Goal: Task Accomplishment & Management: Manage account settings

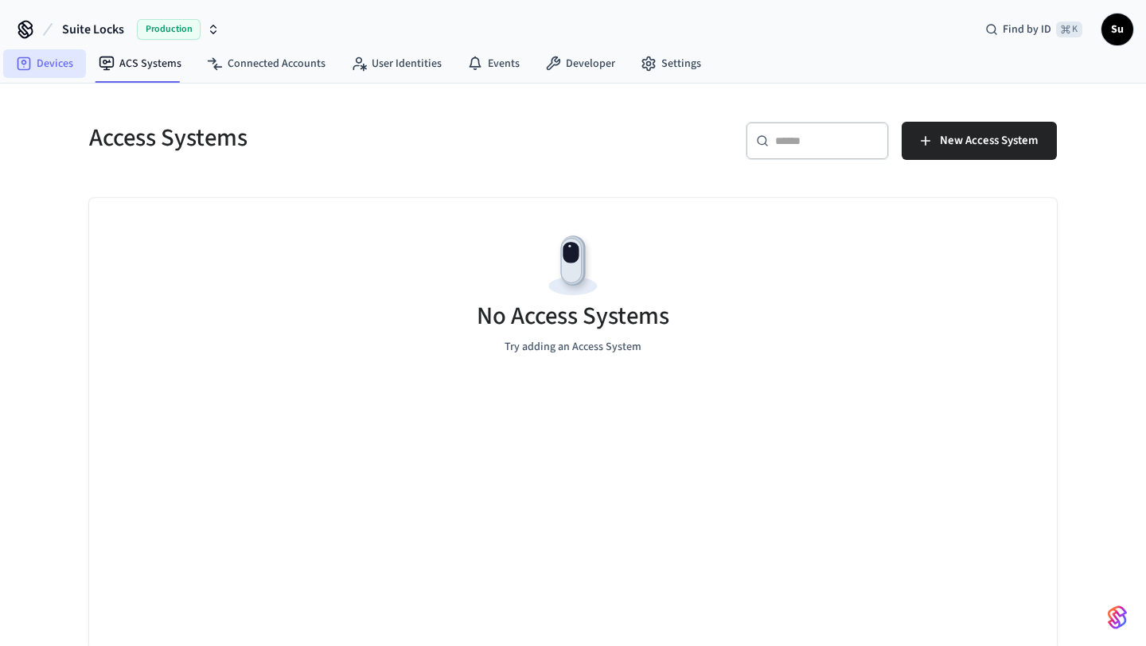
click at [54, 64] on link "Devices" at bounding box center [44, 63] width 83 height 29
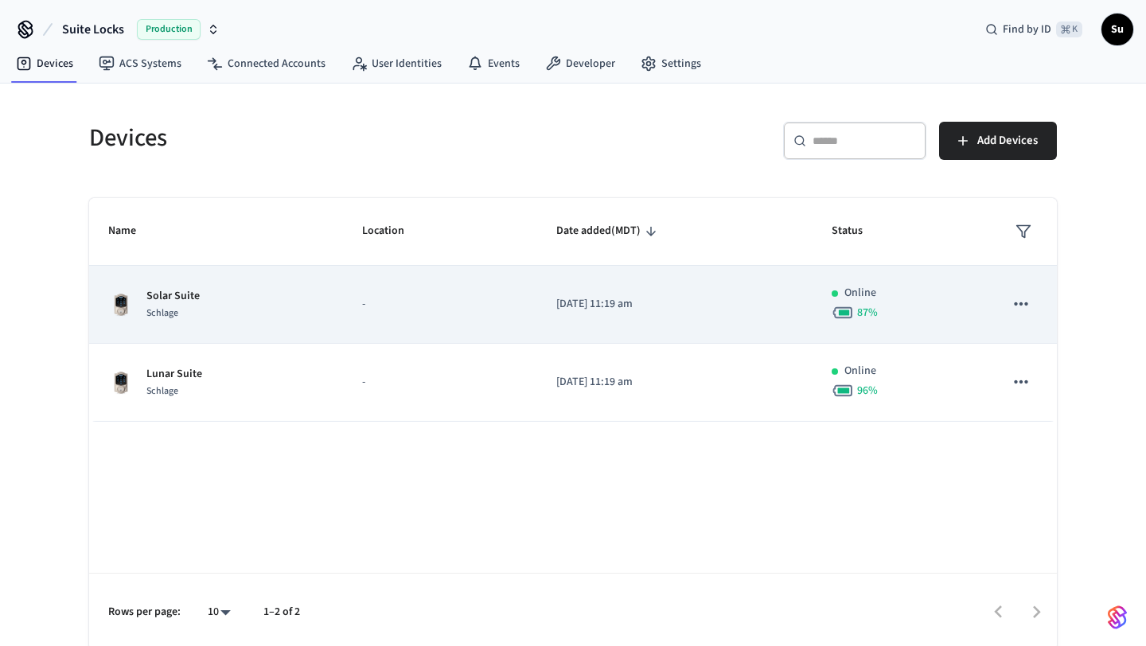
click at [343, 297] on td "-" at bounding box center [440, 305] width 194 height 78
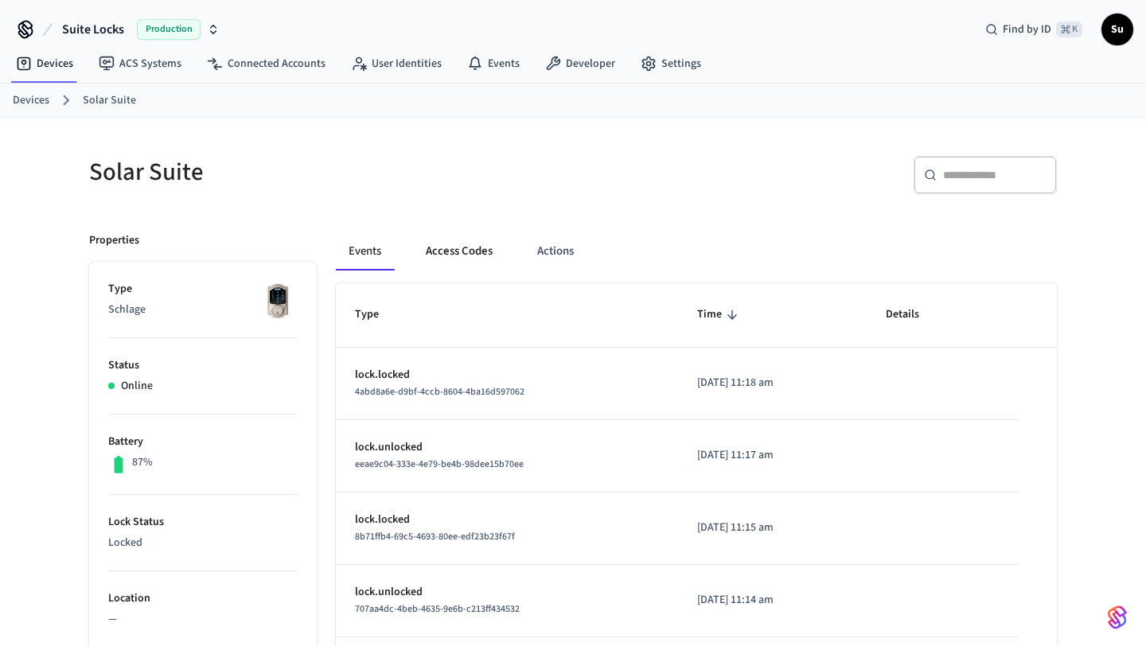
click at [462, 254] on button "Access Codes" at bounding box center [459, 251] width 92 height 38
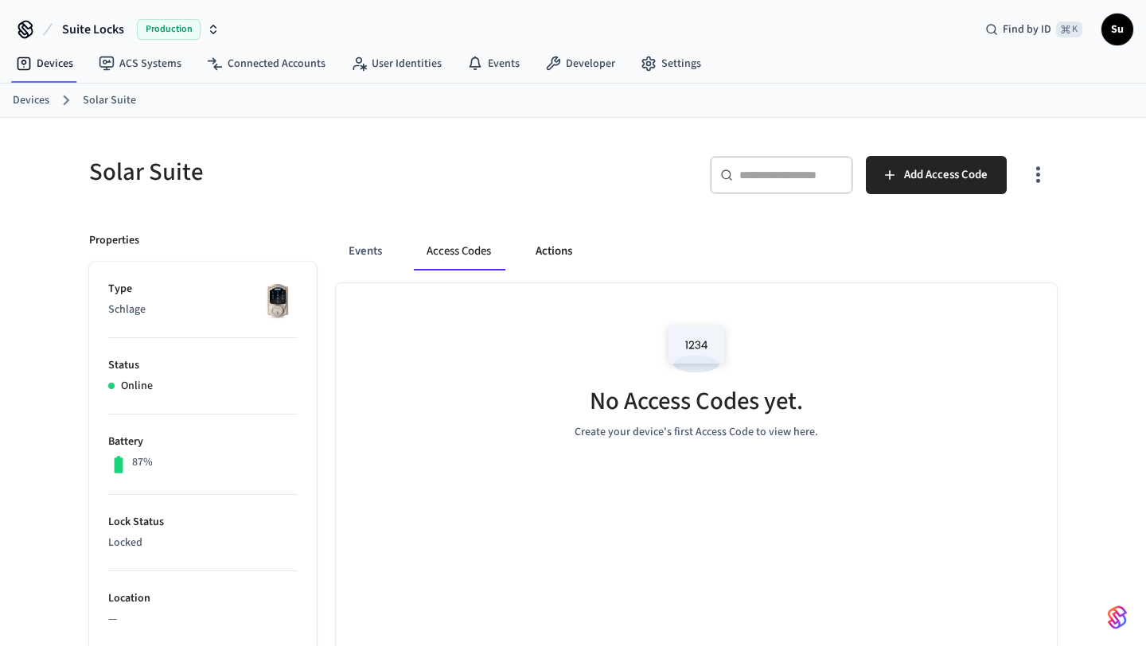
click at [548, 257] on button "Actions" at bounding box center [554, 251] width 62 height 38
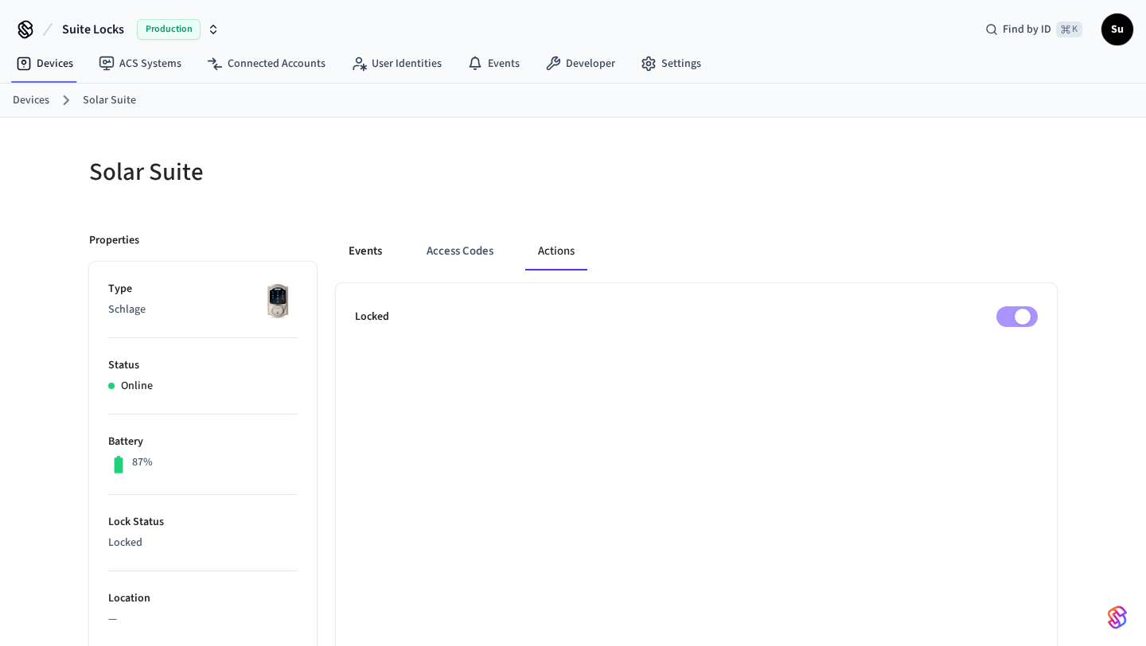
click at [352, 254] on button "Events" at bounding box center [365, 251] width 59 height 38
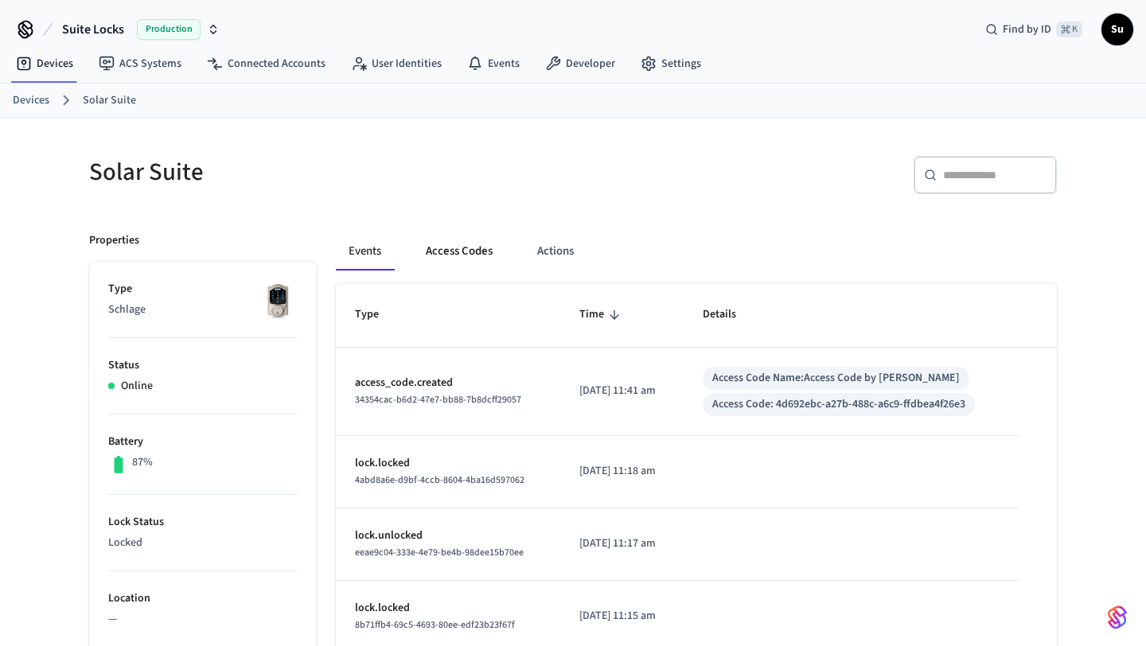
click at [465, 255] on button "Access Codes" at bounding box center [459, 251] width 92 height 38
click at [450, 255] on button "Access Codes" at bounding box center [459, 251] width 92 height 38
click at [470, 256] on button "Access Codes" at bounding box center [459, 251] width 92 height 38
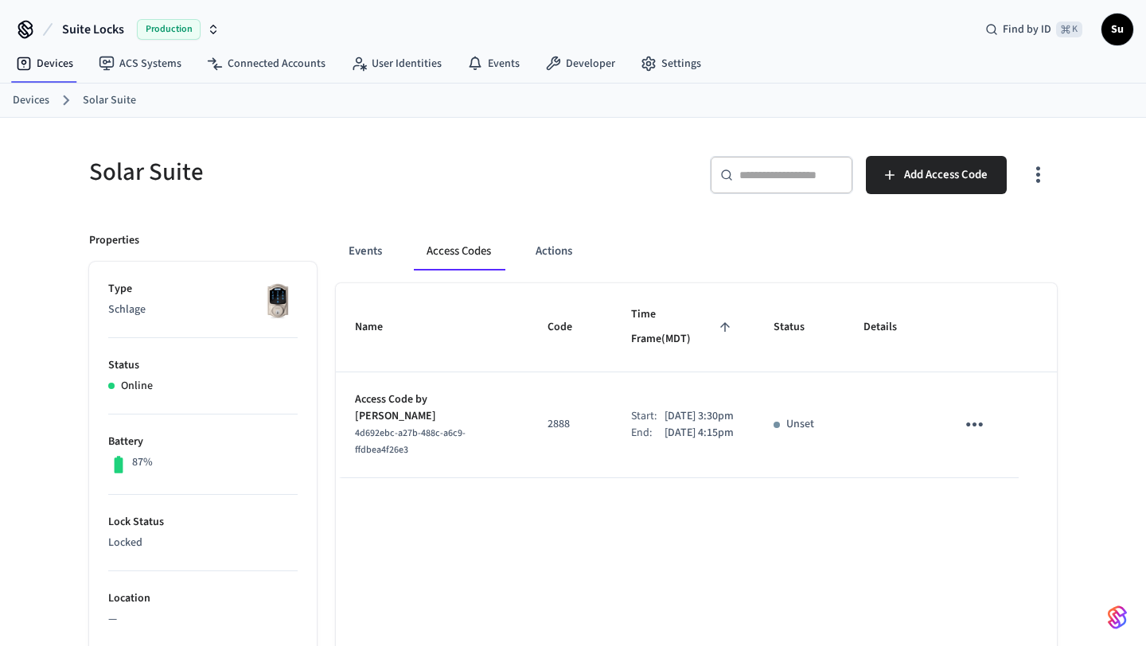
click at [797, 416] on p "Unset" at bounding box center [800, 424] width 28 height 17
click at [976, 423] on icon "sticky table" at bounding box center [974, 425] width 17 height 4
click at [909, 406] on div at bounding box center [573, 323] width 1146 height 646
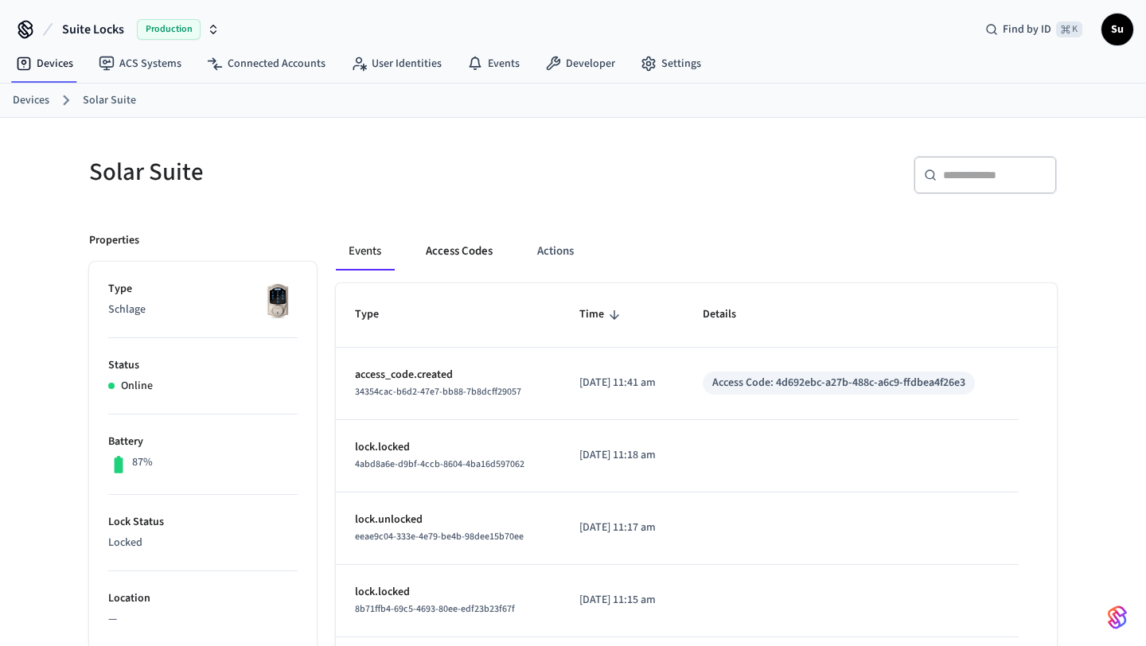
click at [451, 258] on button "Access Codes" at bounding box center [459, 251] width 92 height 38
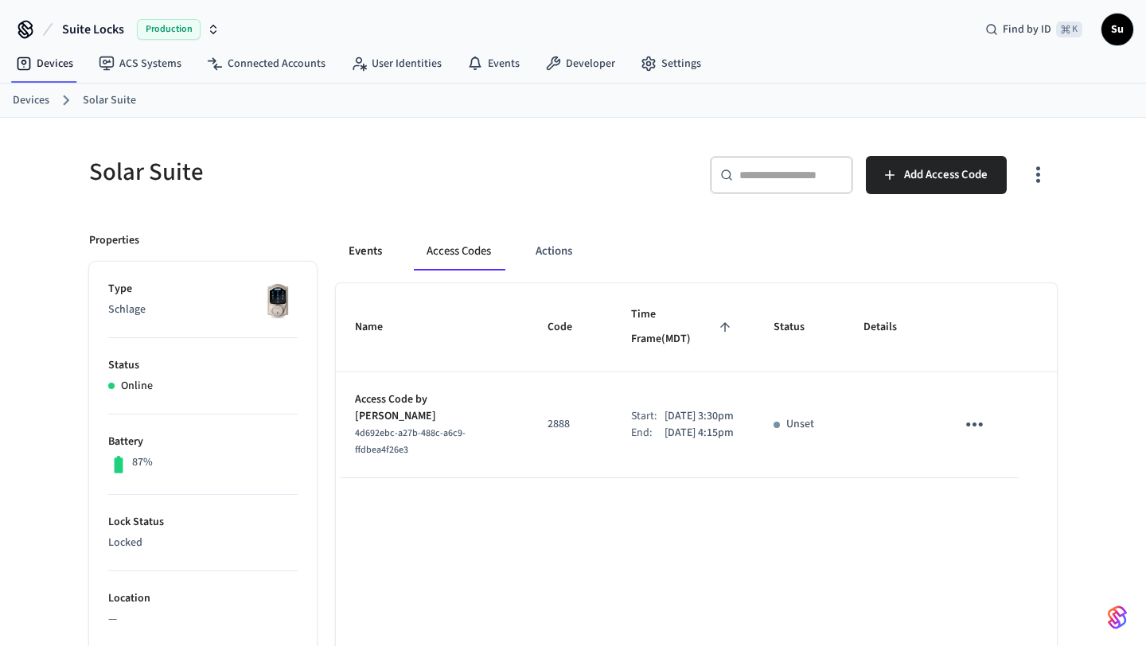
click at [359, 256] on button "Events" at bounding box center [365, 251] width 59 height 38
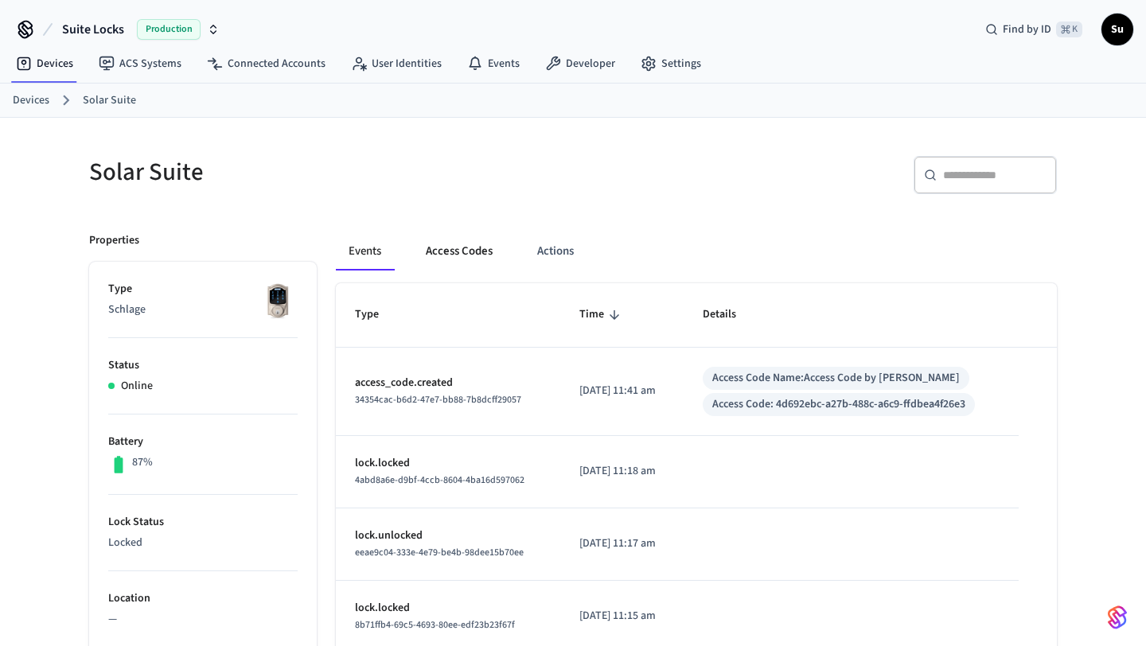
click at [440, 255] on button "Access Codes" at bounding box center [459, 251] width 92 height 38
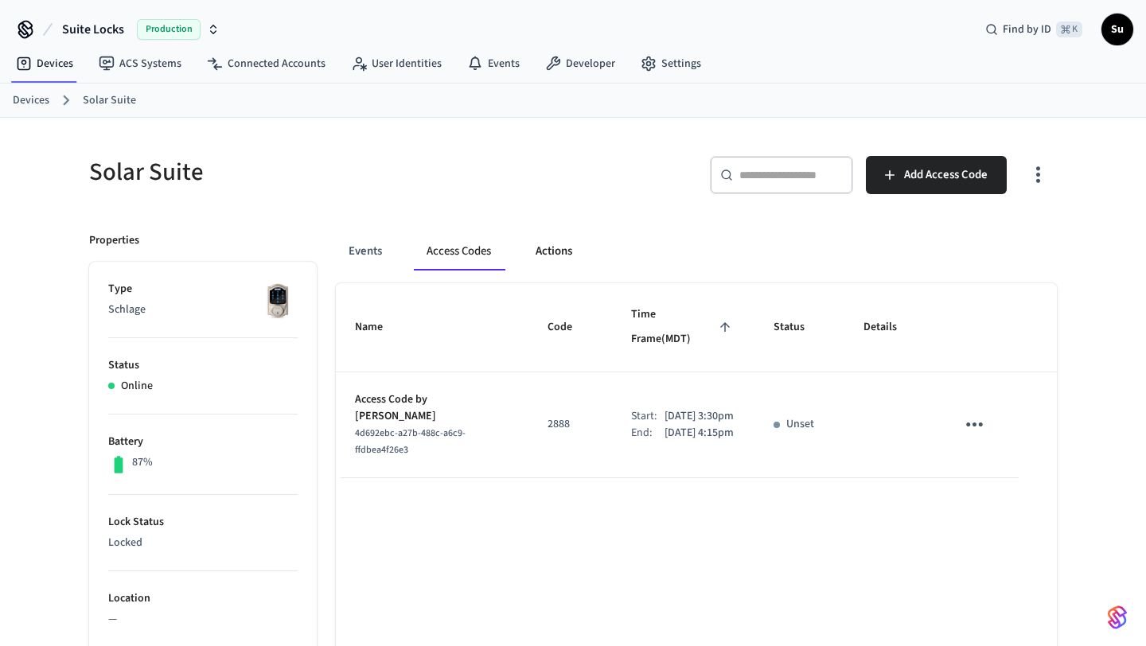
click at [554, 250] on button "Actions" at bounding box center [554, 251] width 62 height 38
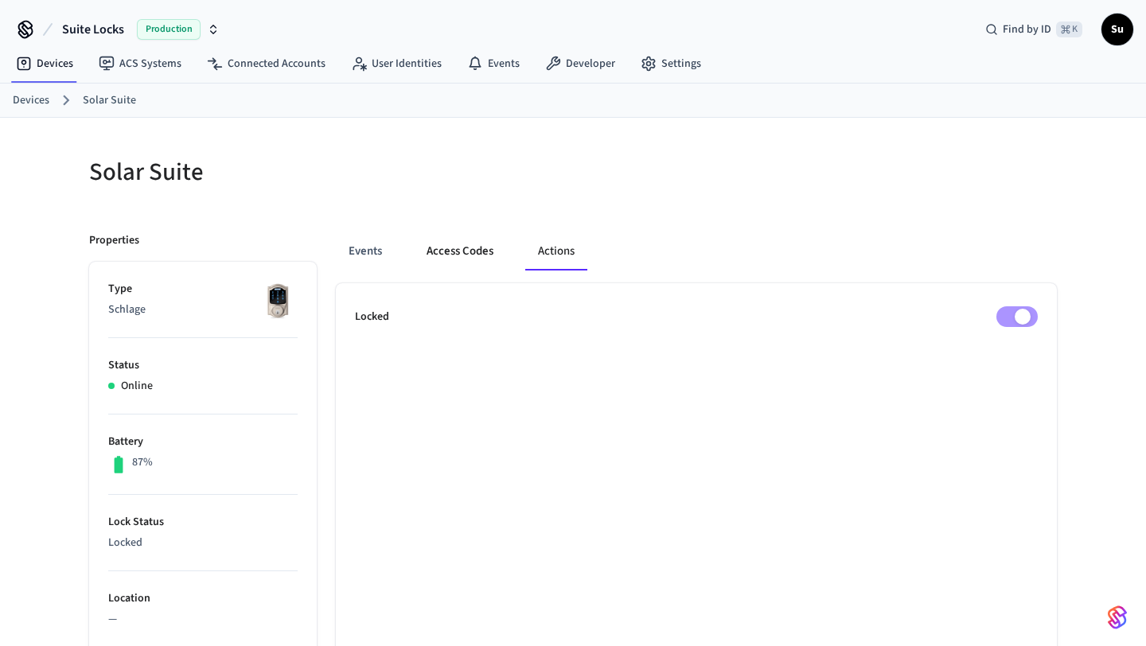
click at [466, 252] on button "Access Codes" at bounding box center [460, 251] width 92 height 38
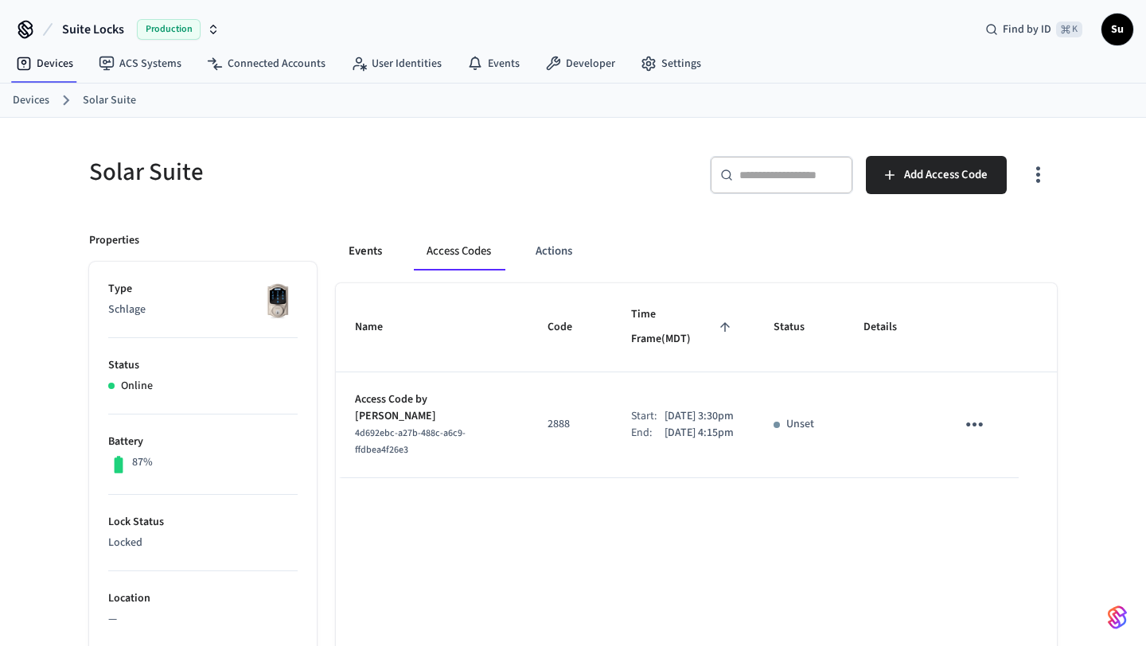
click at [355, 250] on button "Events" at bounding box center [365, 251] width 59 height 38
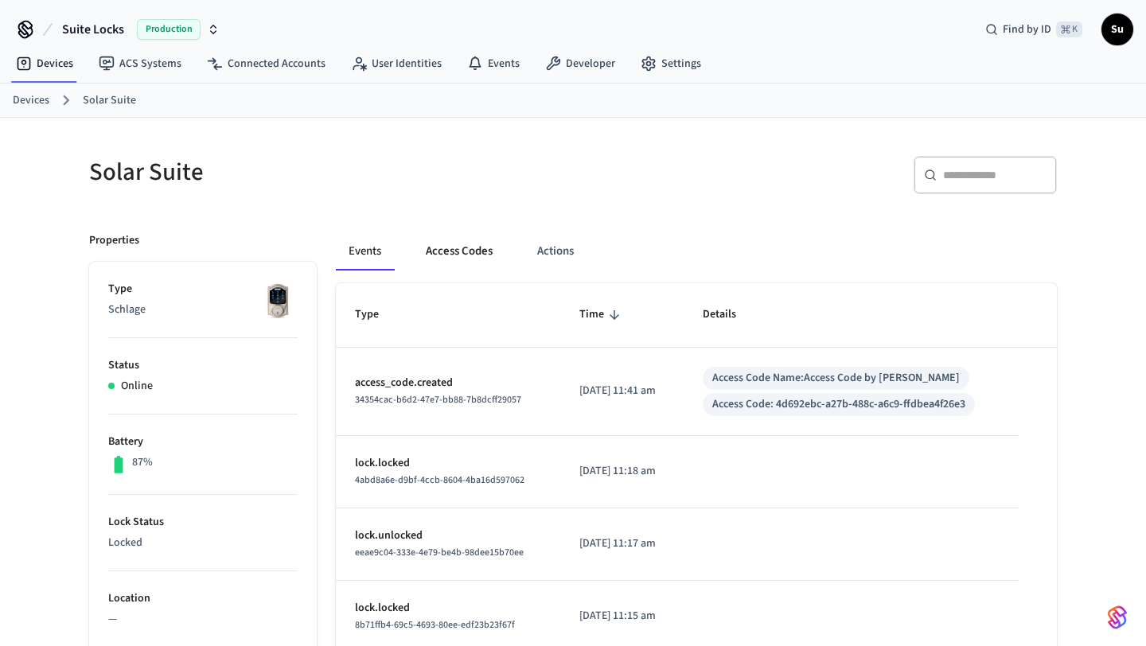
click at [475, 253] on button "Access Codes" at bounding box center [459, 251] width 92 height 38
click at [470, 255] on button "Access Codes" at bounding box center [459, 251] width 92 height 38
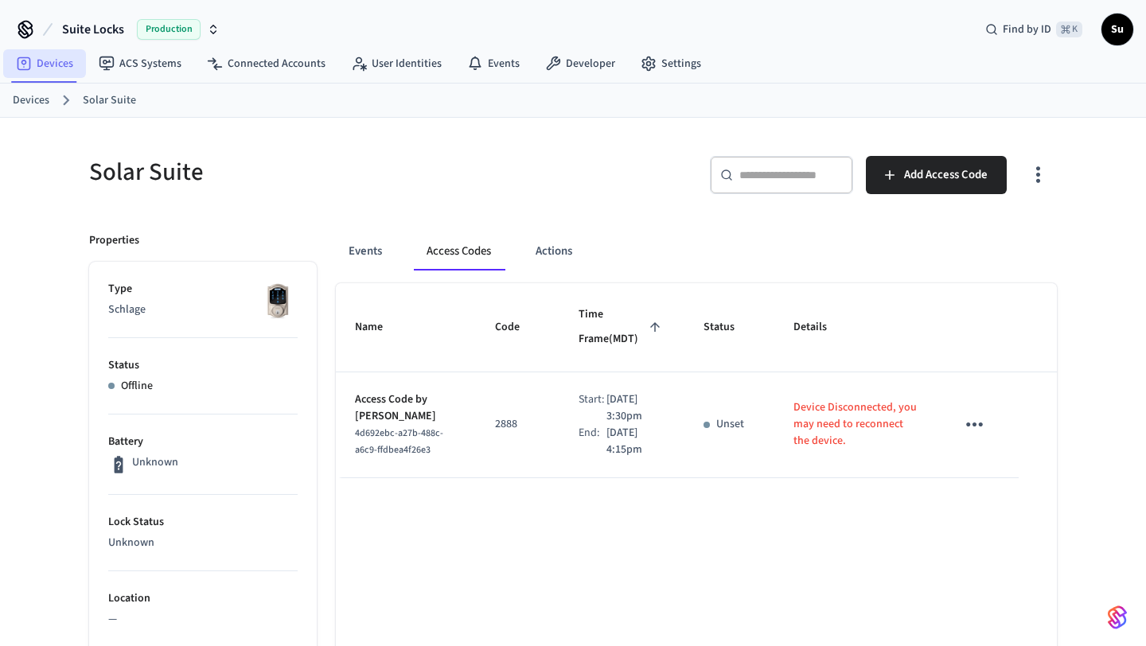
click at [49, 63] on link "Devices" at bounding box center [44, 63] width 83 height 29
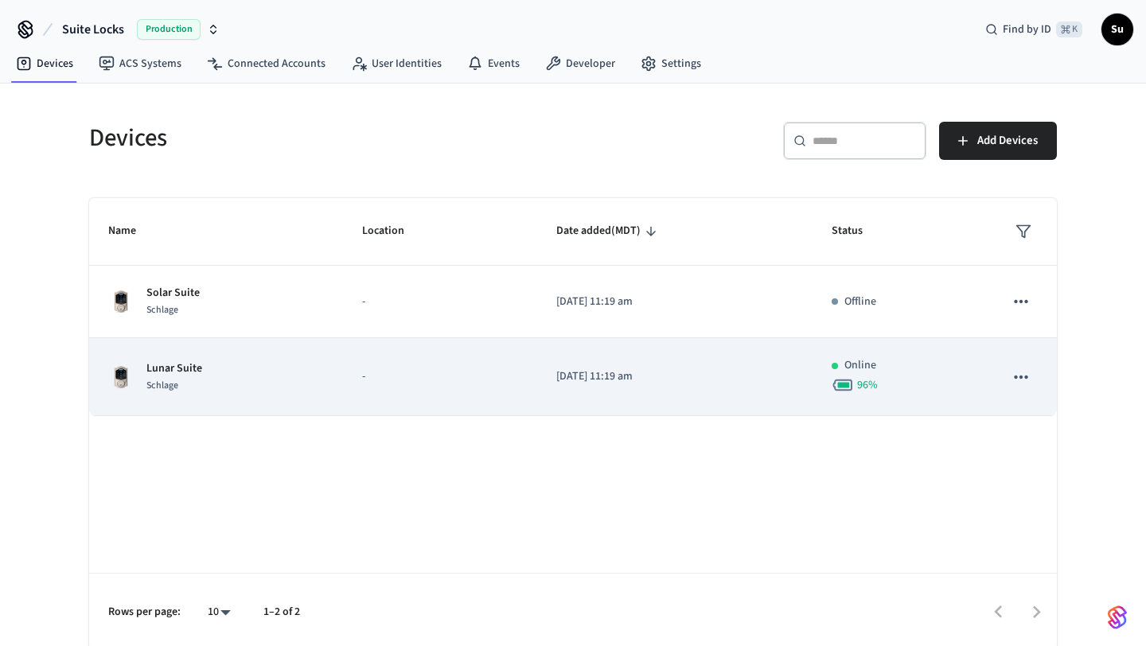
click at [276, 381] on div "Lunar Suite Schlage" at bounding box center [216, 376] width 216 height 33
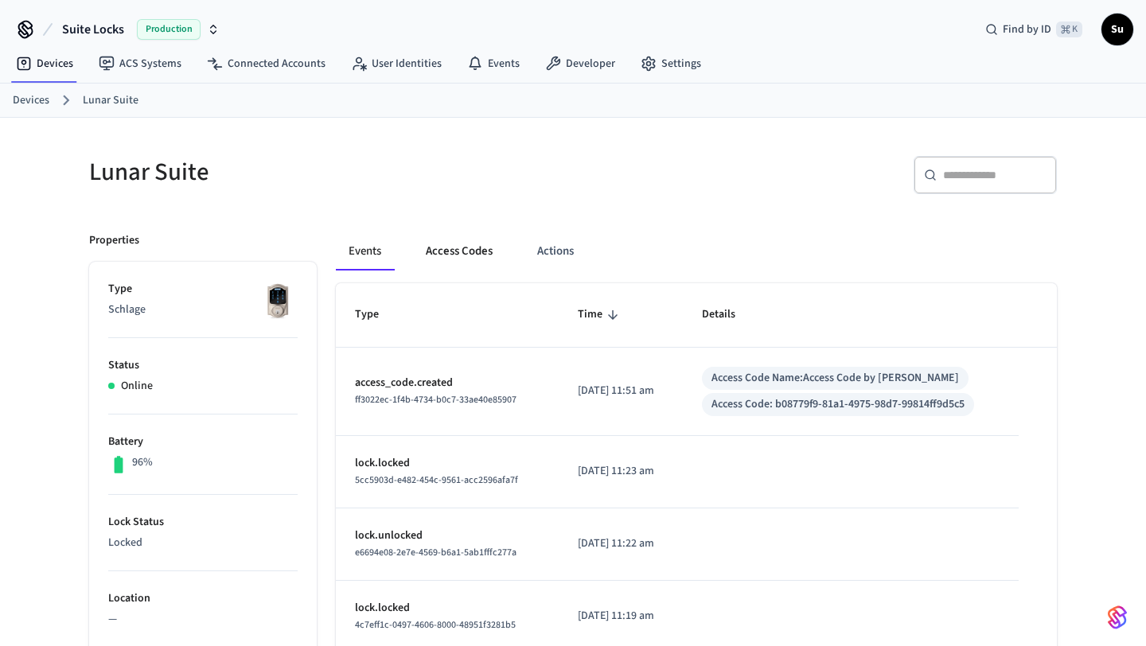
click at [460, 244] on button "Access Codes" at bounding box center [459, 251] width 92 height 38
click at [474, 257] on button "Access Codes" at bounding box center [459, 251] width 92 height 38
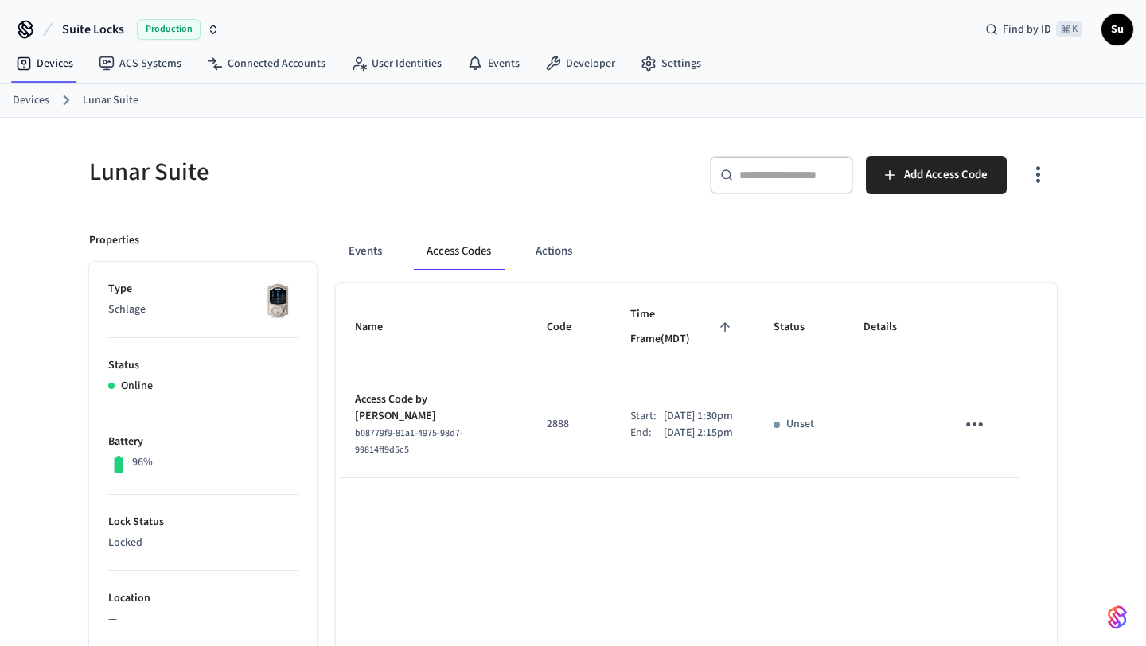
click at [793, 416] on p "Unset" at bounding box center [800, 424] width 28 height 17
click at [976, 412] on icon "sticky table" at bounding box center [974, 424] width 25 height 25
click at [969, 399] on div at bounding box center [573, 323] width 1146 height 646
click at [801, 416] on p "Unset" at bounding box center [800, 424] width 28 height 17
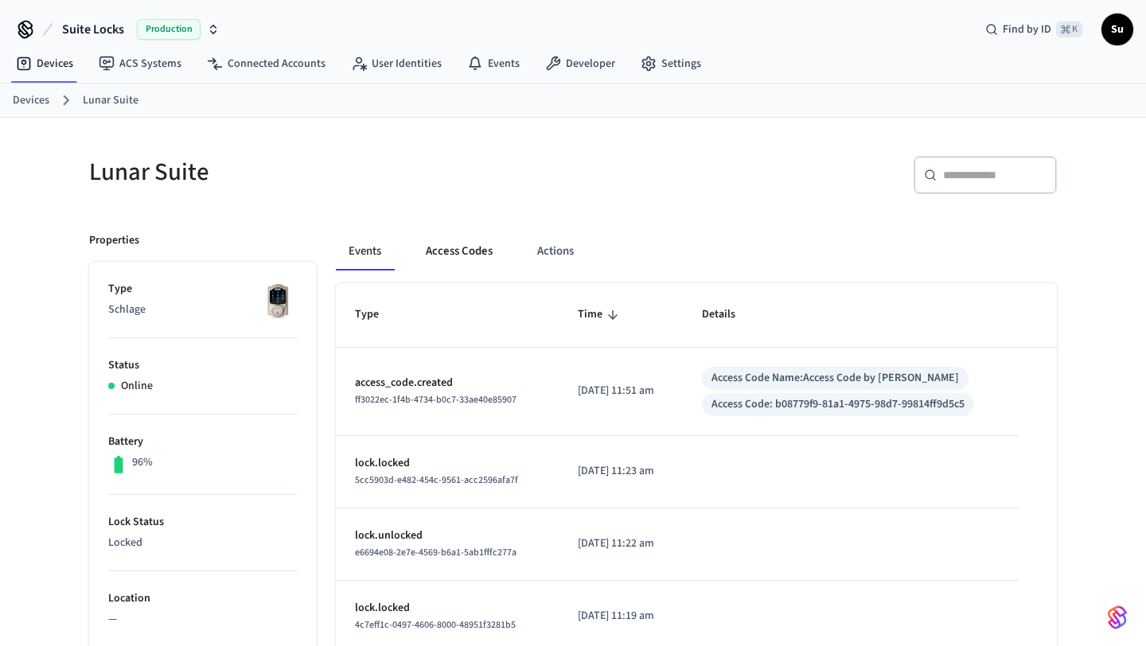
click at [461, 257] on button "Access Codes" at bounding box center [459, 251] width 92 height 38
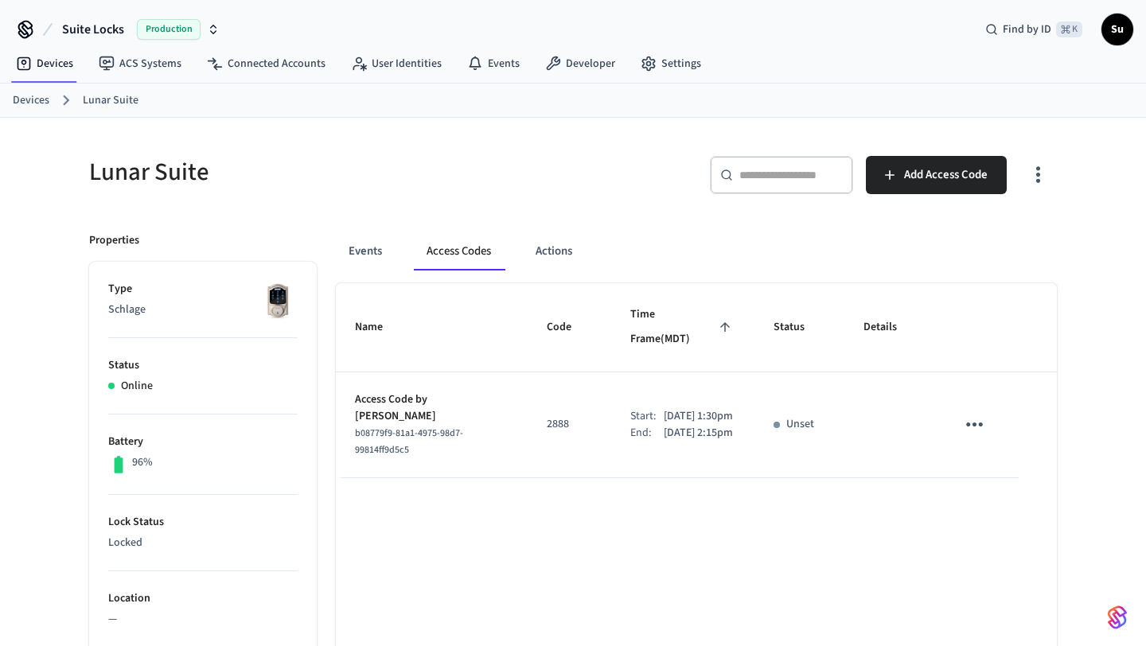
click at [24, 99] on link "Devices" at bounding box center [31, 100] width 37 height 17
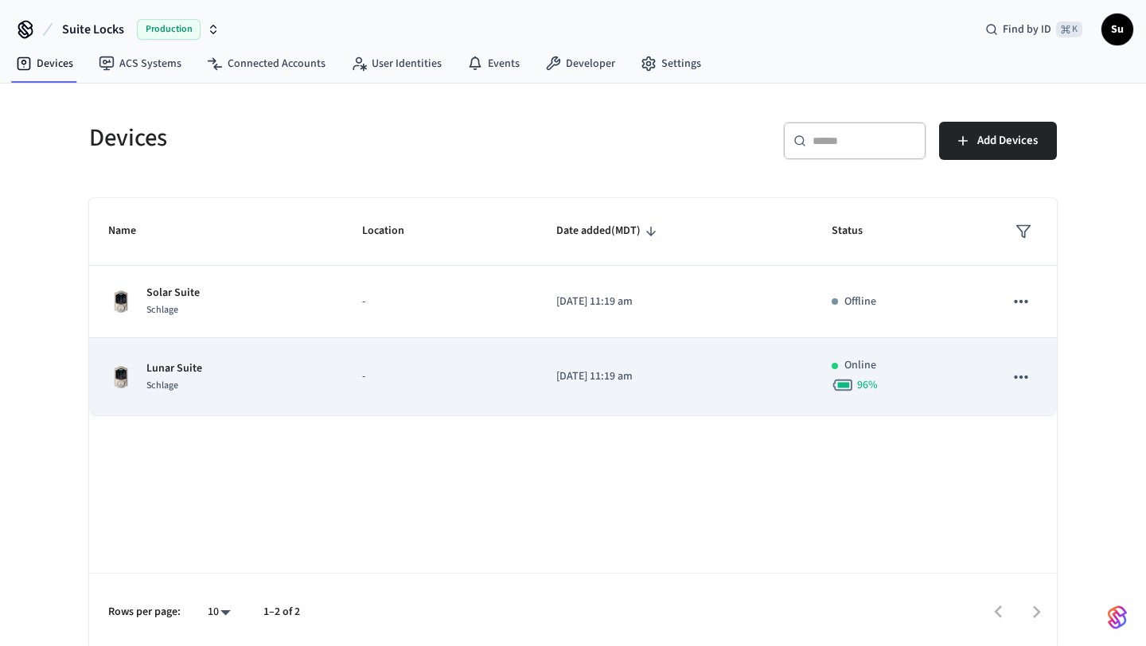
click at [760, 384] on p "[DATE] 11:19 am" at bounding box center [674, 376] width 237 height 17
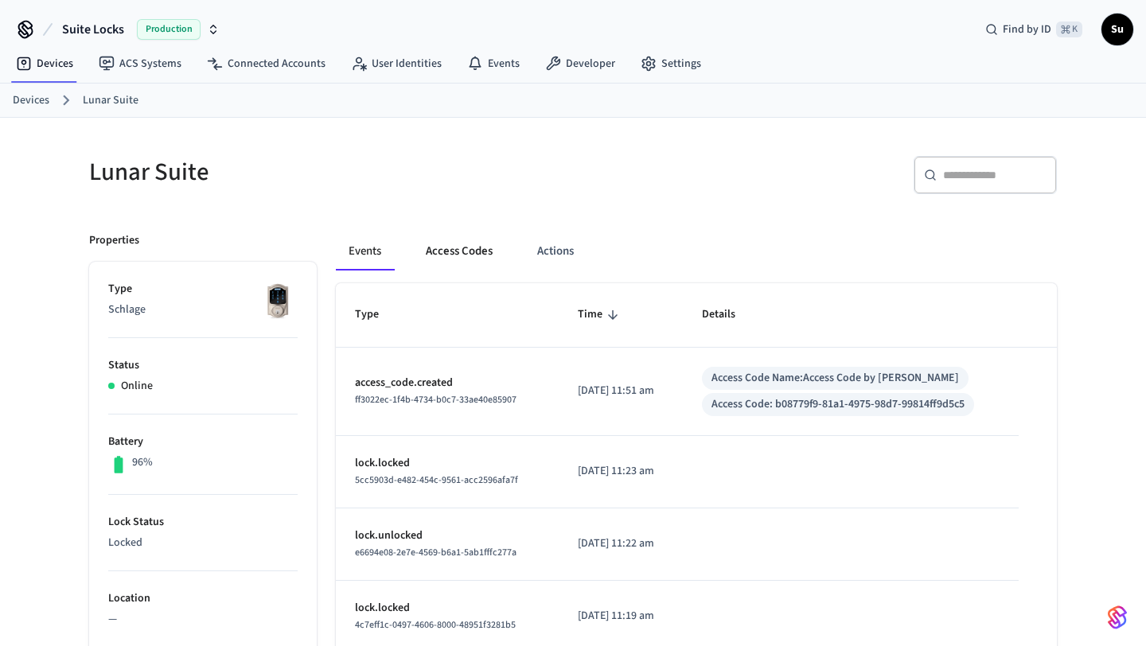
click at [454, 247] on button "Access Codes" at bounding box center [459, 251] width 92 height 38
click at [457, 256] on button "Access Codes" at bounding box center [459, 251] width 92 height 38
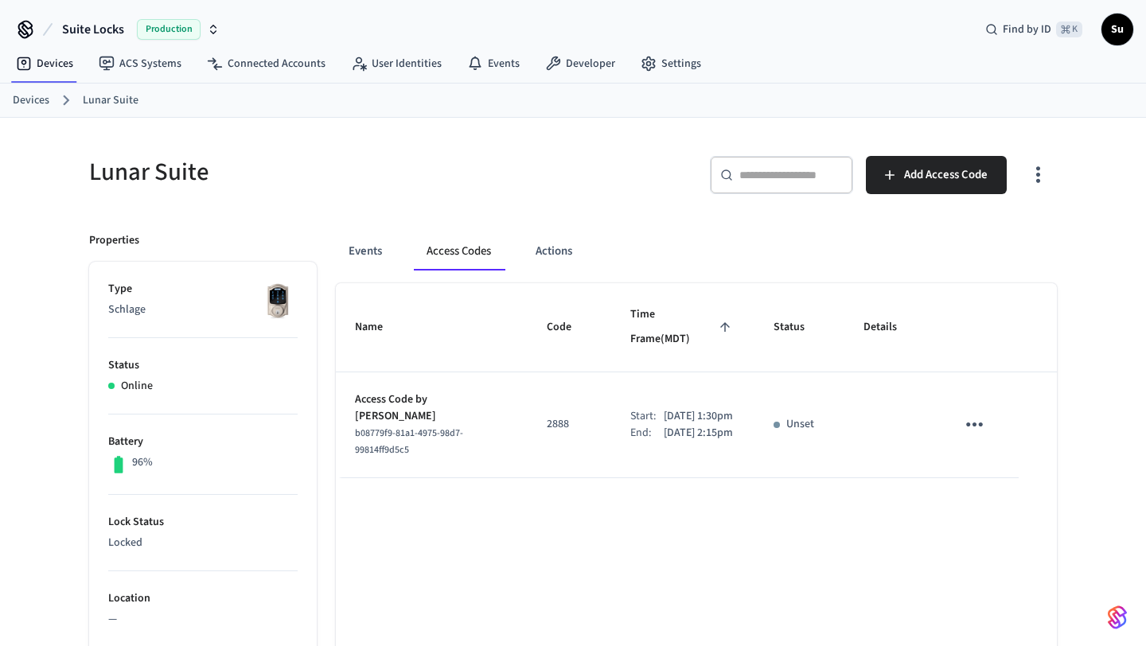
click at [790, 416] on p "Unset" at bounding box center [800, 424] width 28 height 17
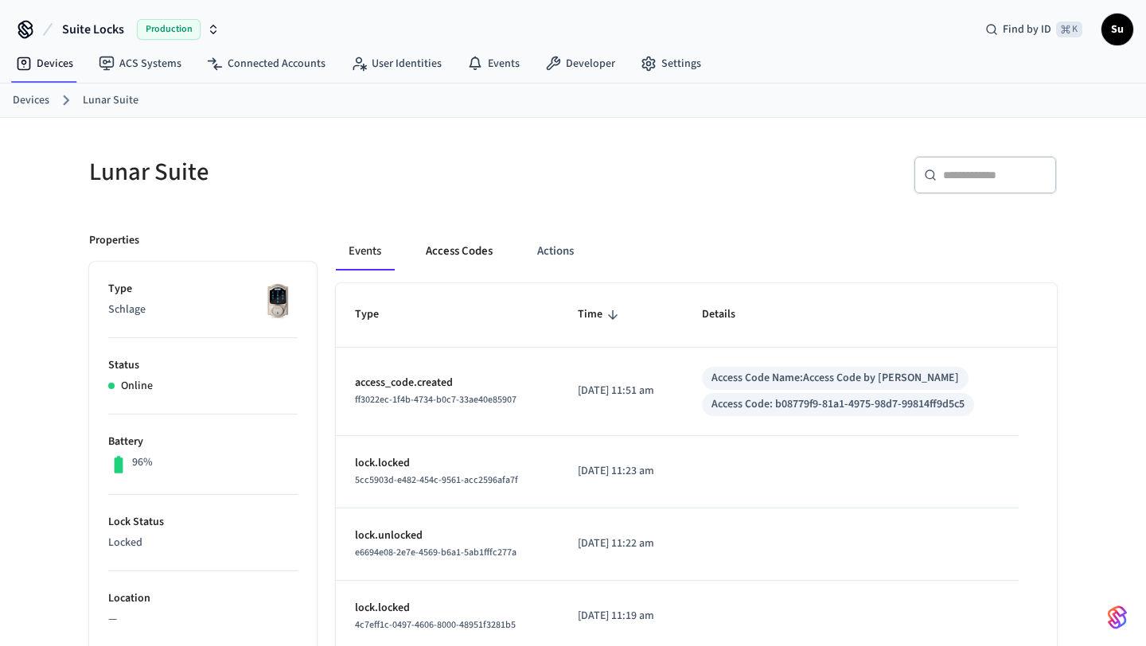
click at [444, 252] on button "Access Codes" at bounding box center [459, 251] width 92 height 38
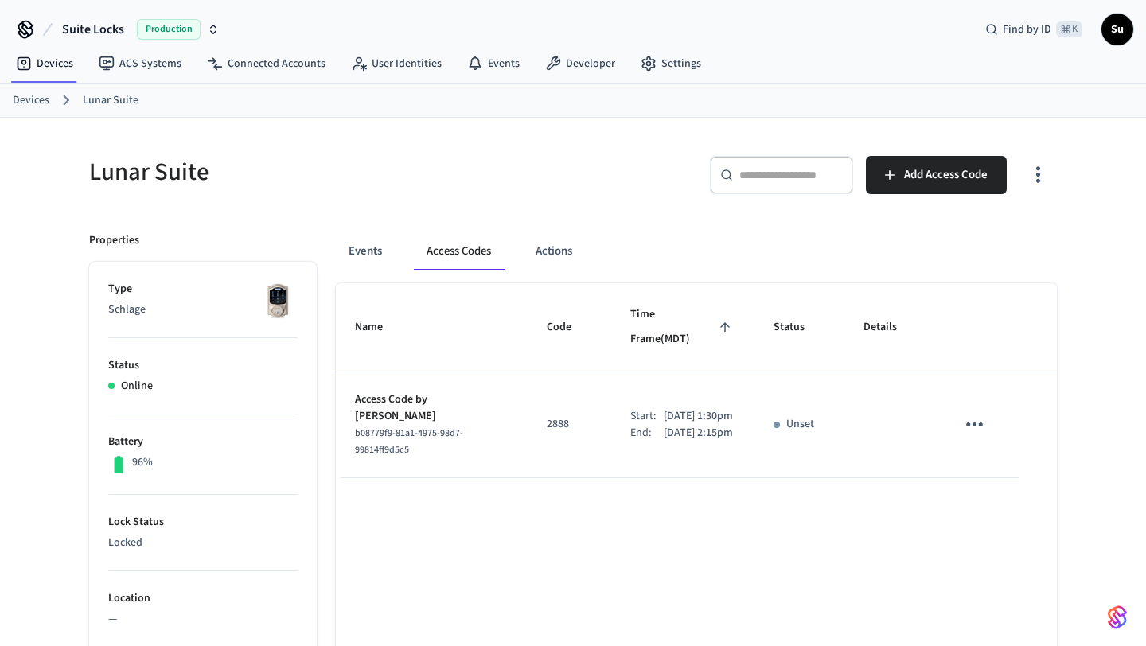
click at [753, 400] on td "Start: Sep 12th 2025 1:30pm End: Sep 12th 2025 2:15pm" at bounding box center [682, 425] width 142 height 106
click at [793, 416] on p "Unset" at bounding box center [800, 424] width 28 height 17
click at [794, 315] on span "Status" at bounding box center [800, 327] width 52 height 25
click at [675, 310] on span "Time Frame (MDT)" at bounding box center [682, 327] width 104 height 50
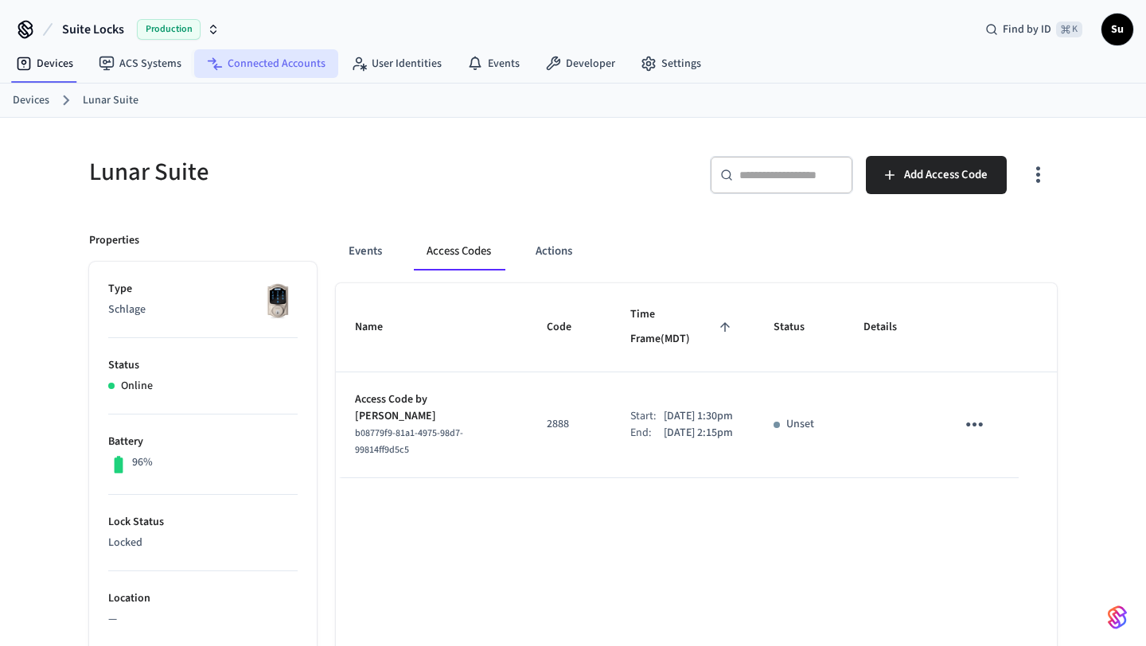
click at [270, 63] on link "Connected Accounts" at bounding box center [266, 63] width 144 height 29
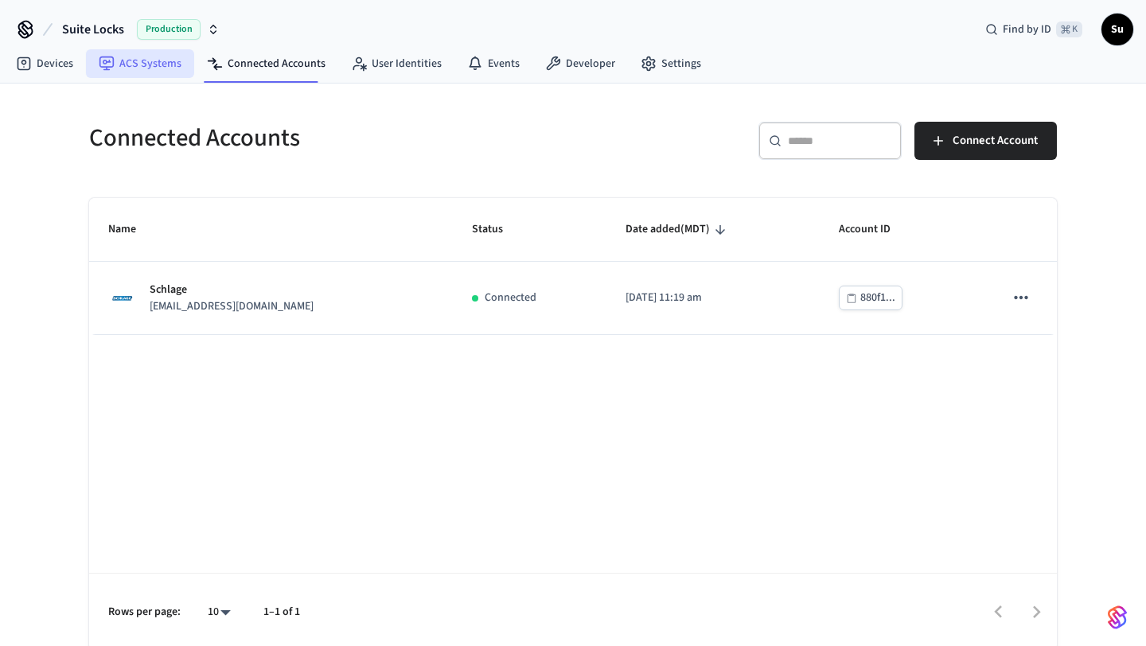
click at [163, 64] on link "ACS Systems" at bounding box center [140, 63] width 108 height 29
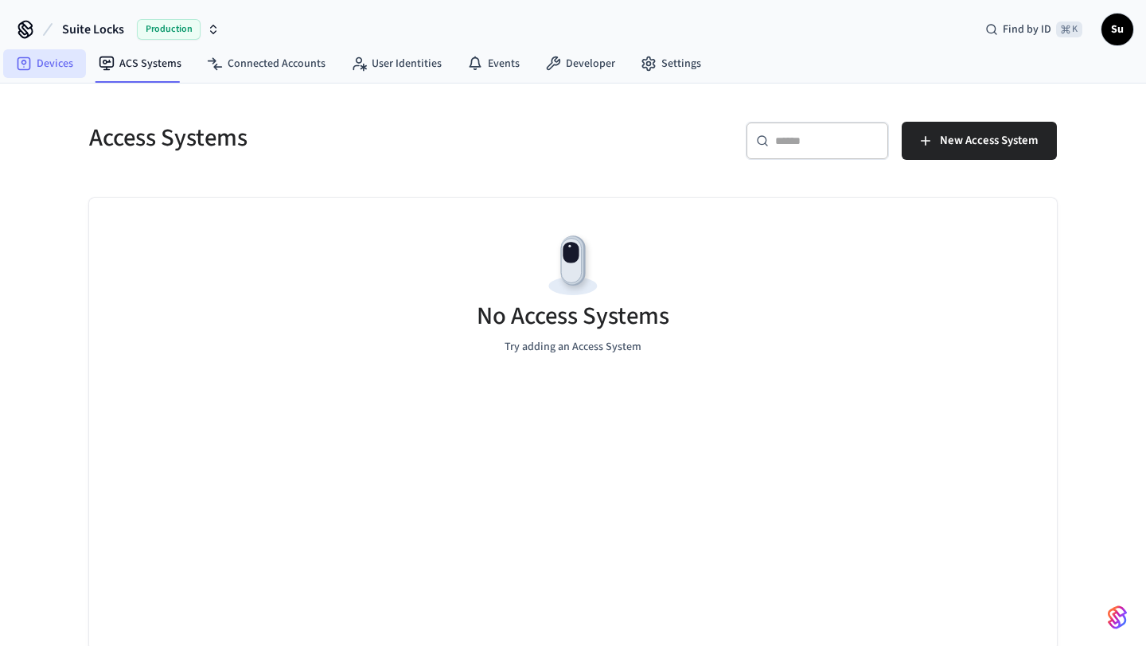
click at [61, 68] on link "Devices" at bounding box center [44, 63] width 83 height 29
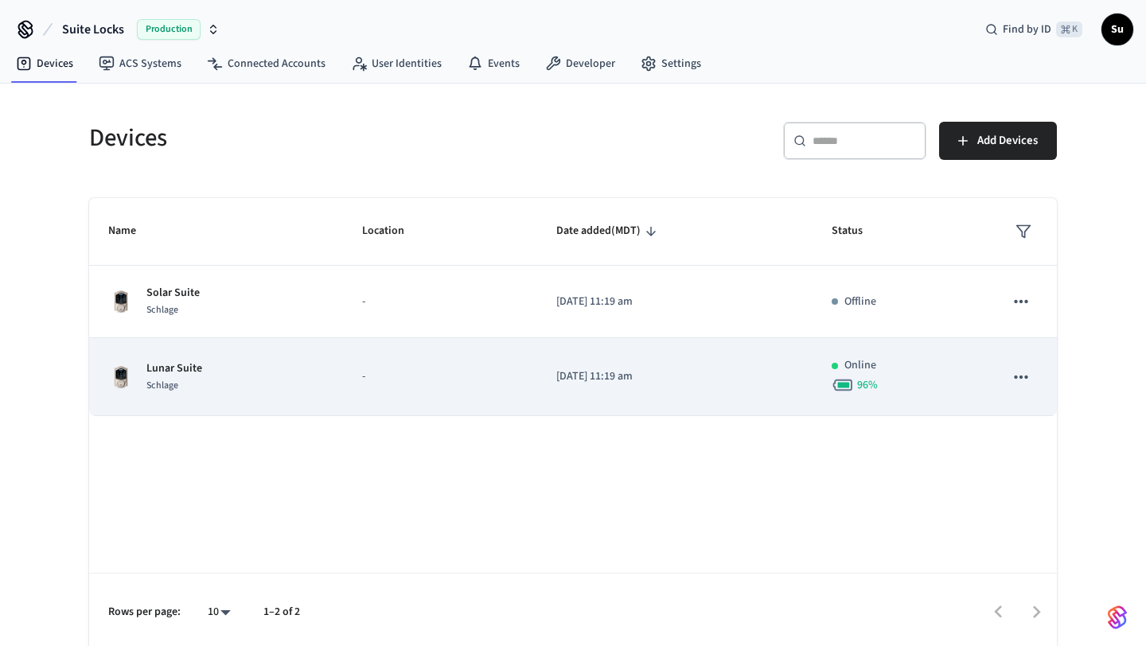
click at [483, 368] on p "-" at bounding box center [440, 376] width 156 height 17
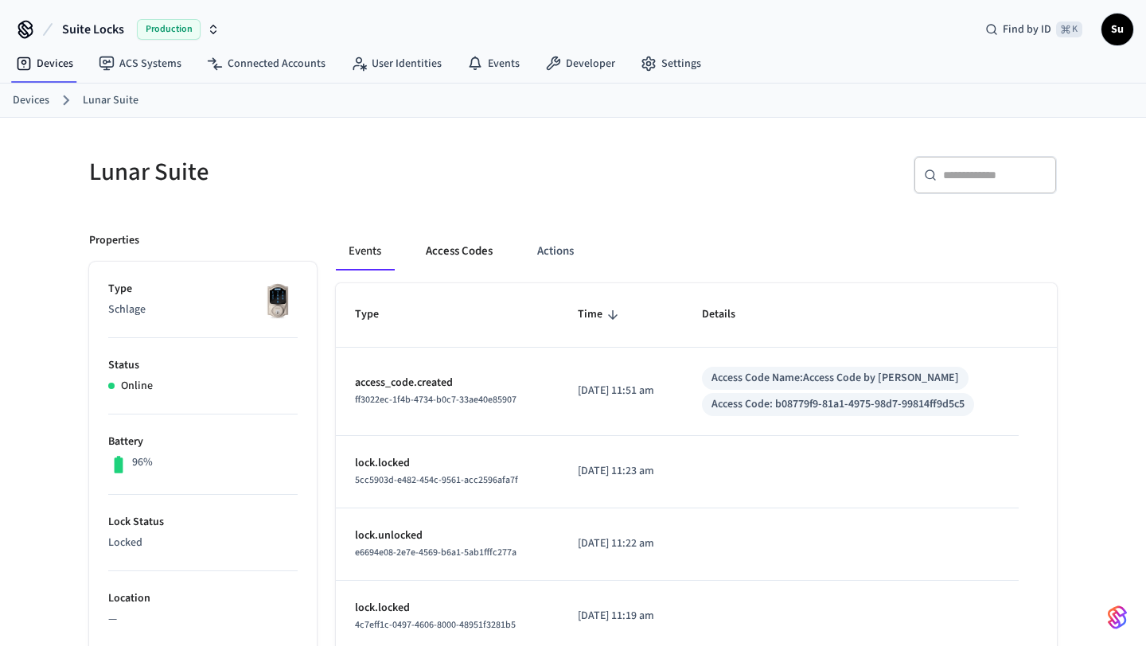
click at [451, 245] on button "Access Codes" at bounding box center [459, 251] width 92 height 38
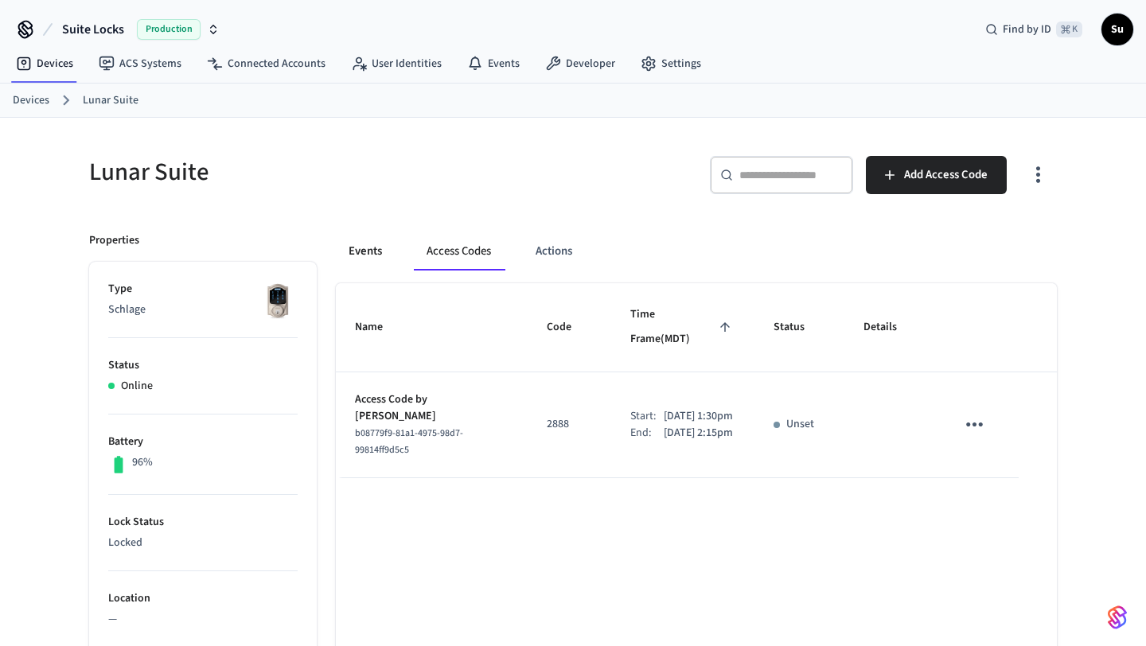
click at [383, 250] on button "Events" at bounding box center [365, 251] width 59 height 38
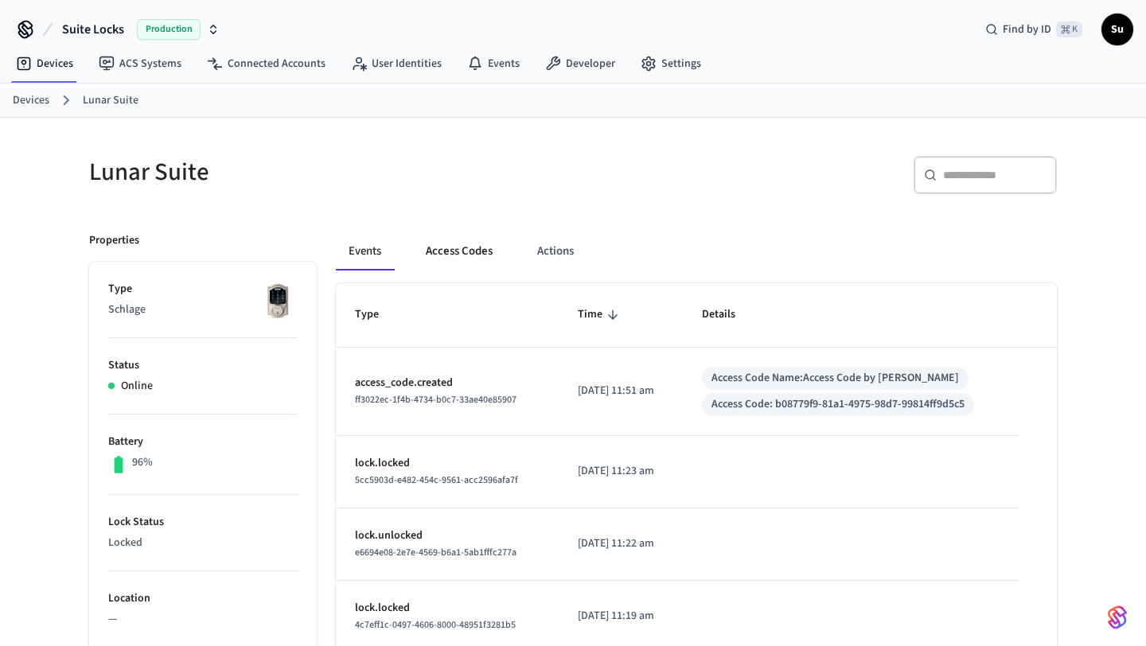
click at [466, 248] on button "Access Codes" at bounding box center [459, 251] width 92 height 38
click at [458, 251] on button "Access Codes" at bounding box center [459, 251] width 92 height 38
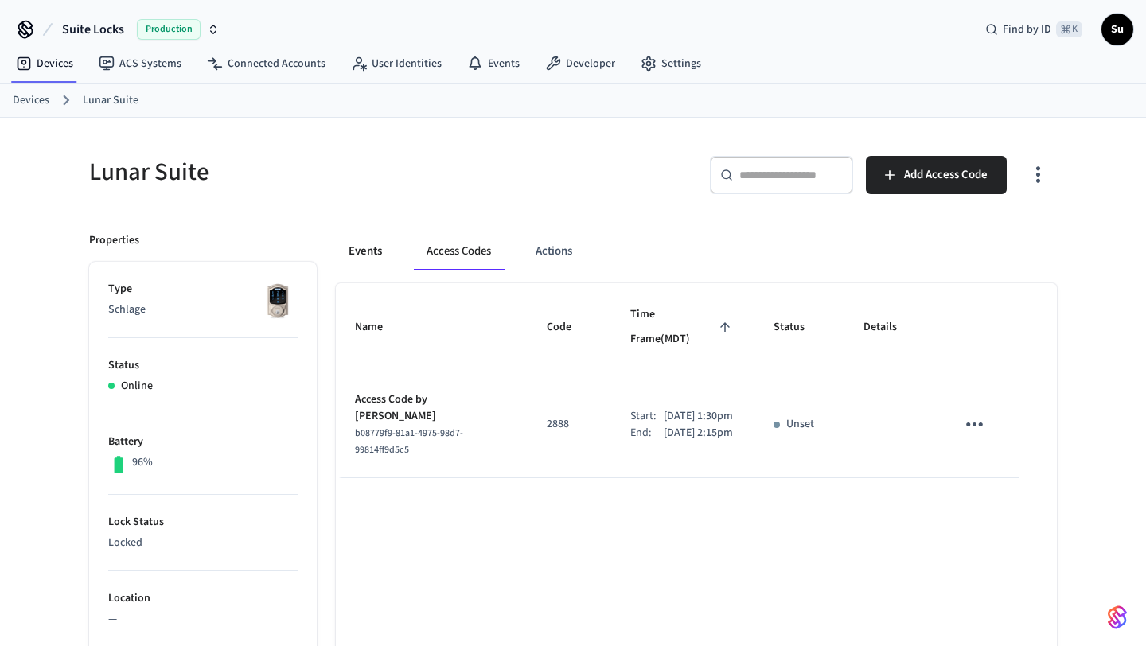
click at [371, 256] on button "Events" at bounding box center [365, 251] width 59 height 38
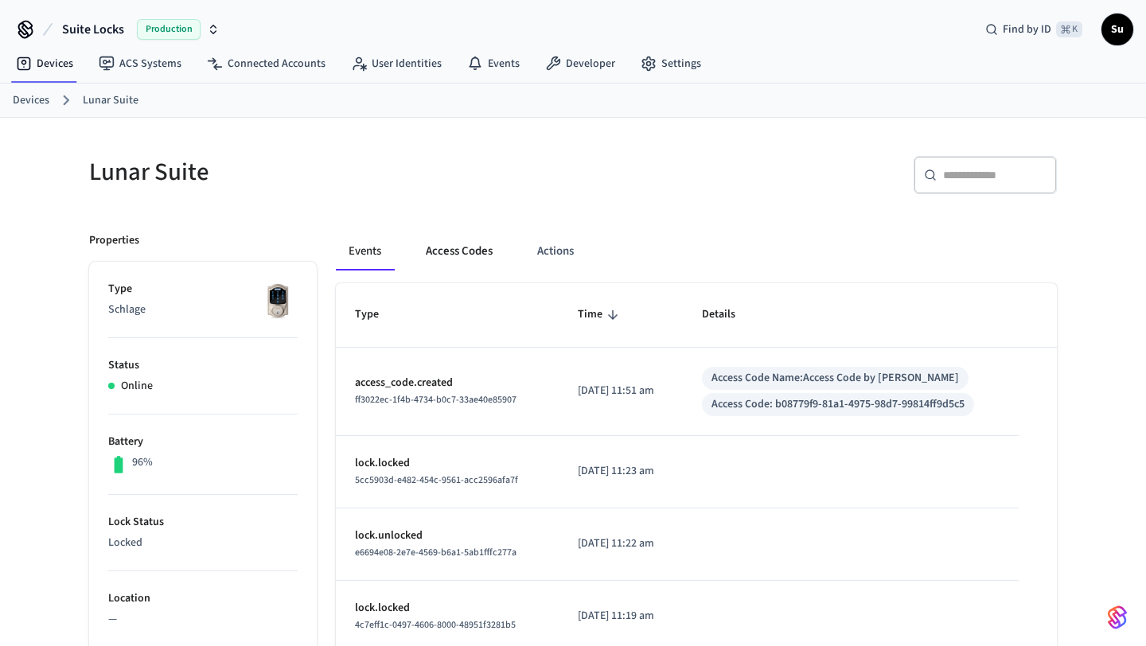
click at [443, 254] on button "Access Codes" at bounding box center [459, 251] width 92 height 38
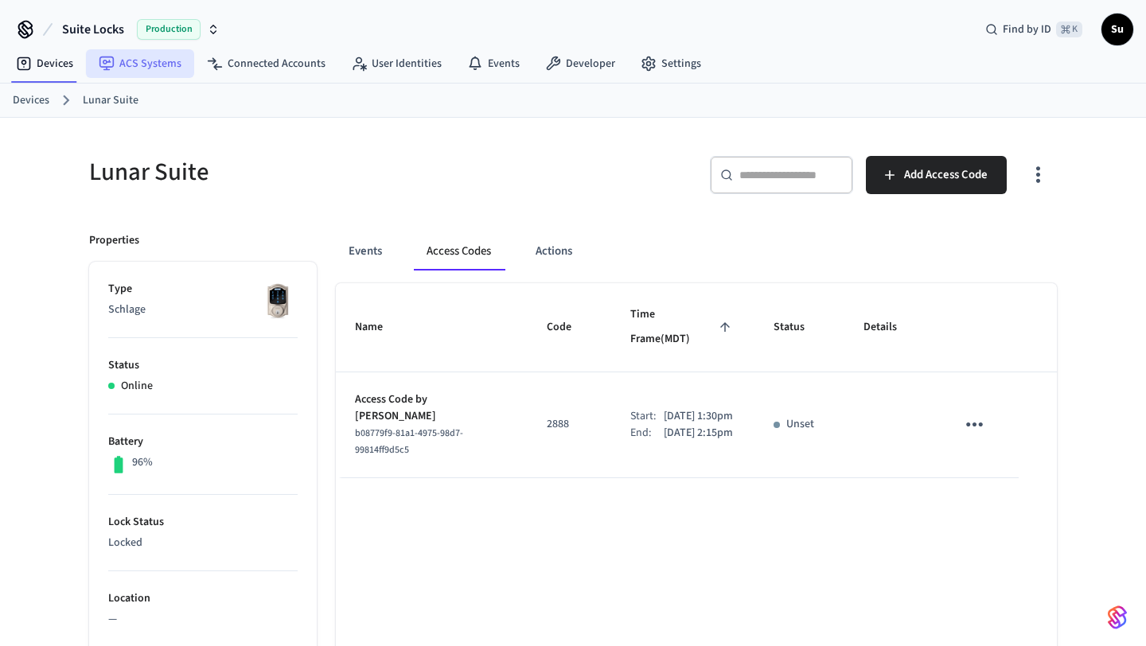
click at [170, 63] on link "ACS Systems" at bounding box center [140, 63] width 108 height 29
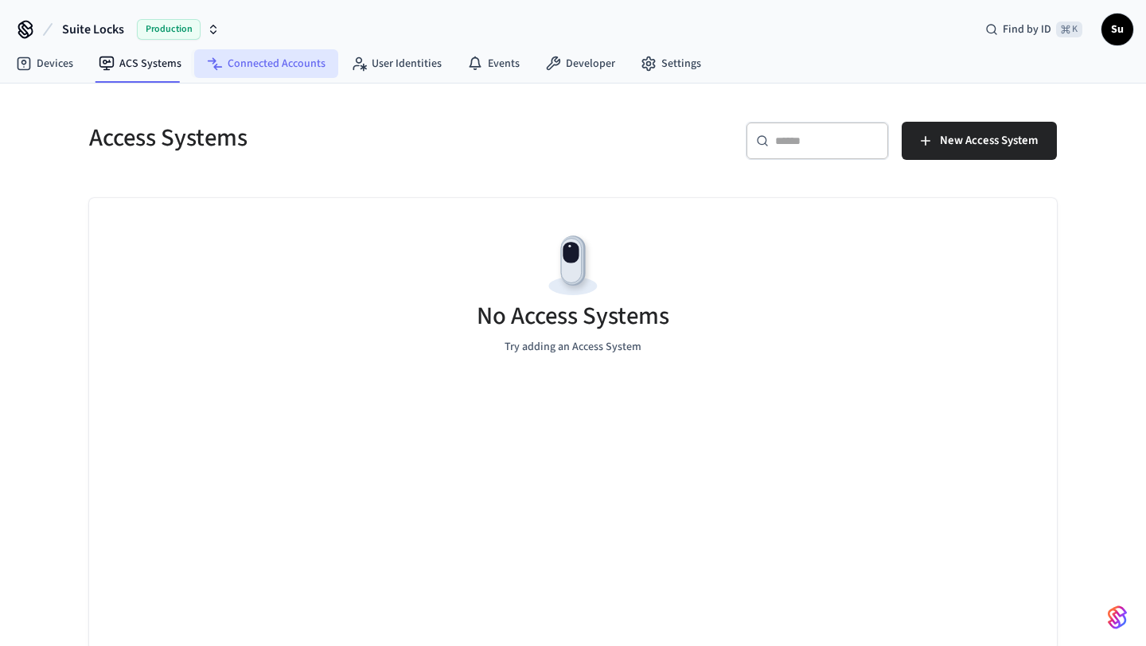
click at [233, 59] on link "Connected Accounts" at bounding box center [266, 63] width 144 height 29
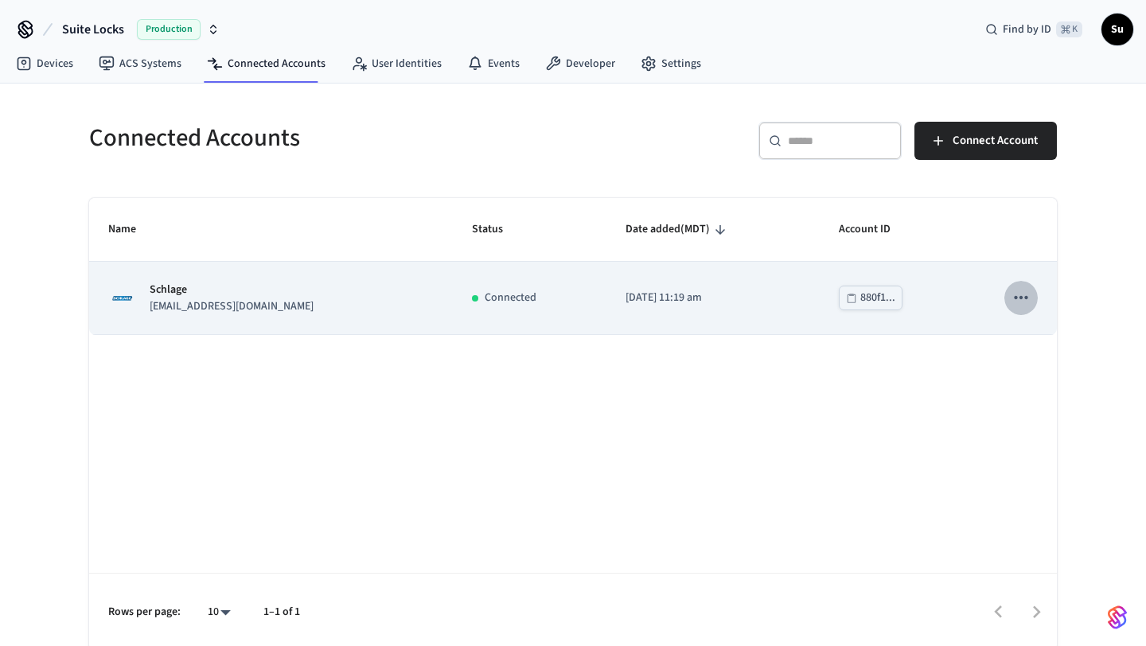
click at [1023, 302] on icon "sticky table" at bounding box center [1021, 297] width 21 height 21
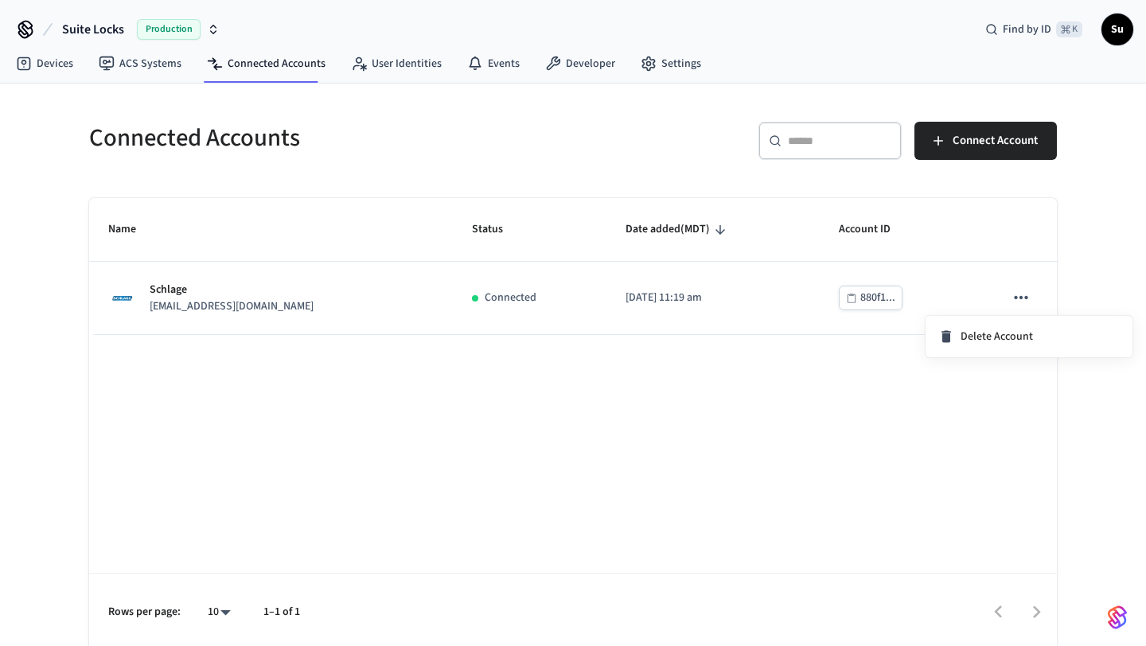
click at [880, 298] on div at bounding box center [573, 323] width 1146 height 646
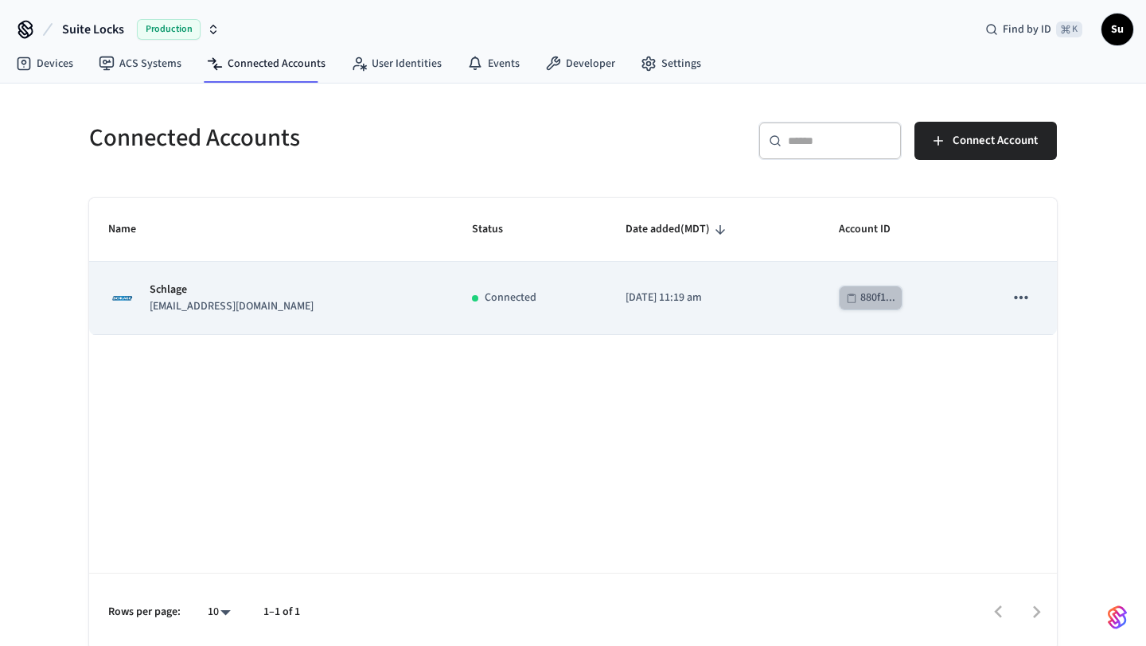
click at [876, 298] on div "880f1..." at bounding box center [877, 298] width 35 height 20
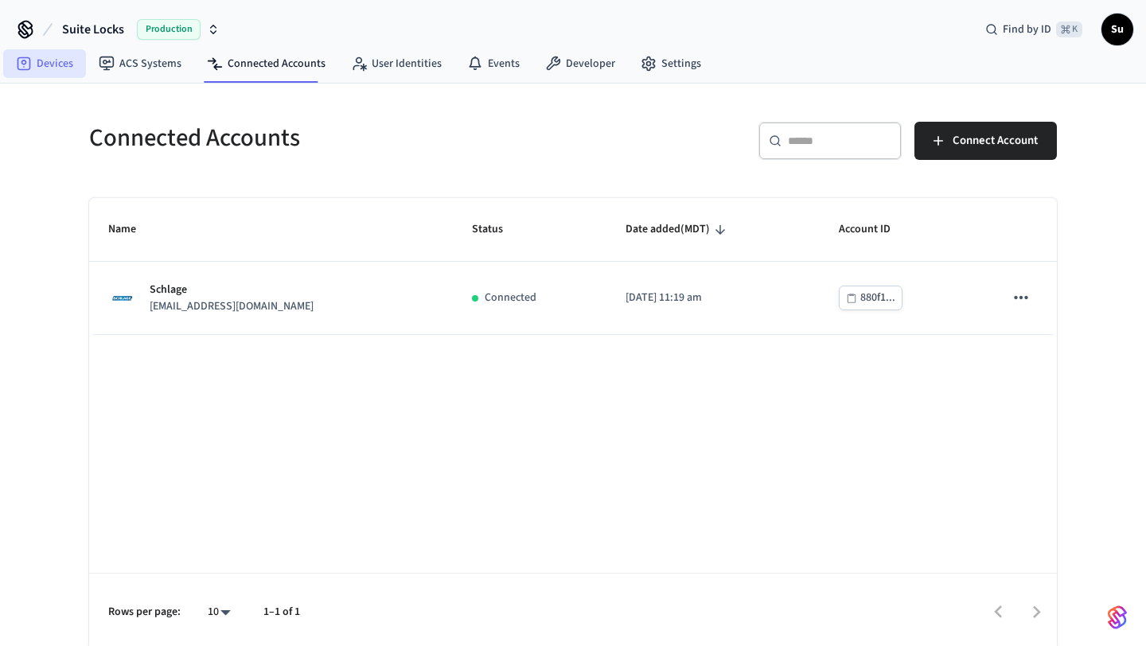
click at [44, 67] on link "Devices" at bounding box center [44, 63] width 83 height 29
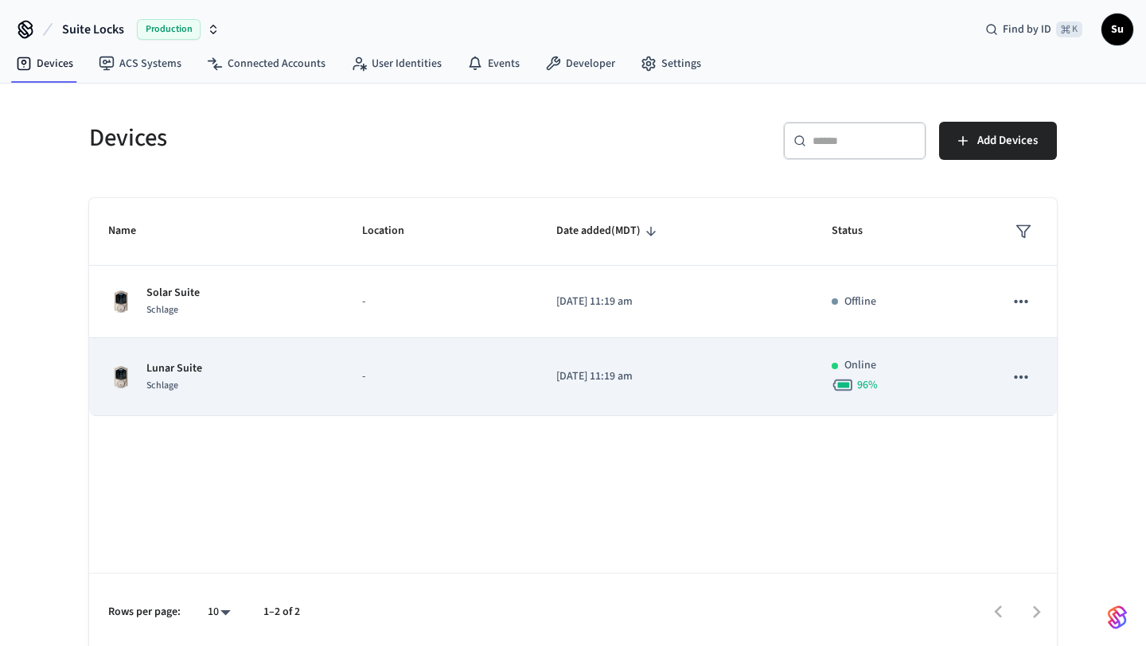
click at [419, 361] on td "-" at bounding box center [440, 377] width 194 height 78
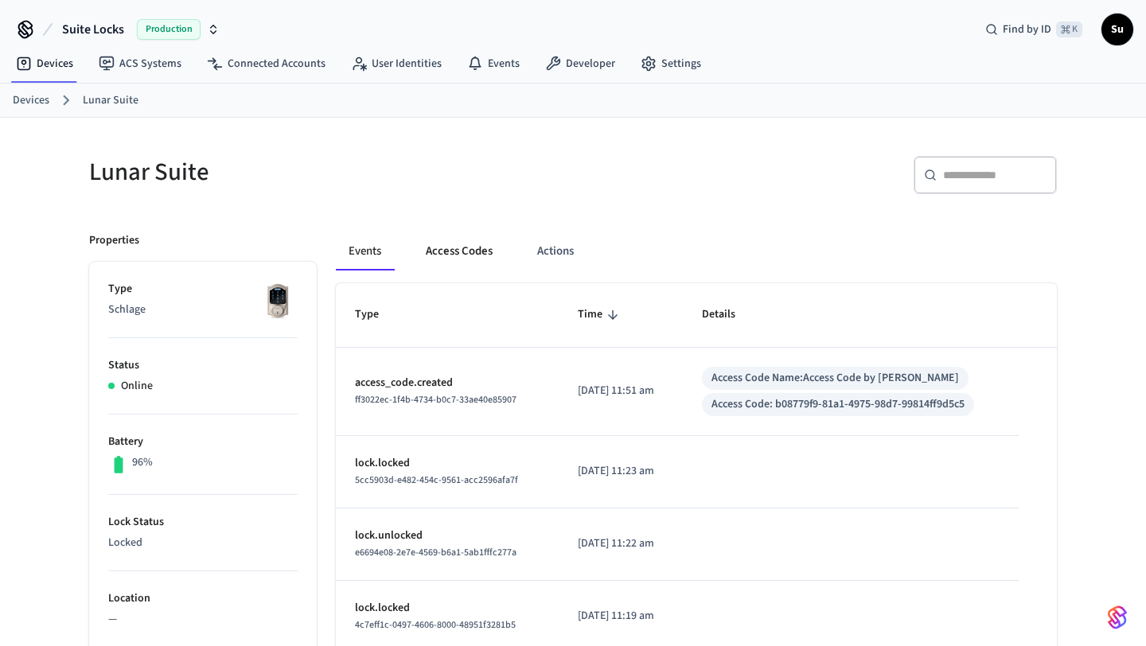
click at [455, 255] on button "Access Codes" at bounding box center [459, 251] width 92 height 38
click at [463, 247] on button "Access Codes" at bounding box center [459, 251] width 92 height 38
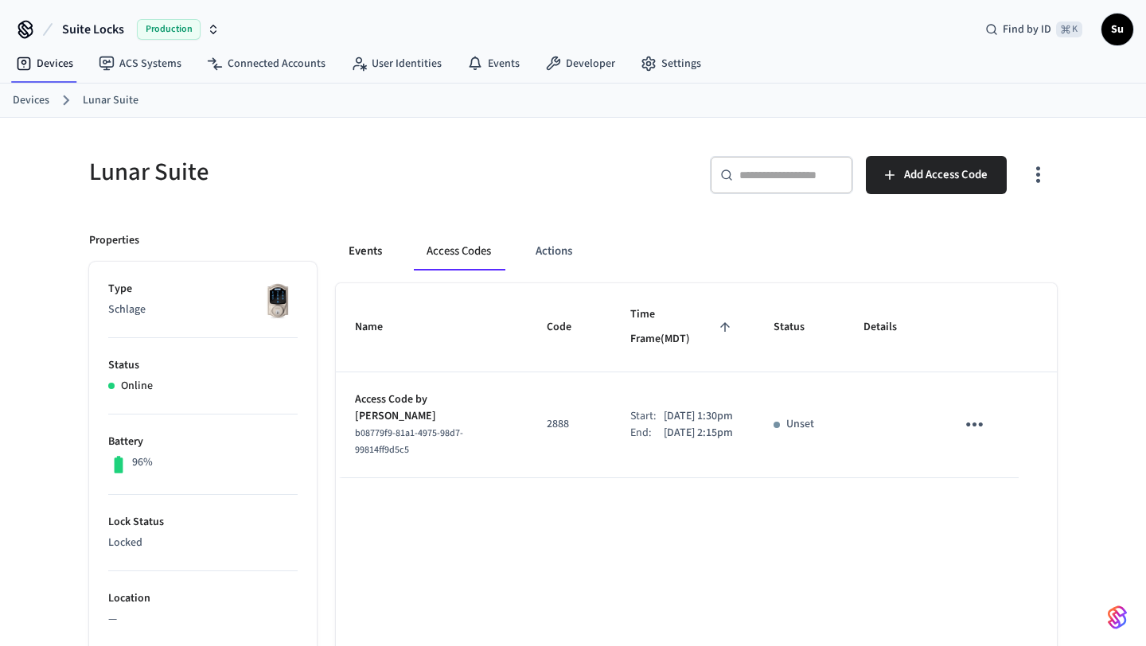
click at [377, 253] on button "Events" at bounding box center [365, 251] width 59 height 38
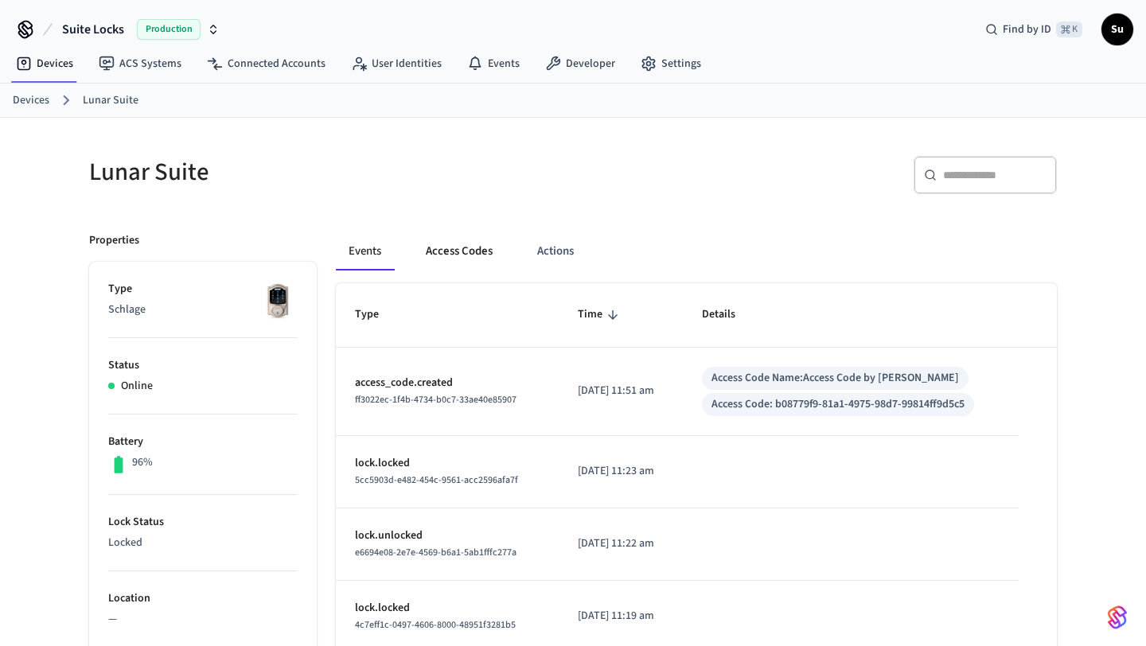
click at [447, 261] on button "Access Codes" at bounding box center [459, 251] width 92 height 38
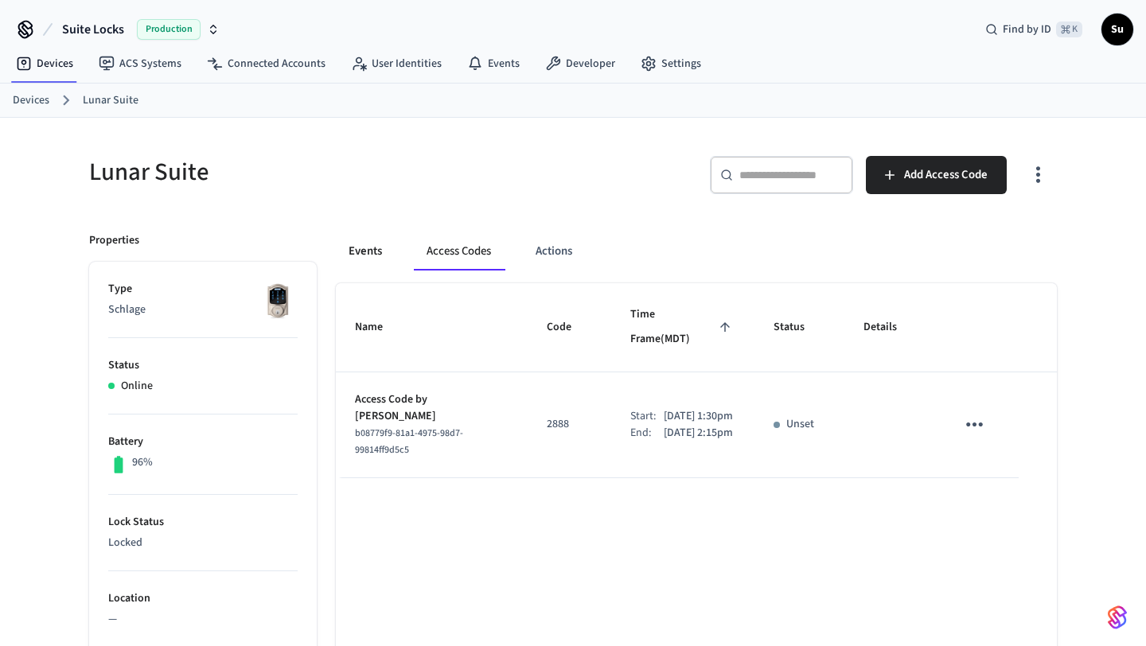
click at [378, 255] on button "Events" at bounding box center [365, 251] width 59 height 38
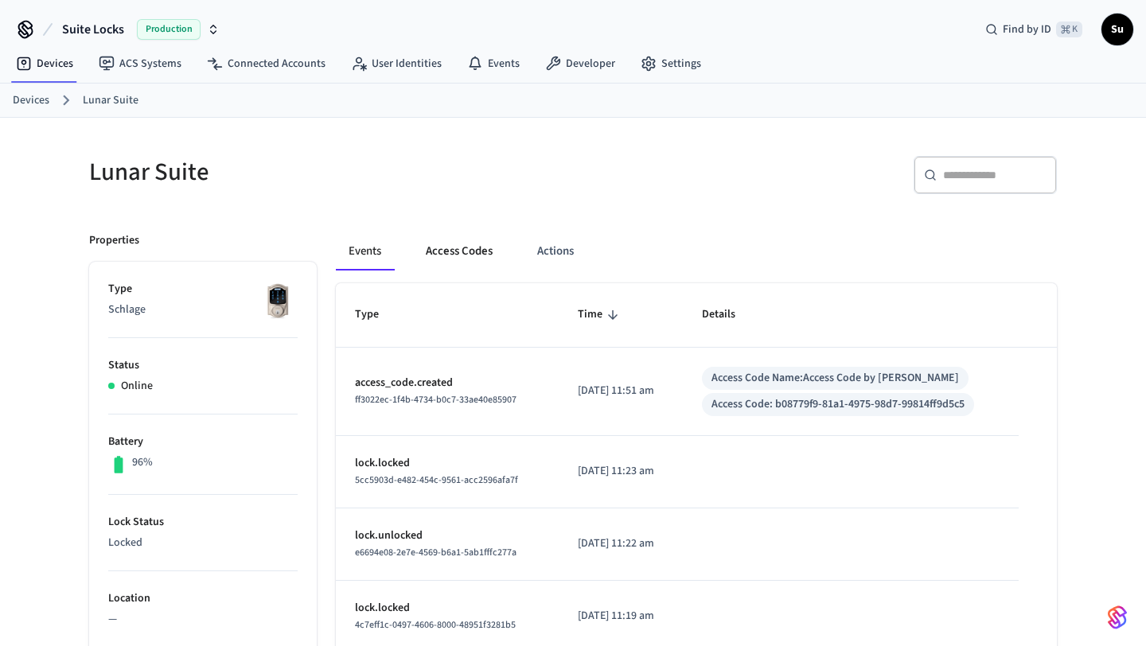
click at [456, 253] on button "Access Codes" at bounding box center [459, 251] width 92 height 38
click at [469, 251] on button "Access Codes" at bounding box center [459, 251] width 92 height 38
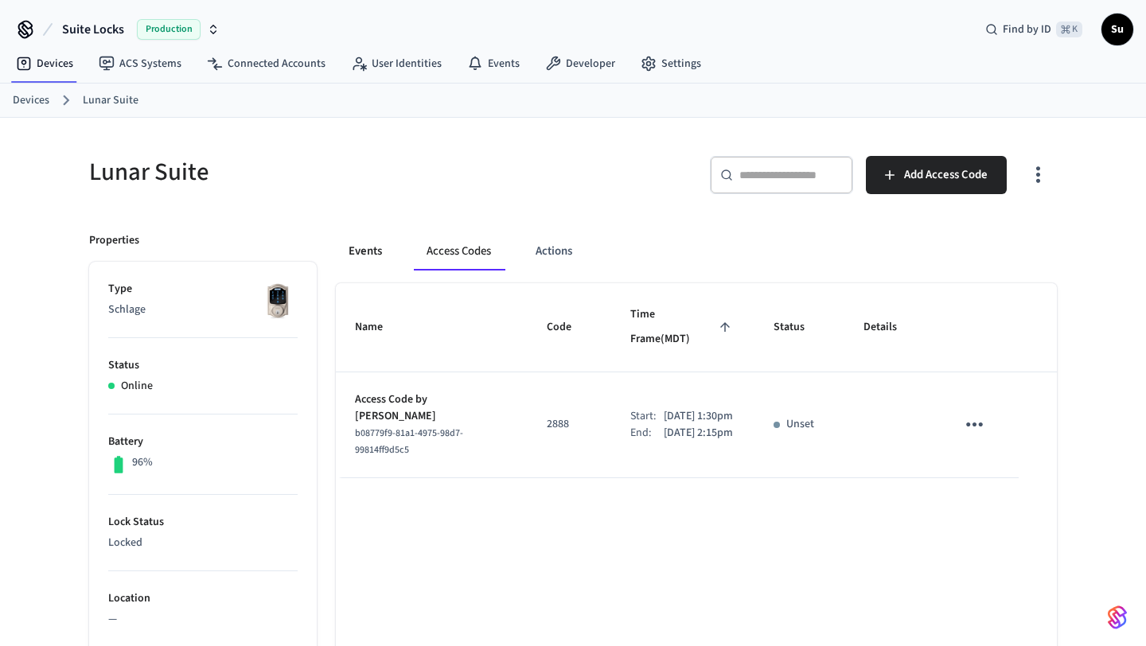
click at [364, 259] on button "Events" at bounding box center [365, 251] width 59 height 38
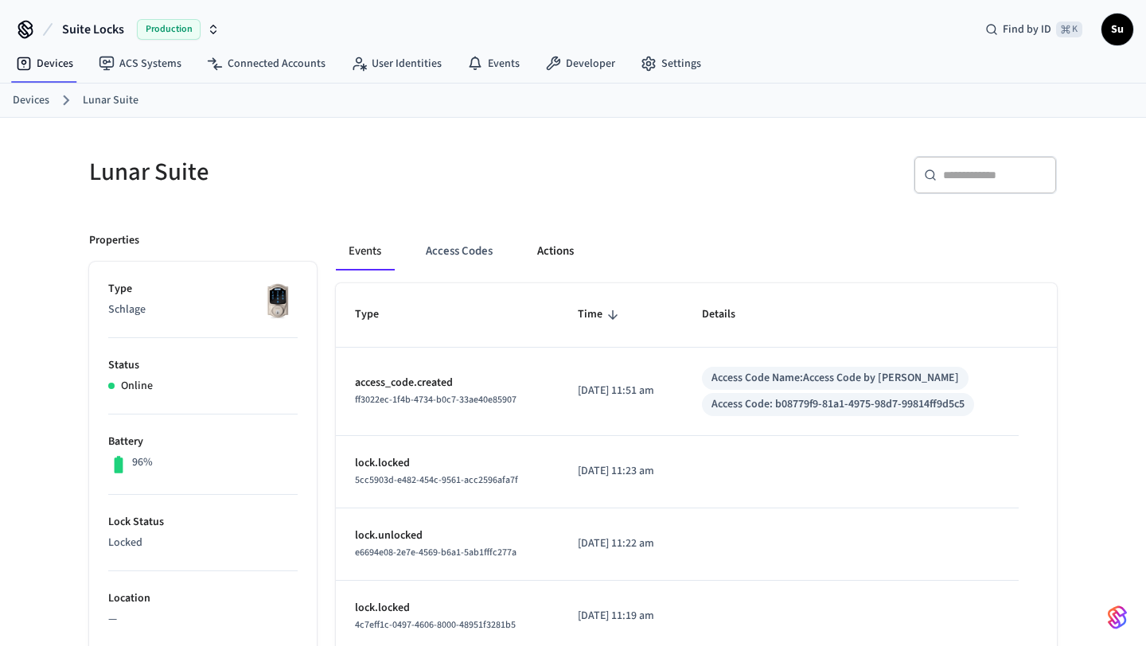
click at [561, 255] on button "Actions" at bounding box center [555, 251] width 62 height 38
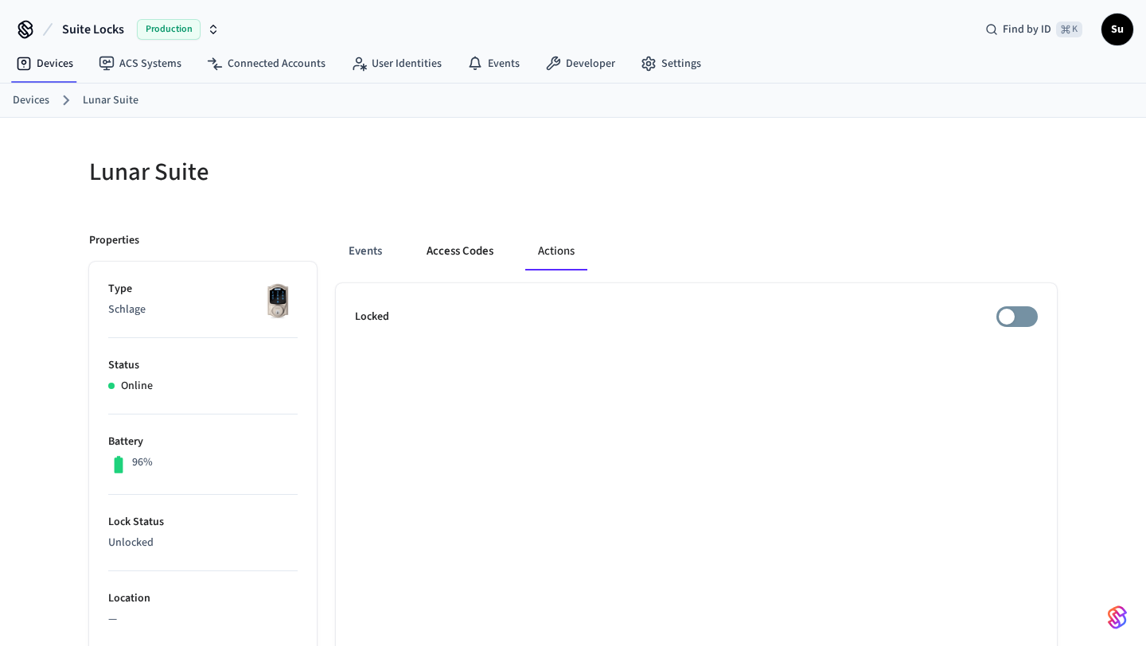
click at [441, 259] on button "Access Codes" at bounding box center [460, 251] width 92 height 38
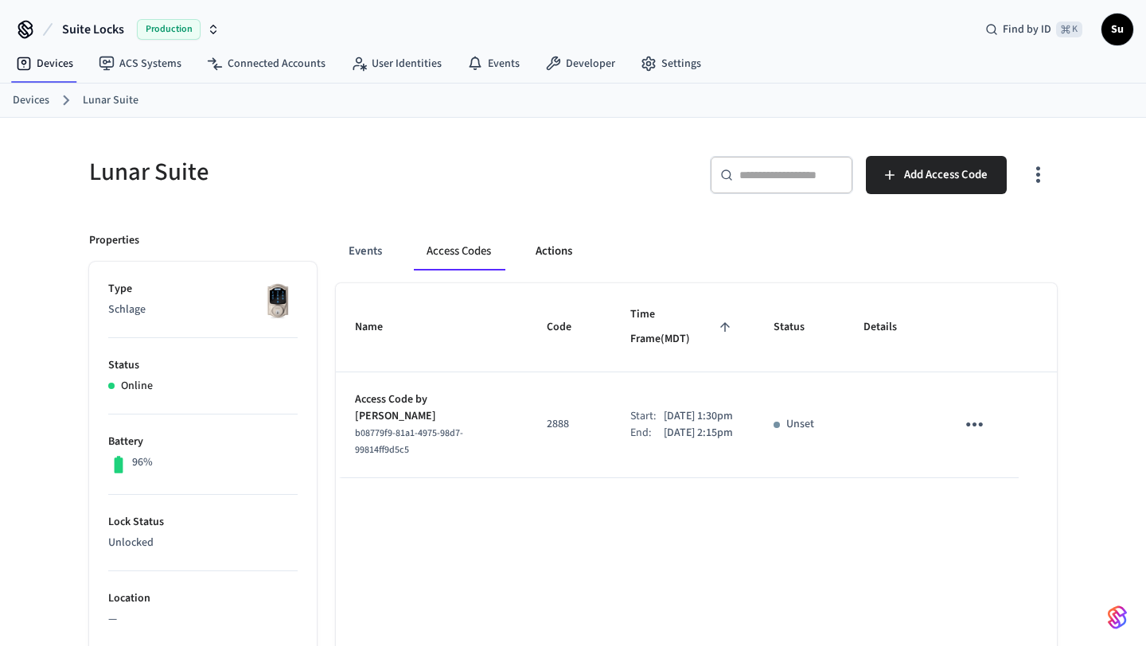
click at [548, 251] on button "Actions" at bounding box center [554, 251] width 62 height 38
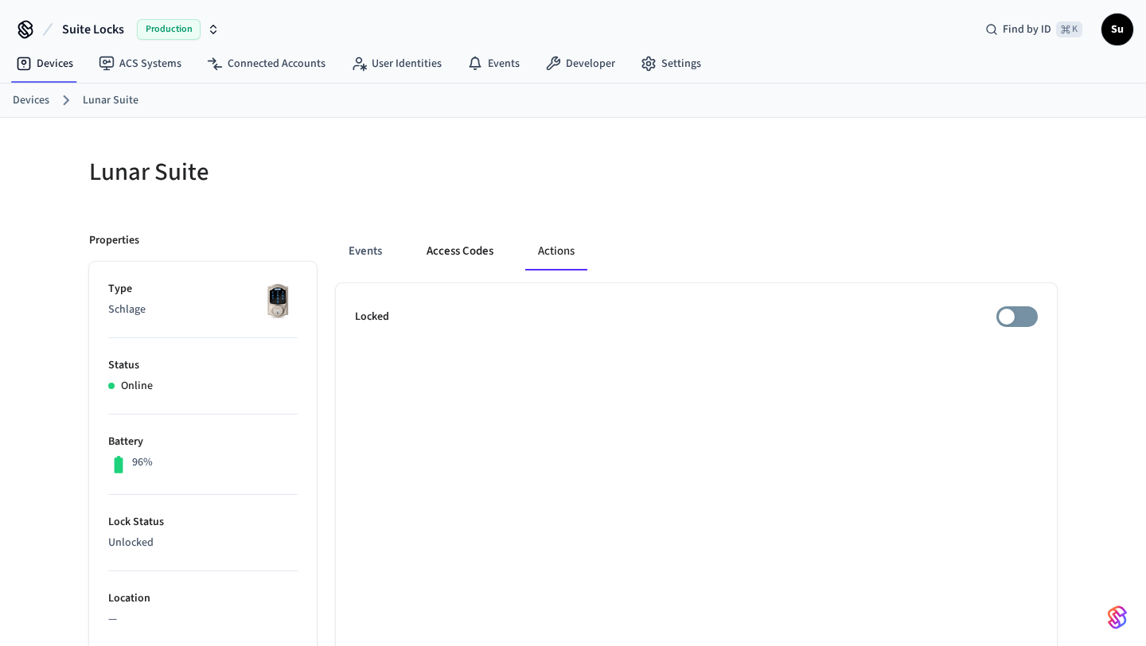
click at [460, 247] on button "Access Codes" at bounding box center [460, 251] width 92 height 38
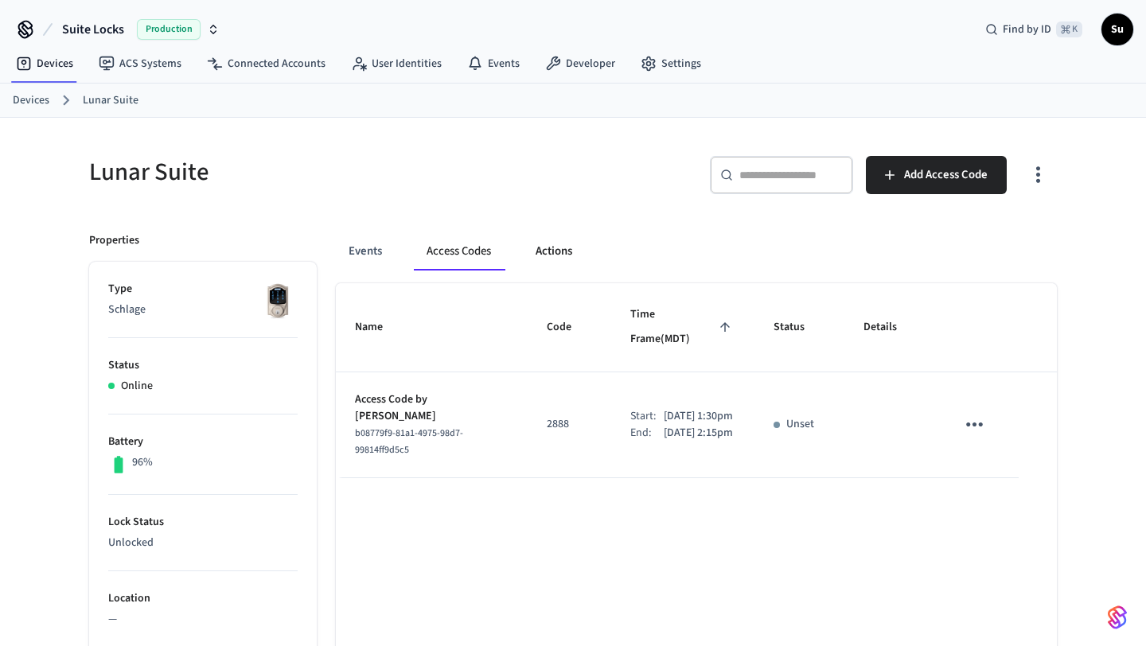
click at [544, 256] on button "Actions" at bounding box center [554, 251] width 62 height 38
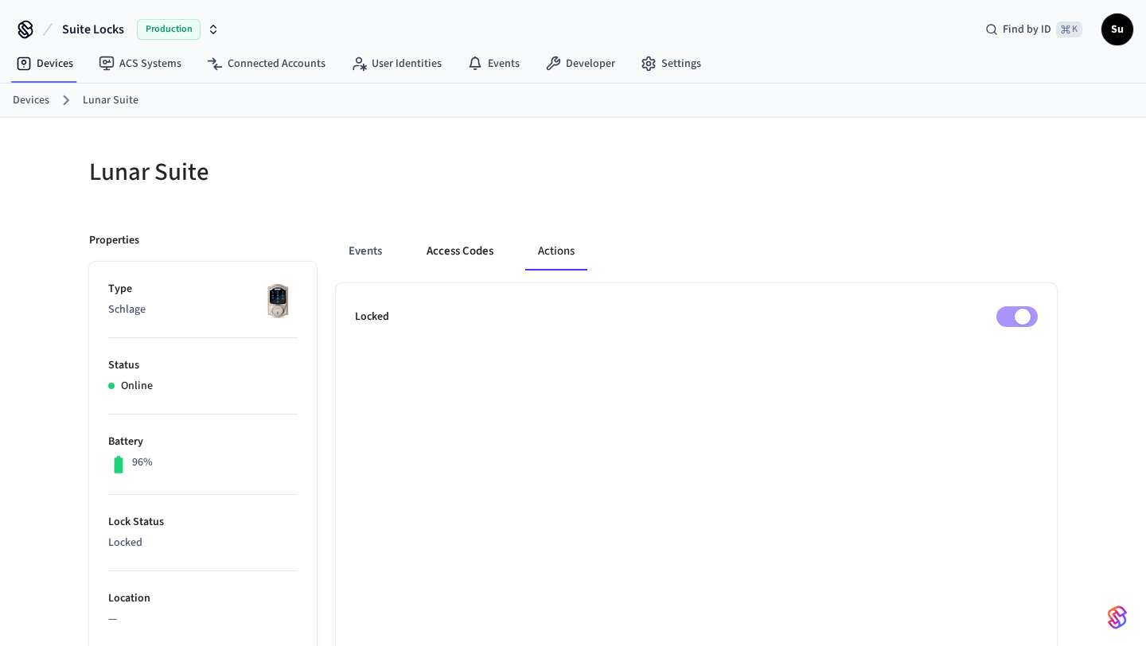
click at [458, 251] on button "Access Codes" at bounding box center [460, 251] width 92 height 38
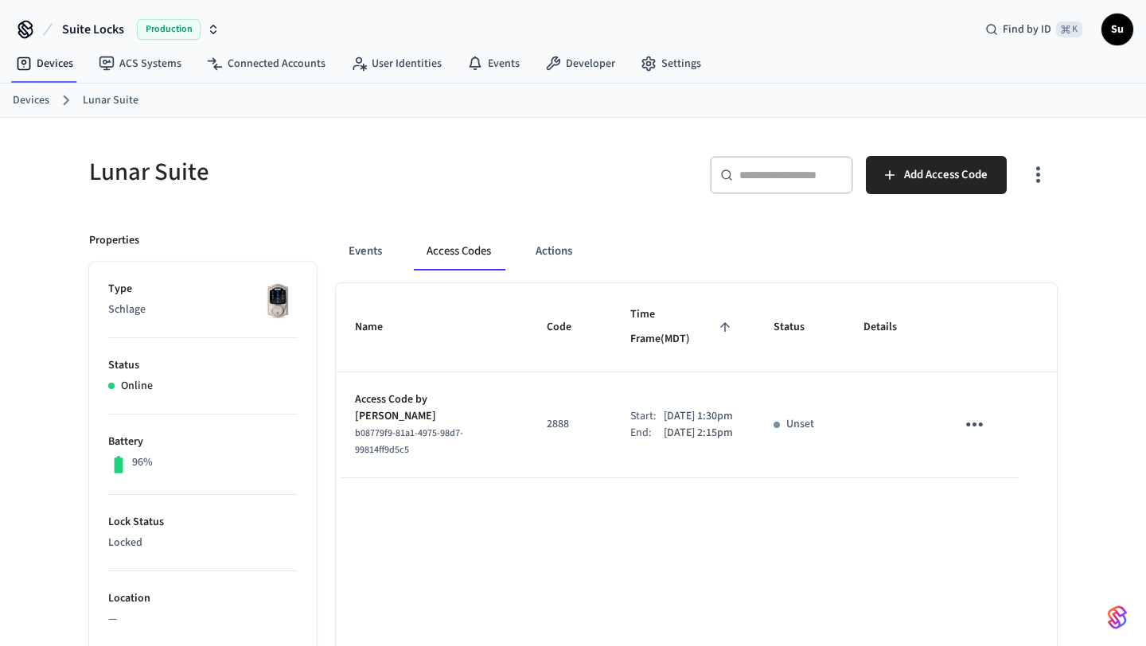
click at [123, 97] on link "Lunar Suite" at bounding box center [111, 100] width 56 height 17
click at [43, 96] on link "Devices" at bounding box center [31, 100] width 37 height 17
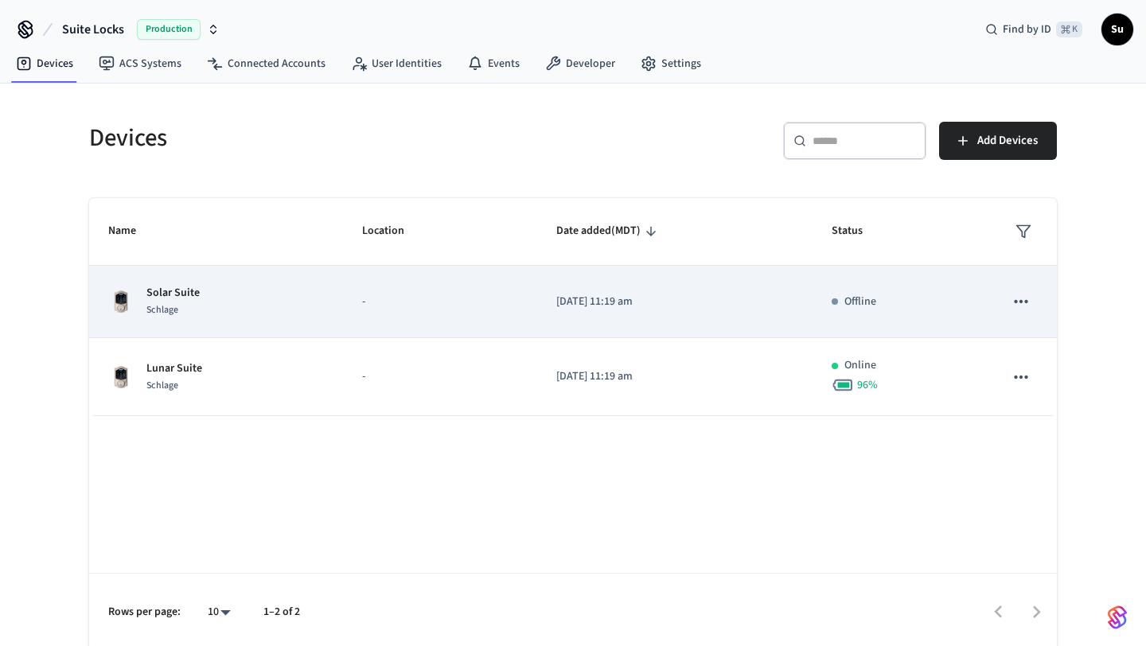
click at [715, 306] on p "[DATE] 11:19 am" at bounding box center [674, 302] width 237 height 17
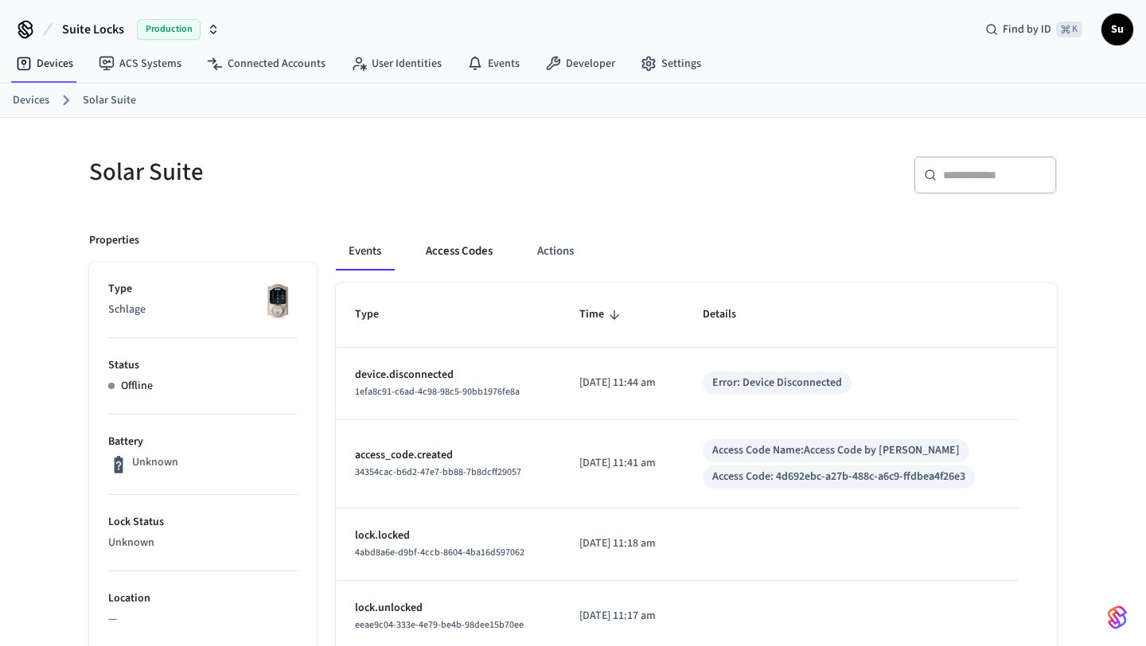
click at [472, 254] on button "Access Codes" at bounding box center [459, 251] width 92 height 38
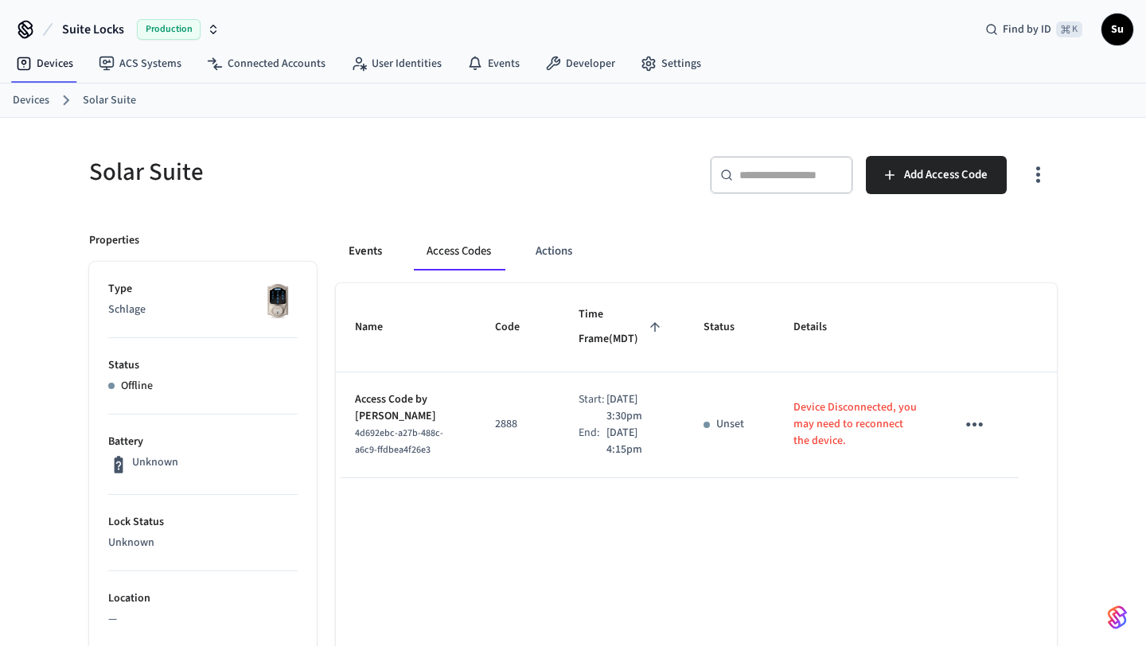
click at [372, 256] on button "Events" at bounding box center [365, 251] width 59 height 38
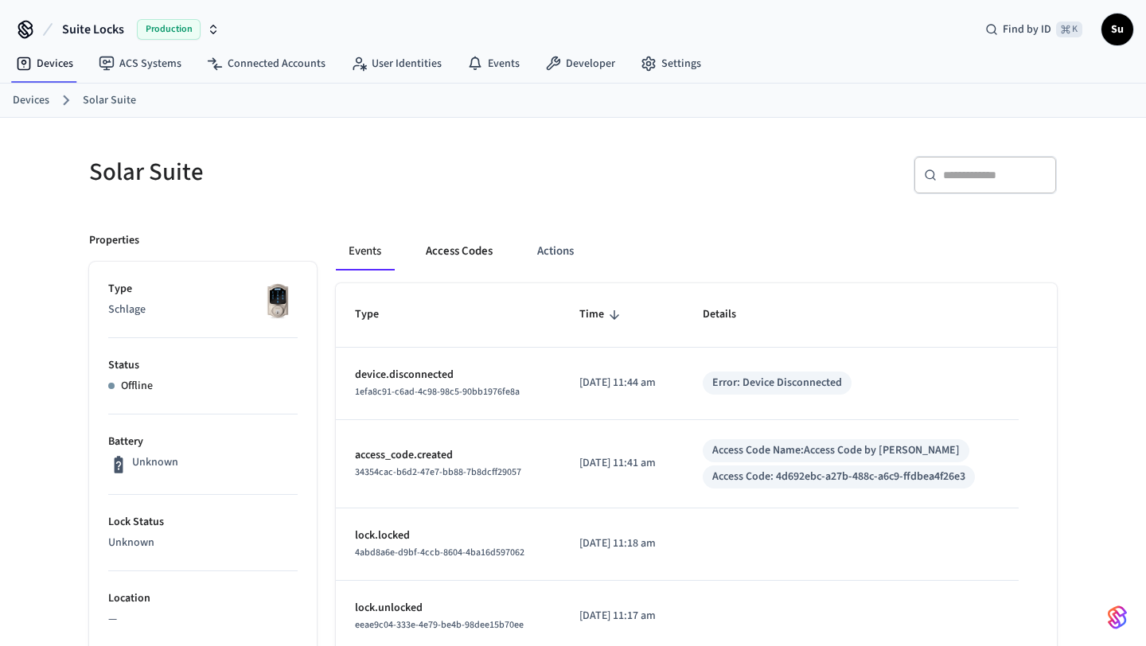
click at [458, 251] on button "Access Codes" at bounding box center [459, 251] width 92 height 38
click at [458, 259] on button "Access Codes" at bounding box center [459, 251] width 92 height 38
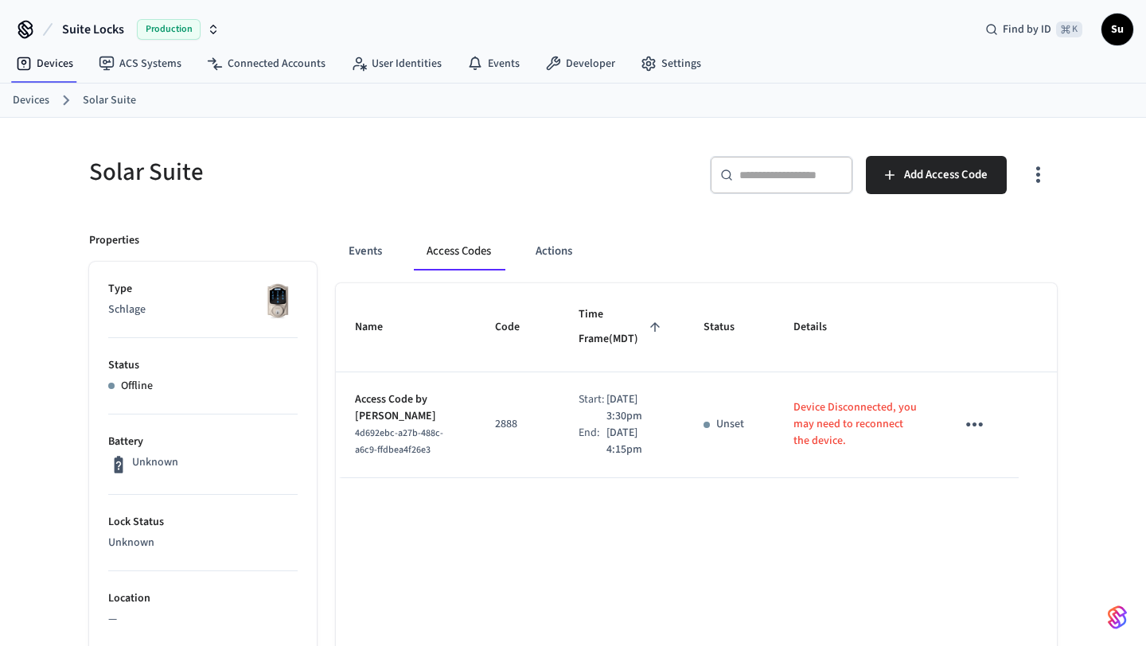
click at [46, 103] on link "Devices" at bounding box center [31, 100] width 37 height 17
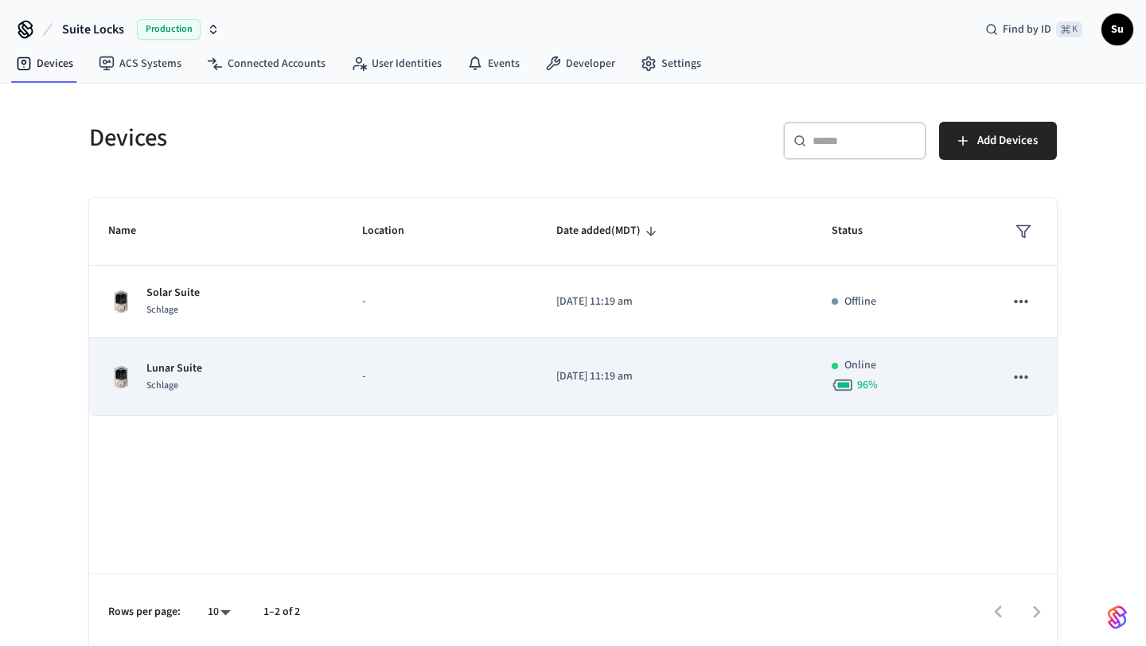
click at [736, 389] on td "[DATE] 11:19 am" at bounding box center [674, 377] width 275 height 78
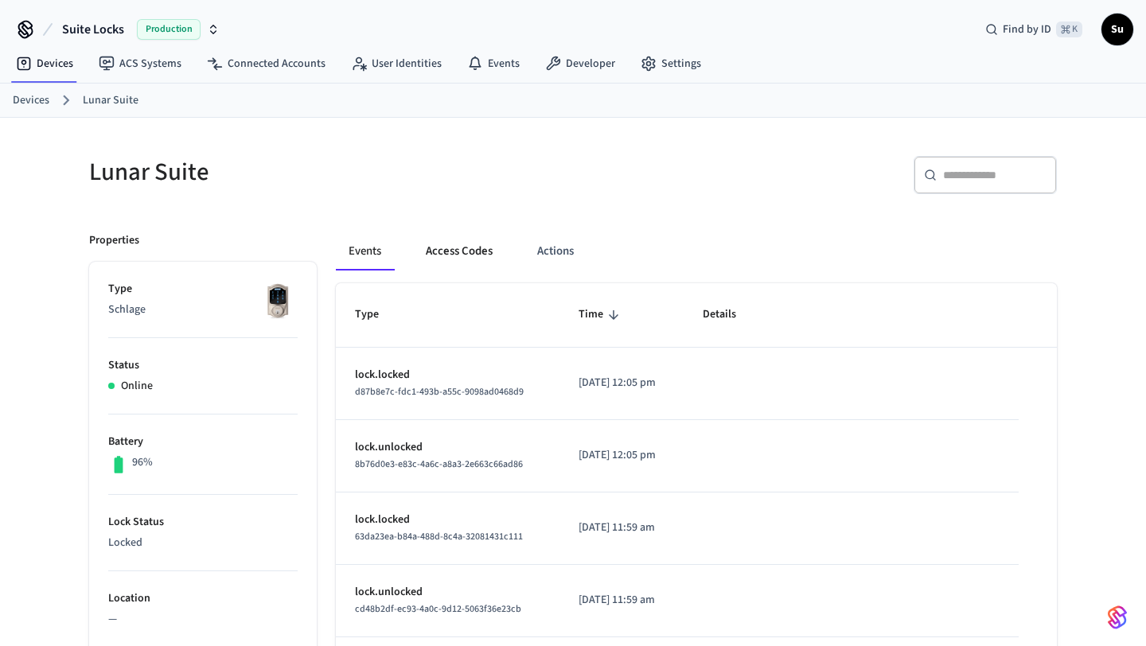
click at [470, 259] on button "Access Codes" at bounding box center [459, 251] width 92 height 38
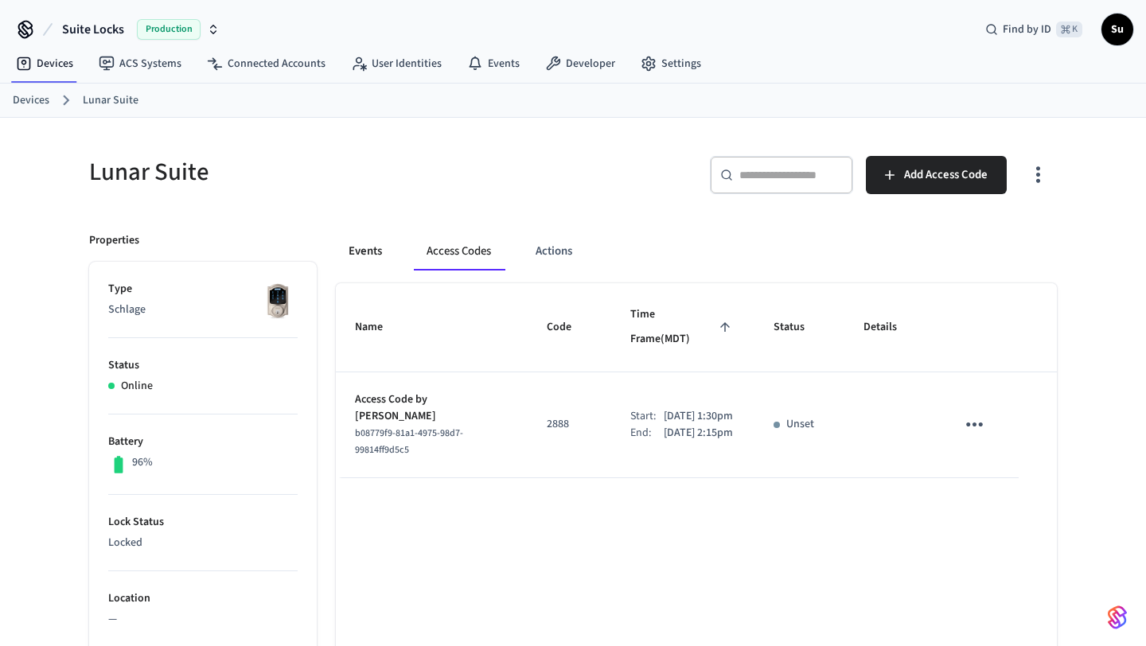
click at [384, 255] on button "Events" at bounding box center [365, 251] width 59 height 38
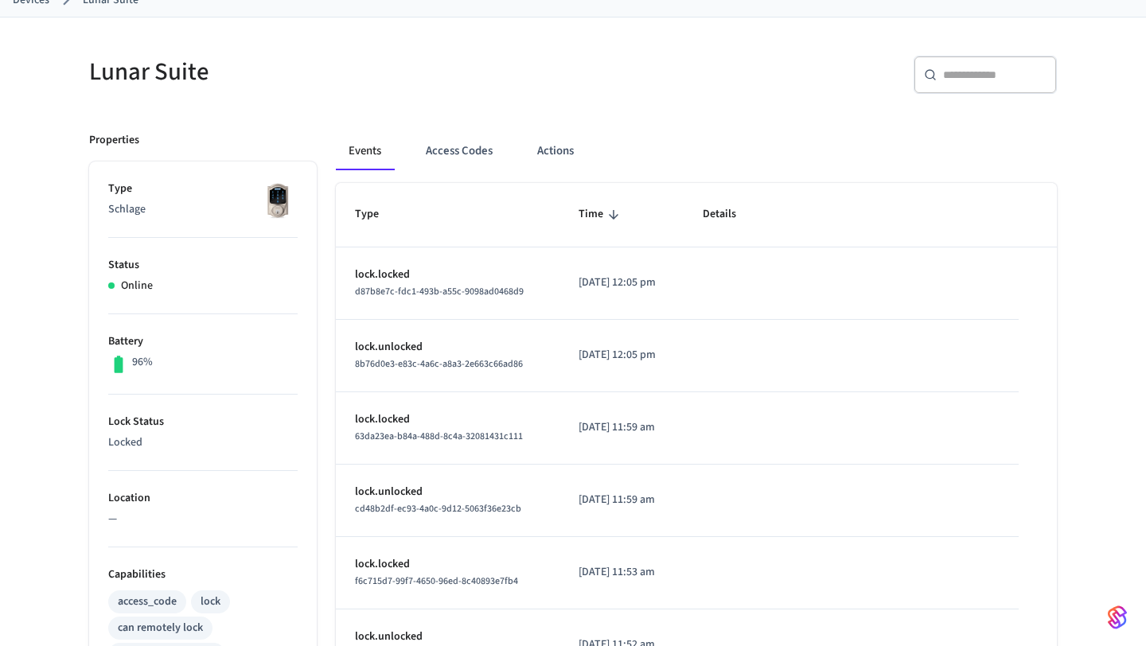
scroll to position [90, 0]
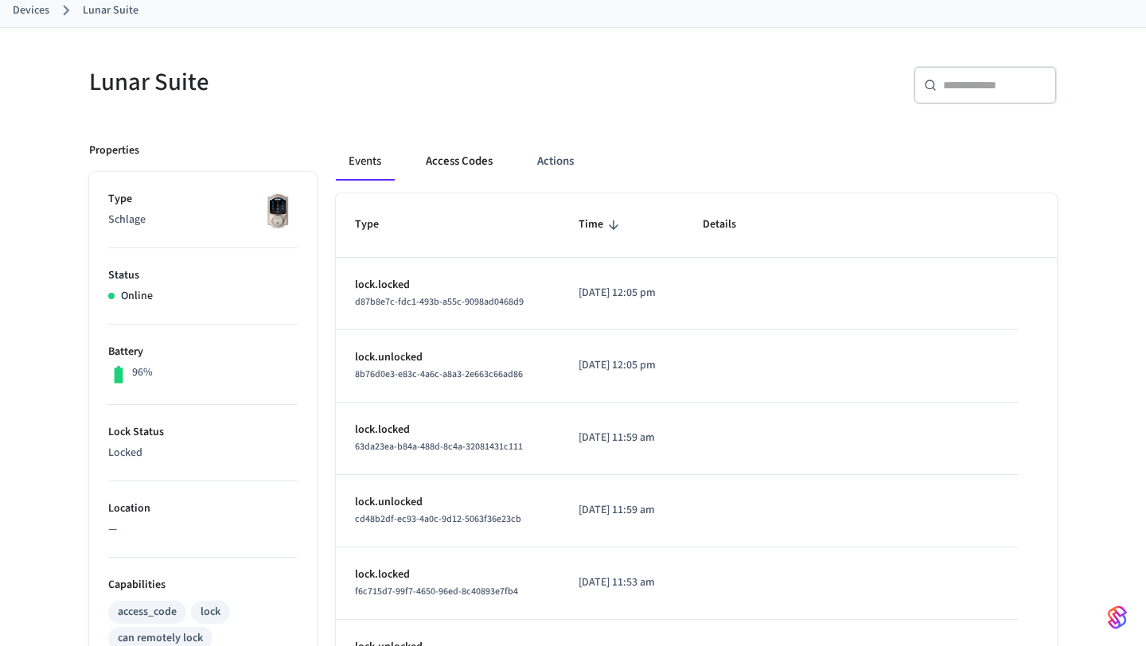
click at [455, 164] on button "Access Codes" at bounding box center [459, 161] width 92 height 38
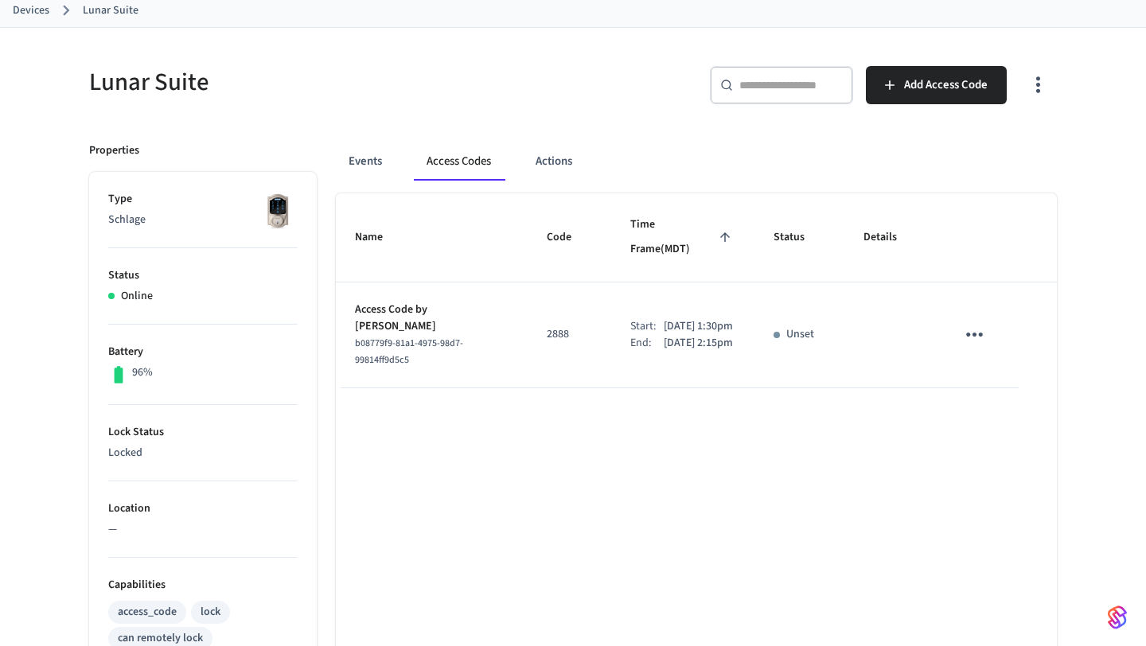
click at [976, 322] on icon "sticky table" at bounding box center [974, 334] width 25 height 25
click at [1023, 399] on li "Delete" at bounding box center [1013, 400] width 76 height 42
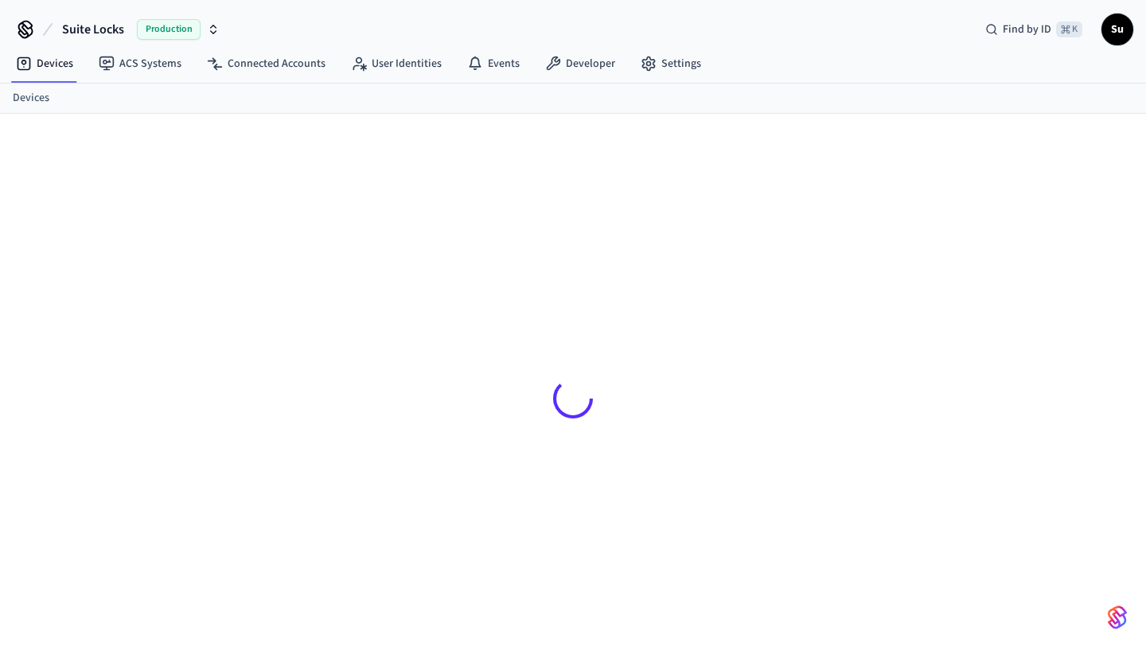
scroll to position [90, 0]
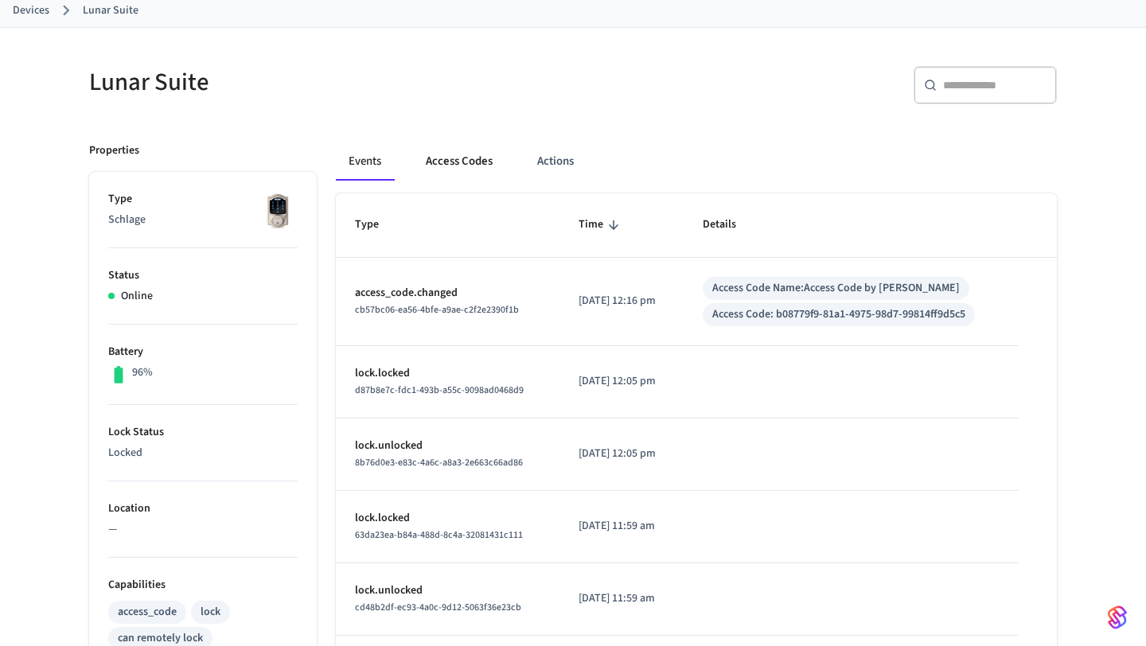
click at [442, 162] on button "Access Codes" at bounding box center [459, 161] width 92 height 38
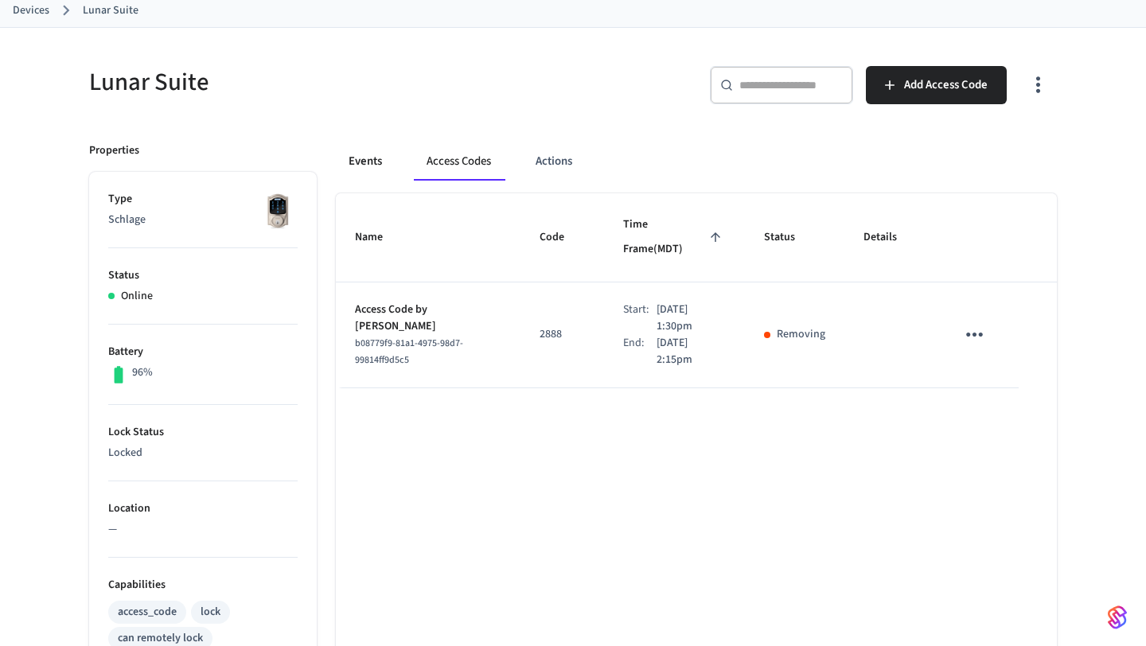
click at [366, 154] on button "Events" at bounding box center [365, 161] width 59 height 38
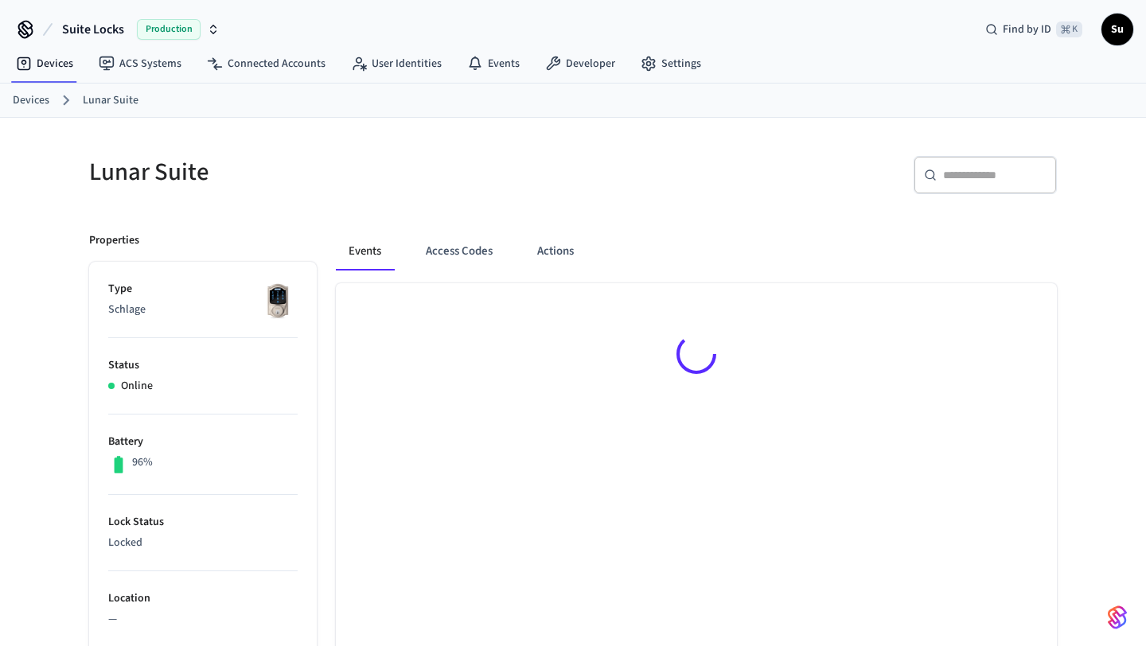
scroll to position [90, 0]
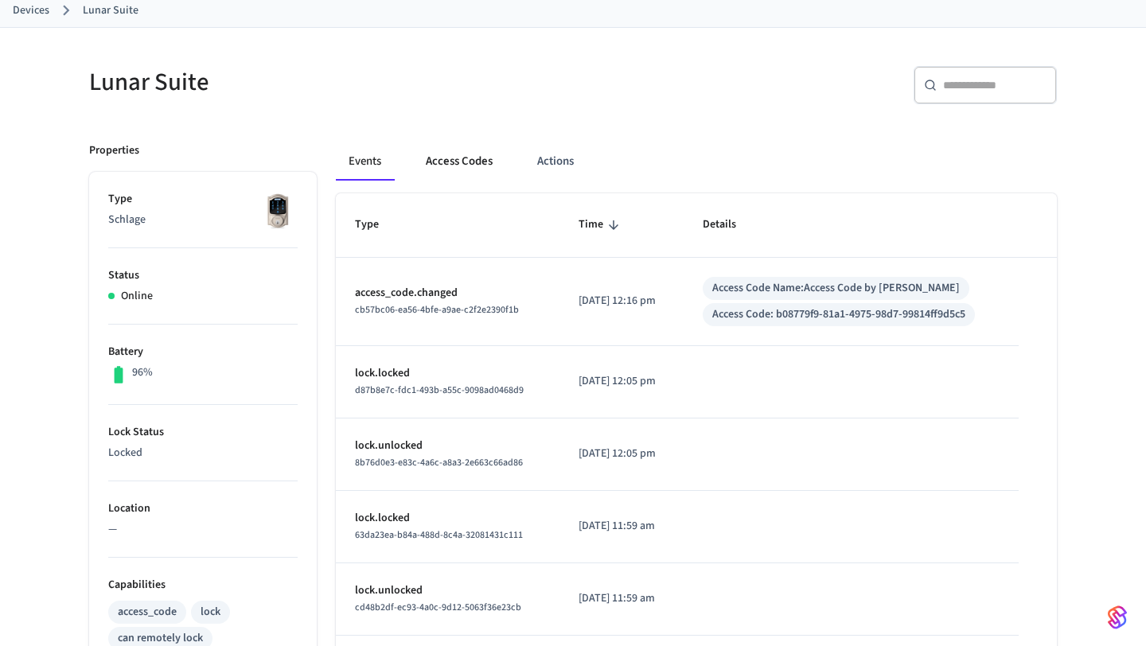
click at [462, 156] on button "Access Codes" at bounding box center [459, 161] width 92 height 38
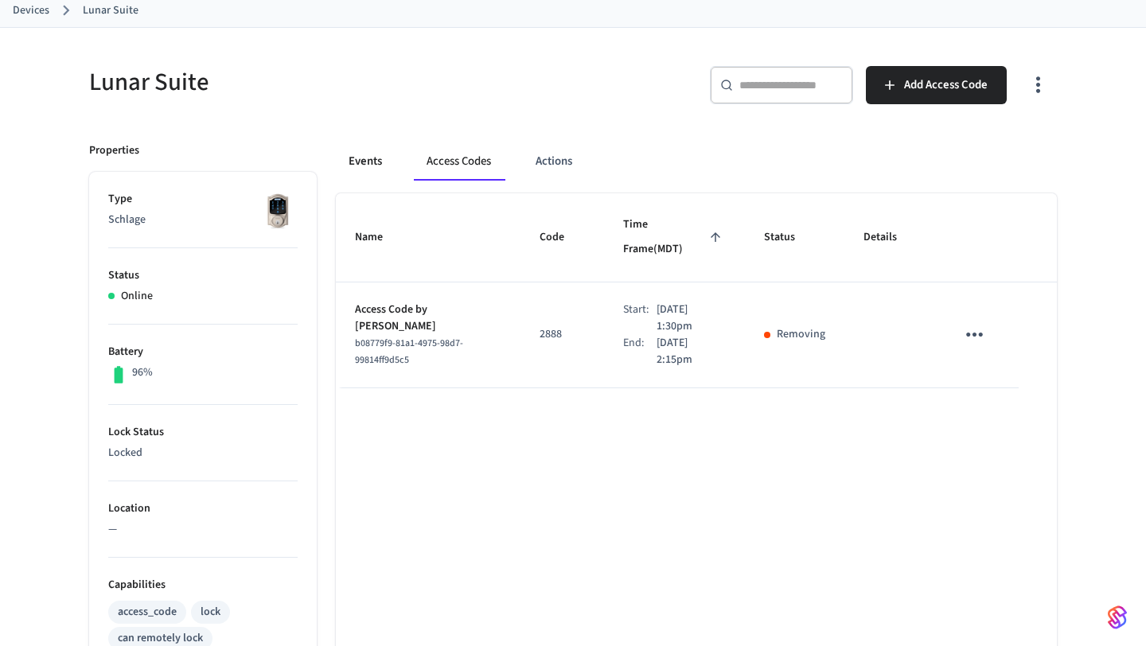
click at [370, 165] on button "Events" at bounding box center [365, 161] width 59 height 38
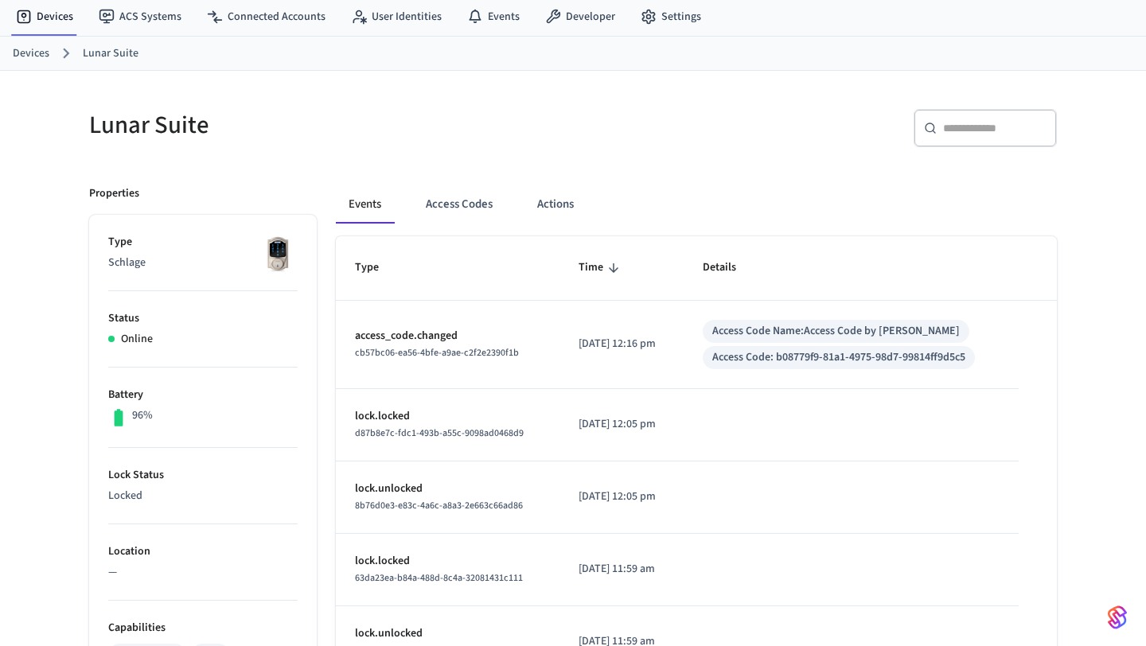
scroll to position [14, 0]
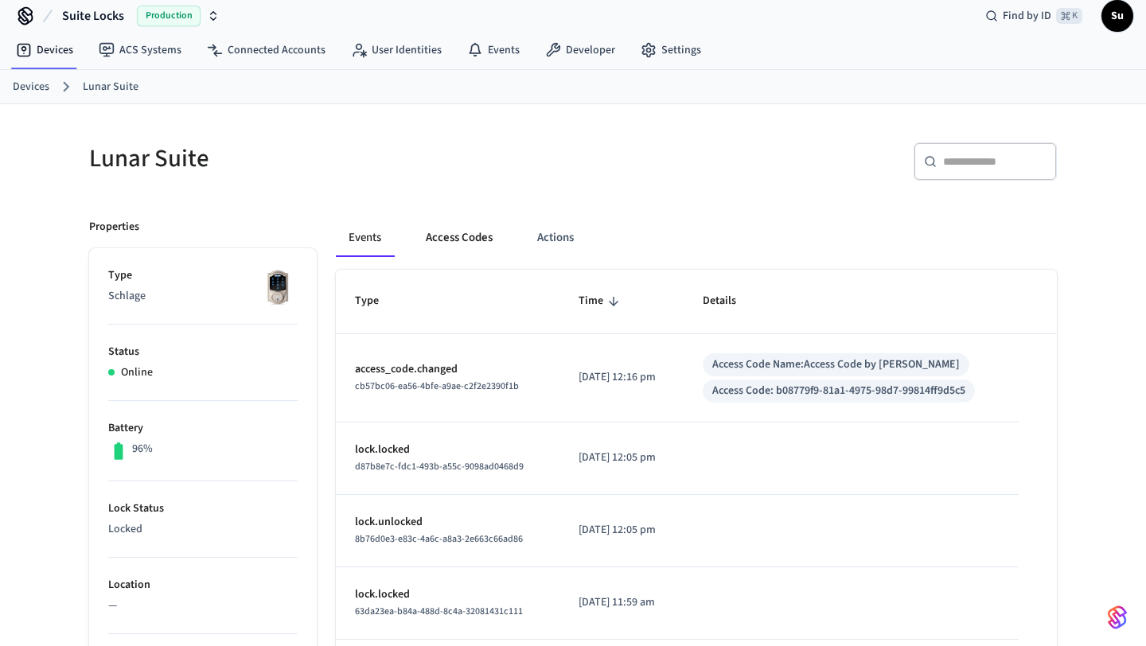
click at [458, 244] on button "Access Codes" at bounding box center [459, 238] width 92 height 38
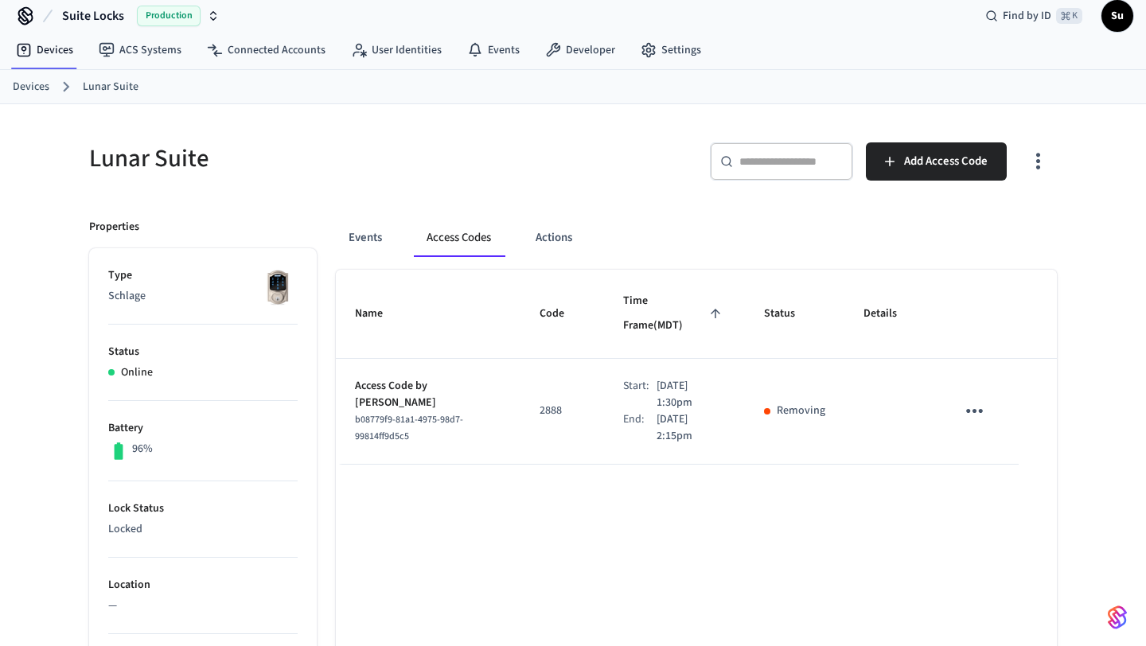
click at [115, 84] on link "Lunar Suite" at bounding box center [111, 87] width 56 height 17
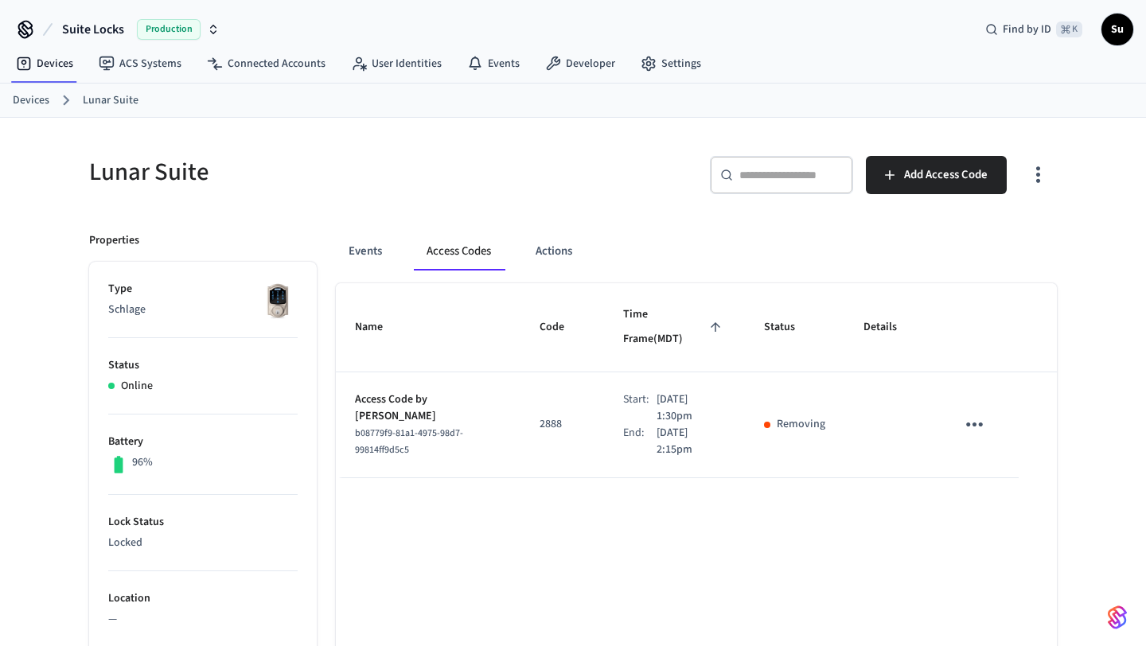
click at [38, 110] on ol "Devices Lunar Suite" at bounding box center [579, 100] width 1133 height 21
click at [41, 96] on link "Devices" at bounding box center [31, 100] width 37 height 17
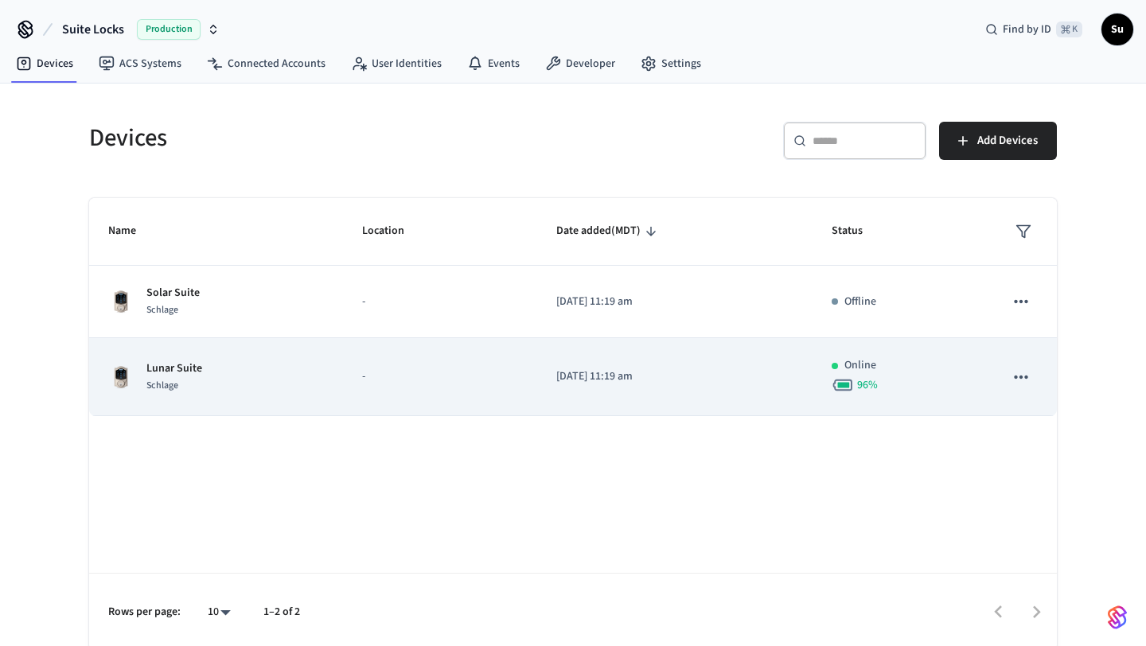
click at [486, 381] on p "-" at bounding box center [440, 376] width 156 height 17
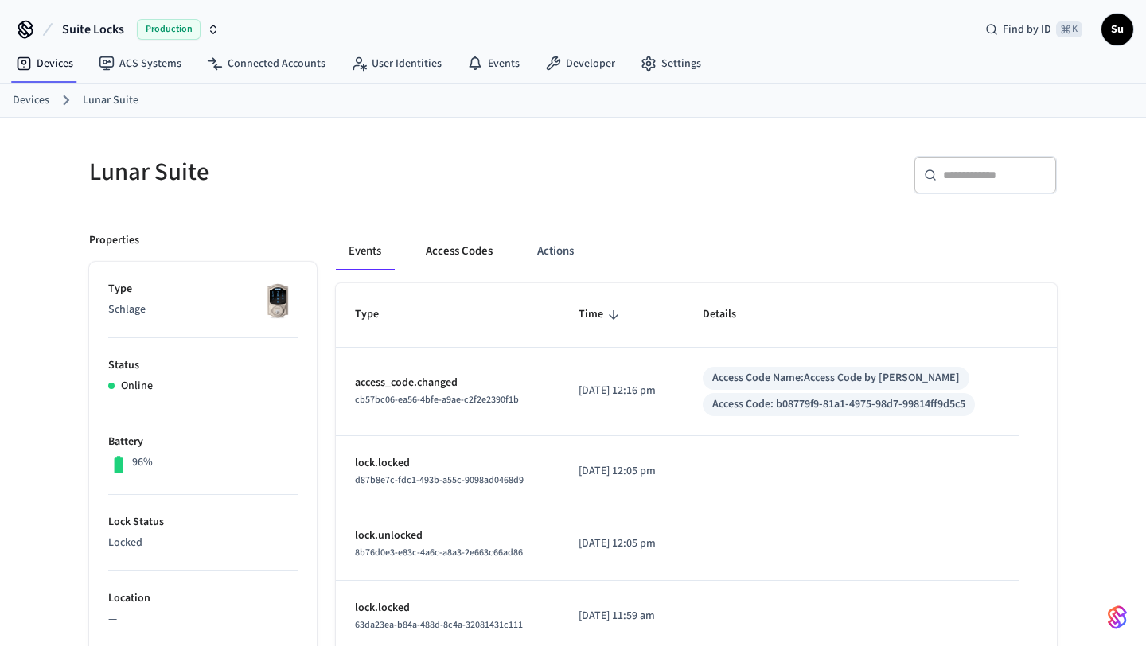
click at [459, 258] on button "Access Codes" at bounding box center [459, 251] width 92 height 38
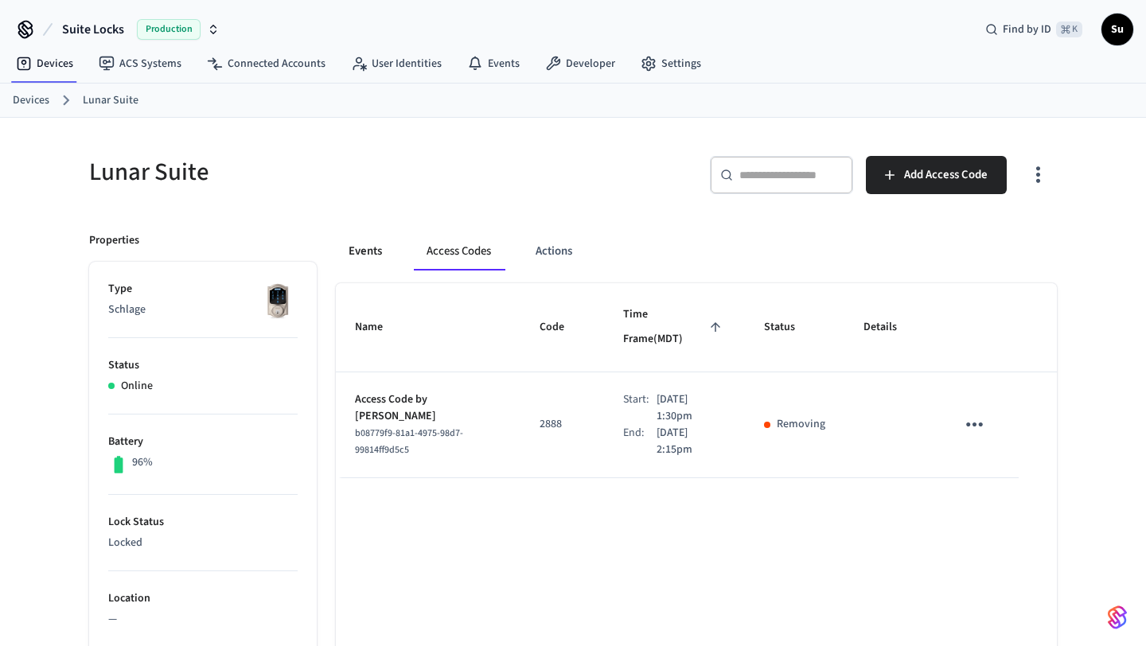
click at [355, 258] on button "Events" at bounding box center [365, 251] width 59 height 38
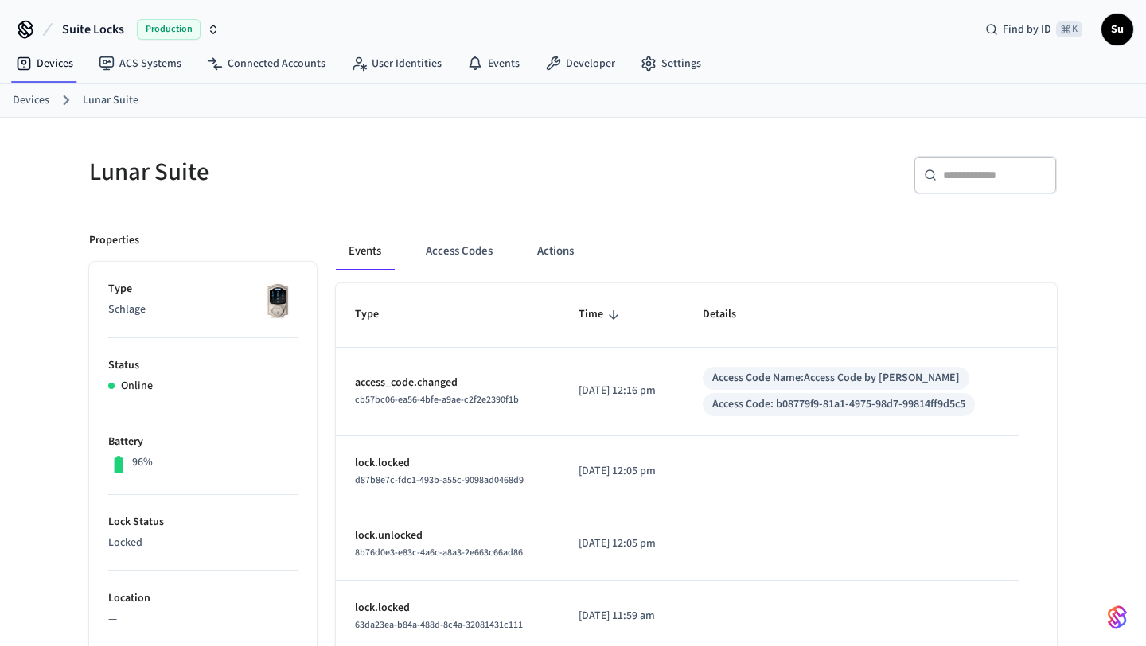
click at [109, 97] on link "Lunar Suite" at bounding box center [111, 100] width 56 height 17
click at [454, 251] on button "Access Codes" at bounding box center [459, 251] width 92 height 38
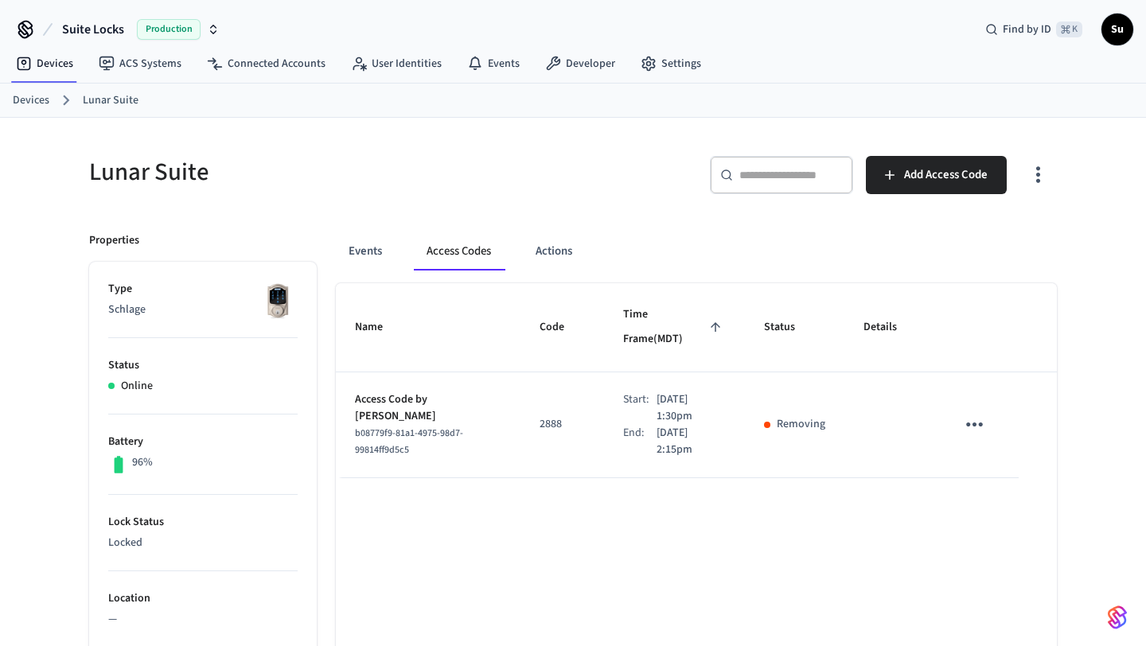
click at [48, 97] on link "Devices" at bounding box center [31, 100] width 37 height 17
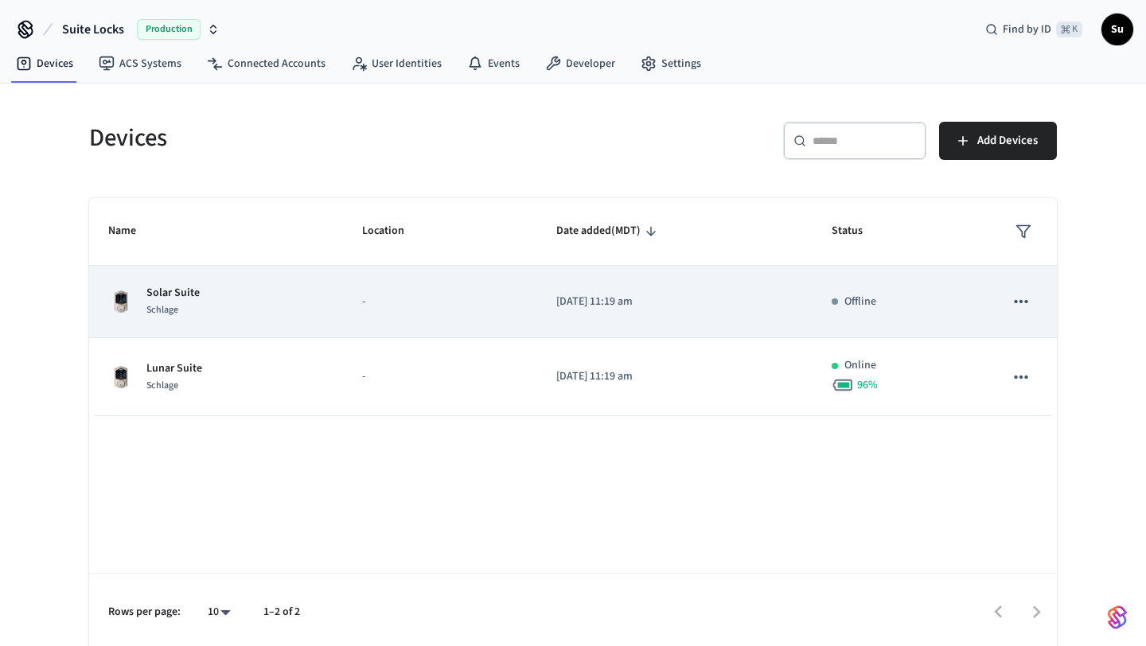
click at [300, 281] on td "Solar Suite Schlage" at bounding box center [216, 302] width 254 height 72
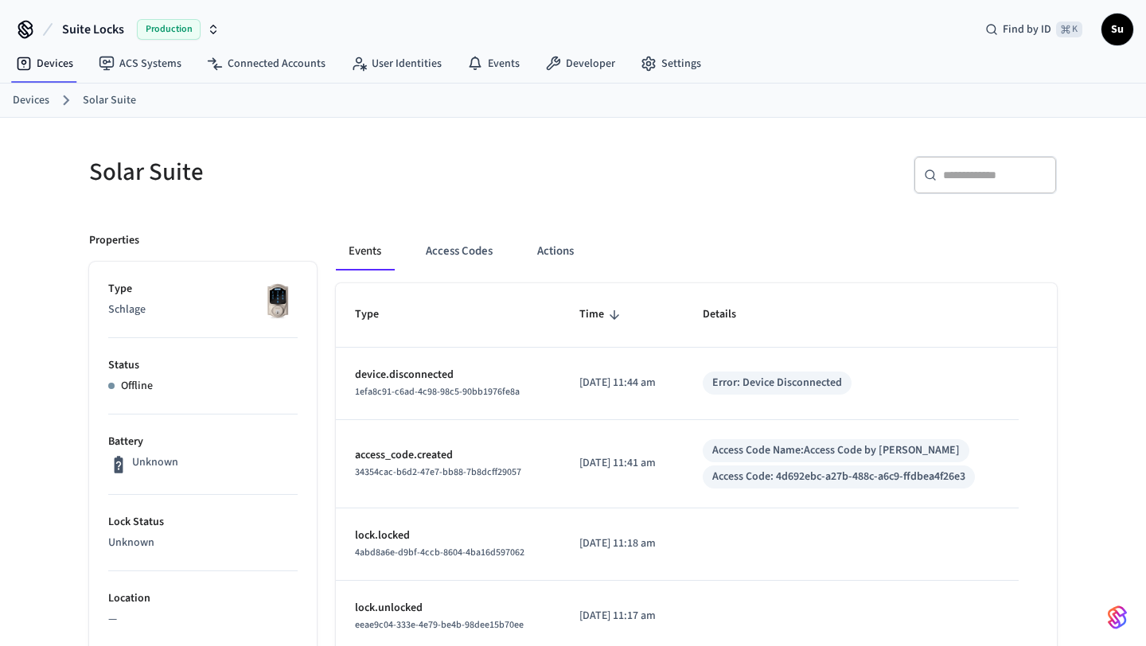
click at [45, 103] on link "Devices" at bounding box center [31, 100] width 37 height 17
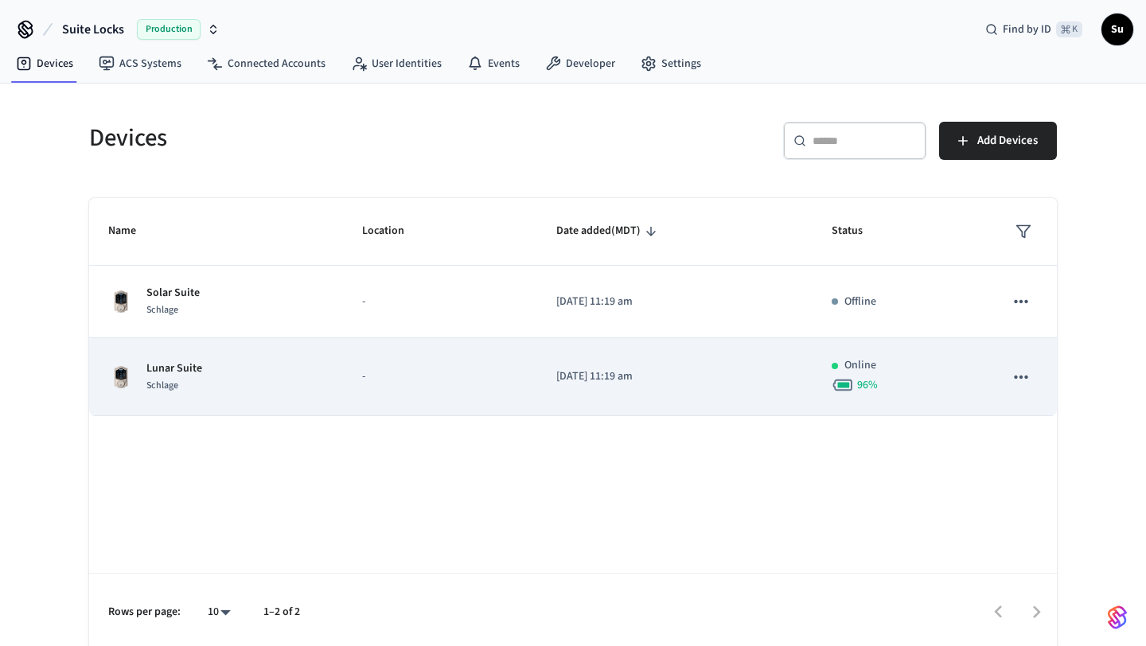
click at [458, 367] on td "-" at bounding box center [440, 377] width 194 height 78
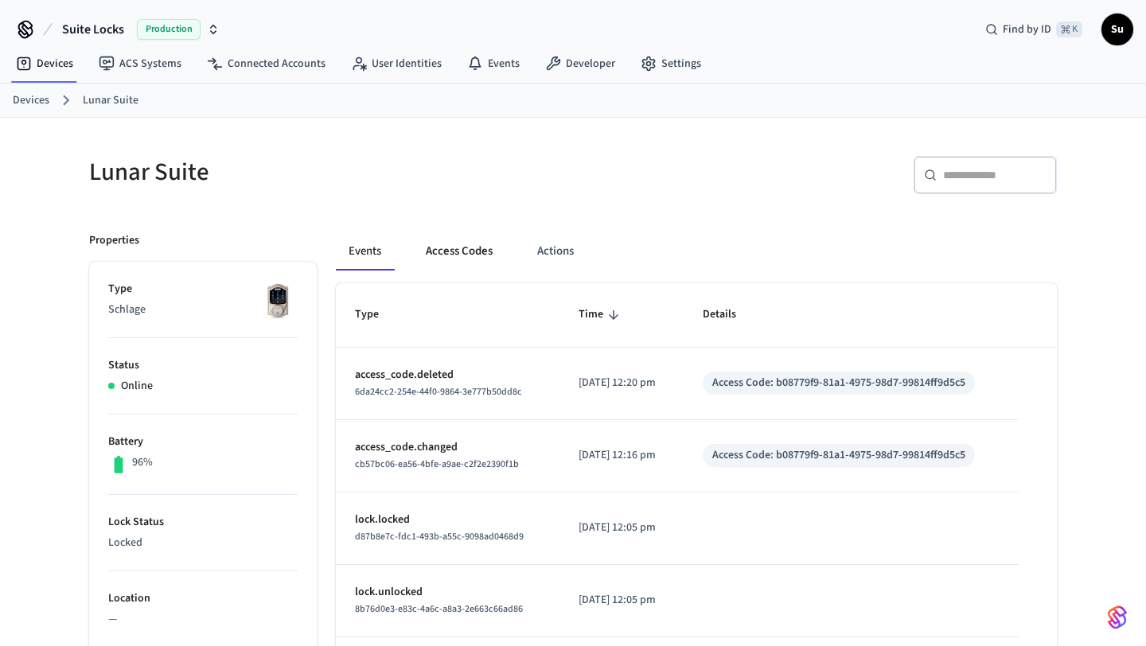
click at [467, 251] on button "Access Codes" at bounding box center [459, 251] width 92 height 38
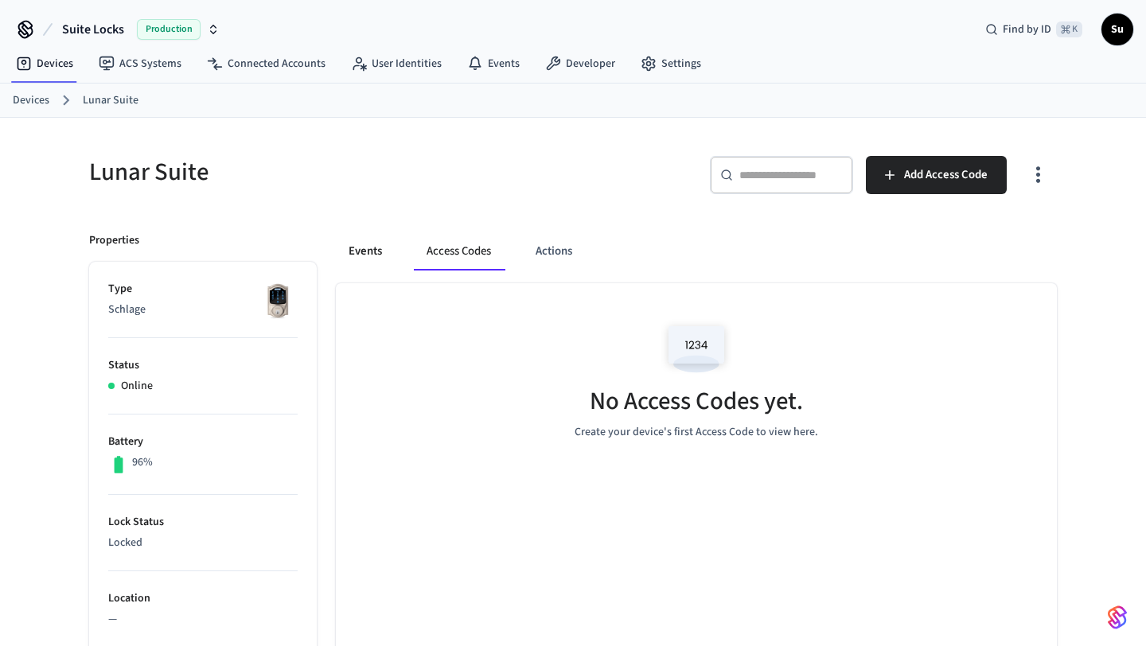
click at [360, 251] on button "Events" at bounding box center [365, 251] width 59 height 38
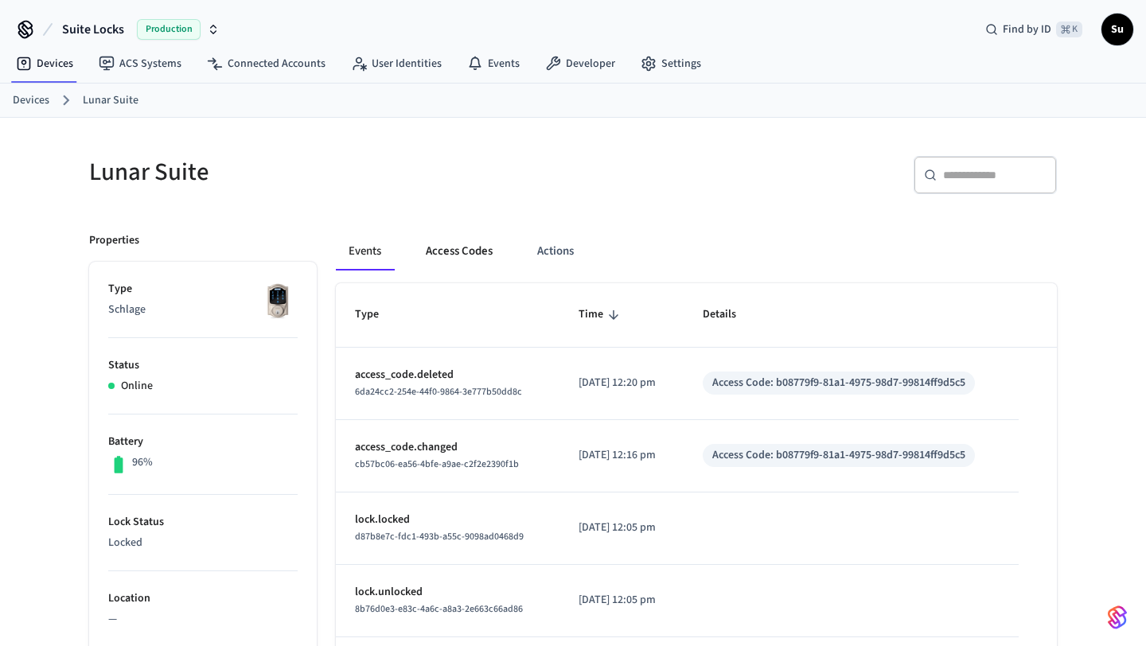
click at [454, 251] on button "Access Codes" at bounding box center [459, 251] width 92 height 38
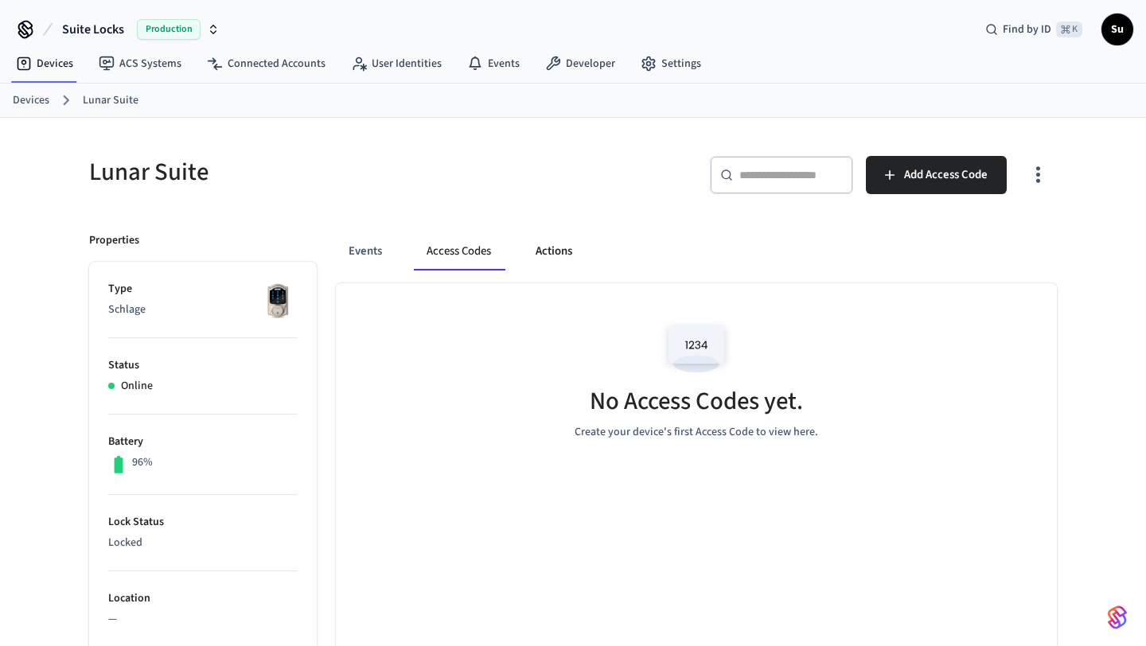
click at [553, 244] on button "Actions" at bounding box center [554, 251] width 62 height 38
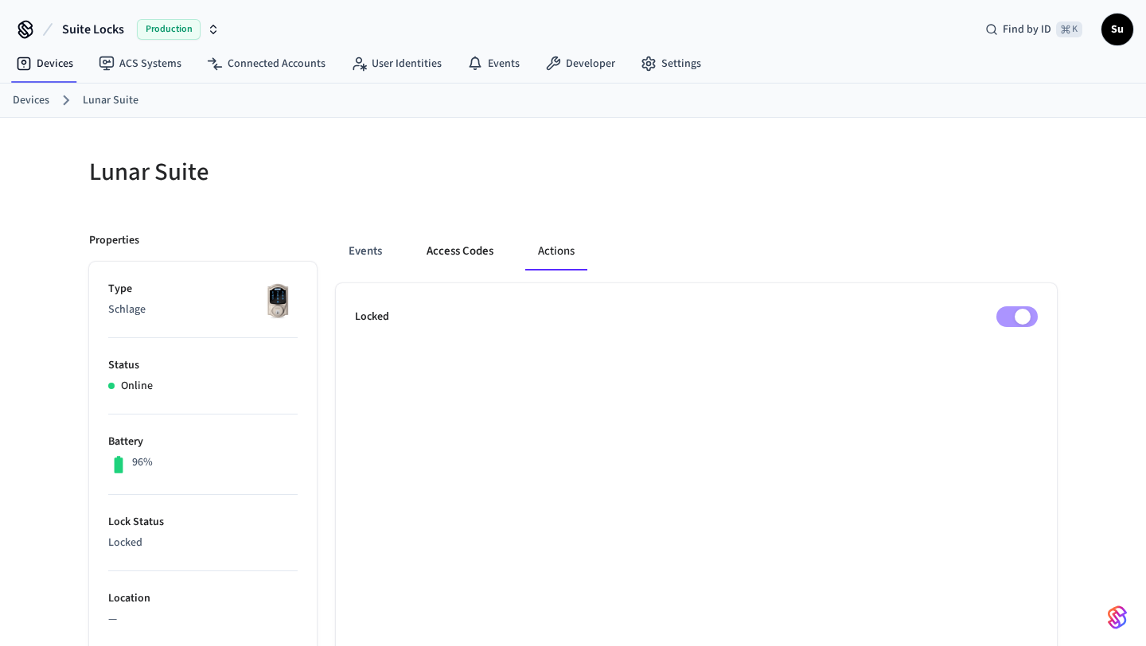
click at [443, 249] on button "Access Codes" at bounding box center [460, 251] width 92 height 38
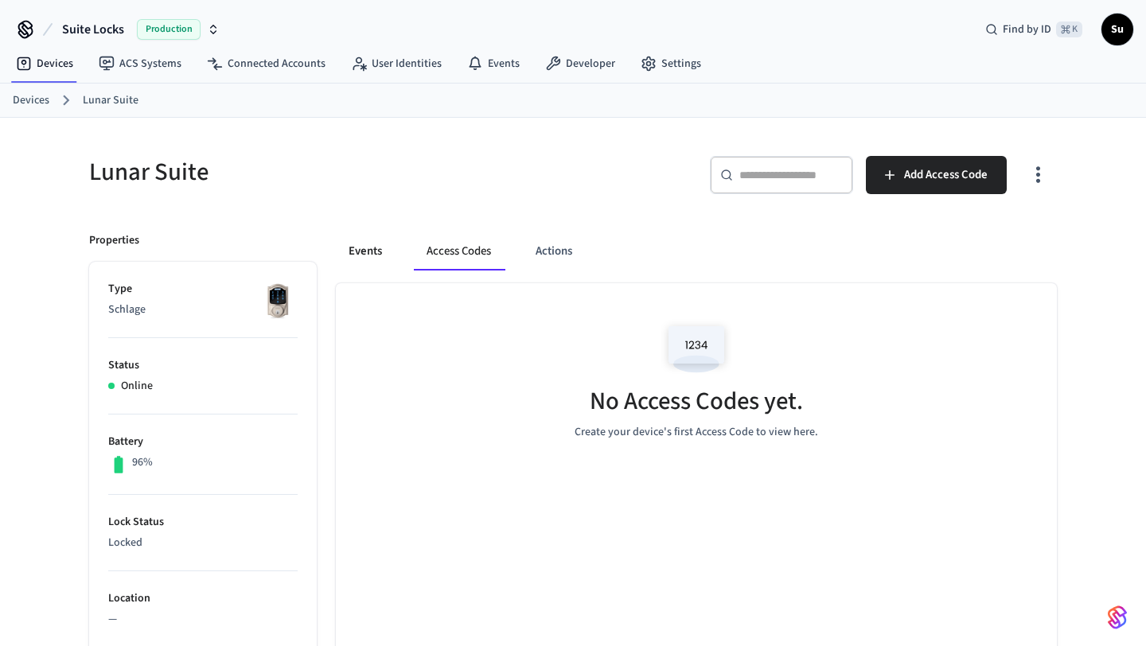
click at [349, 243] on button "Events" at bounding box center [365, 251] width 59 height 38
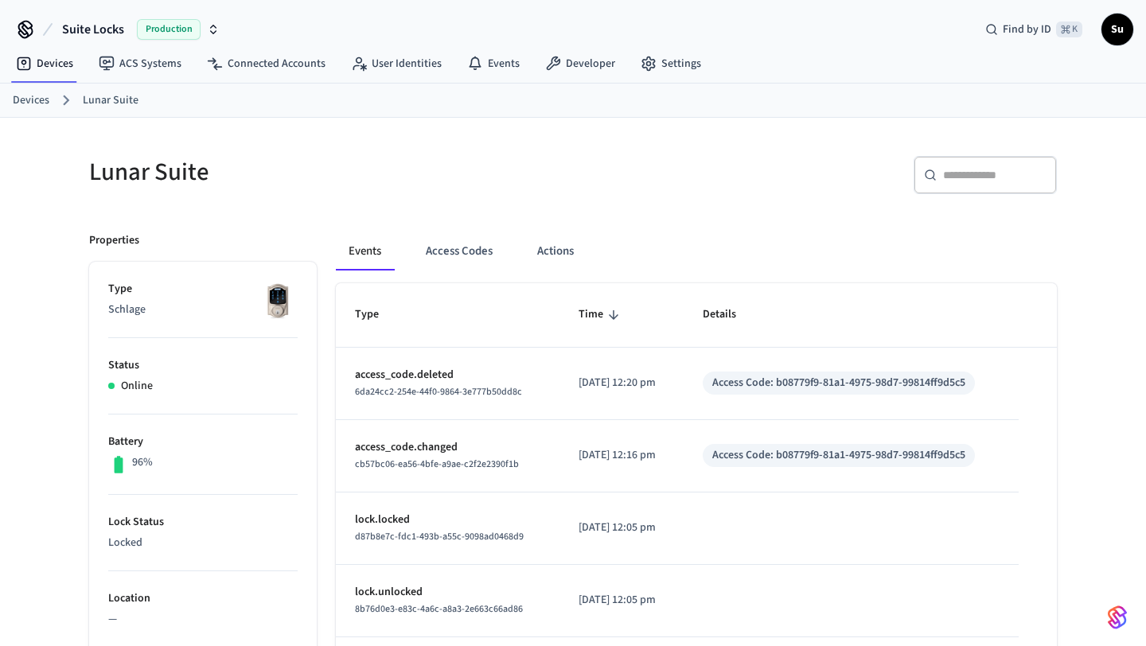
click at [437, 371] on p "access_code.deleted" at bounding box center [447, 375] width 185 height 17
click at [462, 259] on button "Access Codes" at bounding box center [459, 251] width 92 height 38
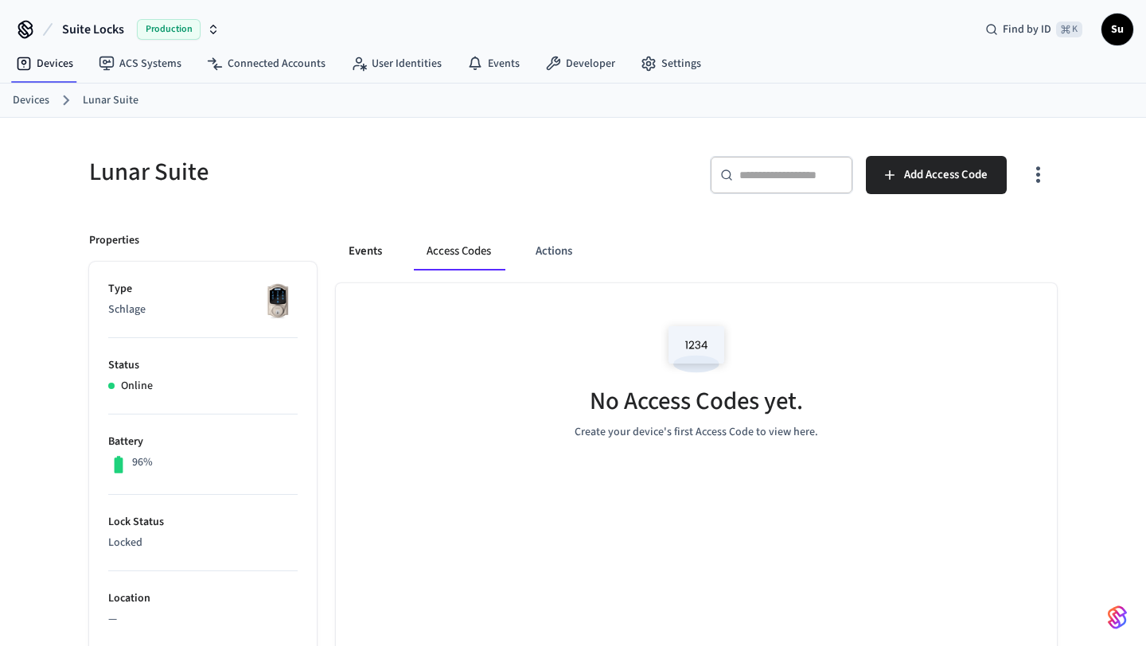
click at [382, 242] on button "Events" at bounding box center [365, 251] width 59 height 38
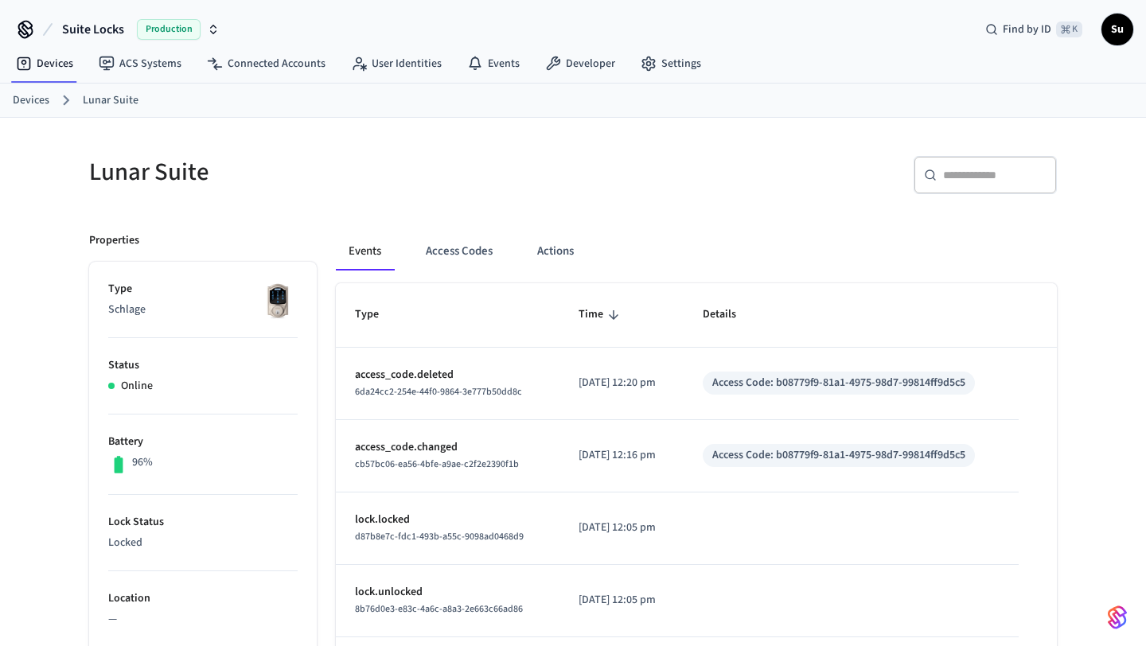
click at [669, 437] on td "2025/09/08 at 12:16 pm" at bounding box center [621, 456] width 124 height 72
click at [760, 463] on div "Access Code: b08779f9-81a1-4975-98d7-99814ff9d5c5" at bounding box center [838, 455] width 253 height 17
click at [593, 454] on p "[DATE] 12:16 pm" at bounding box center [622, 455] width 86 height 17
click at [474, 255] on button "Access Codes" at bounding box center [459, 251] width 92 height 38
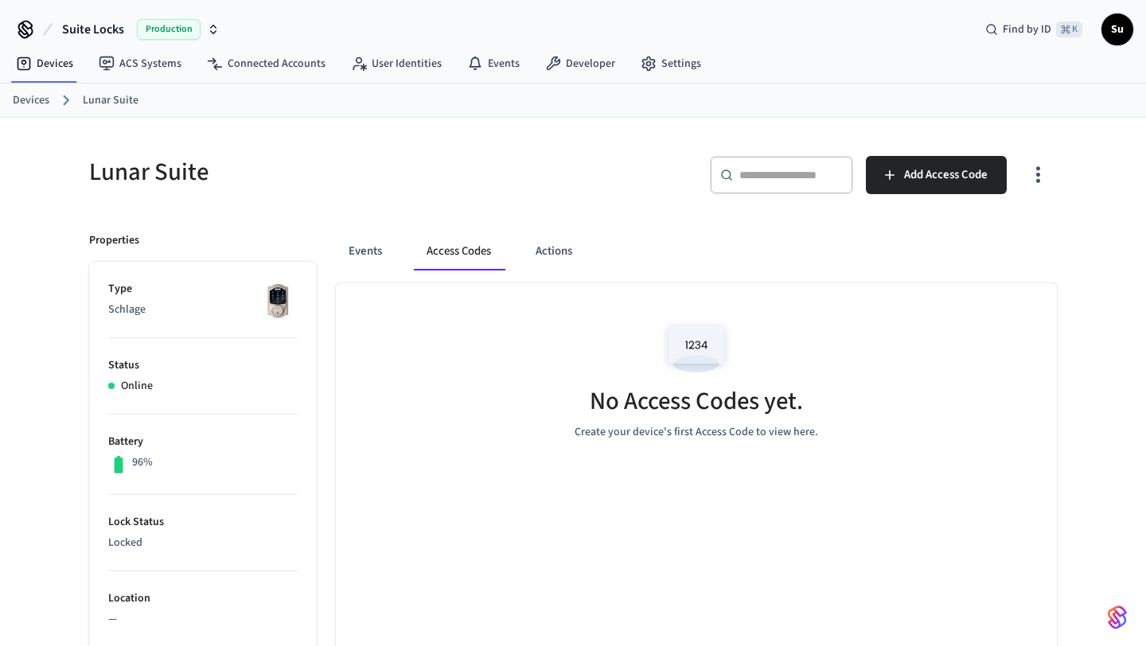
click at [49, 100] on link "Devices" at bounding box center [31, 100] width 37 height 17
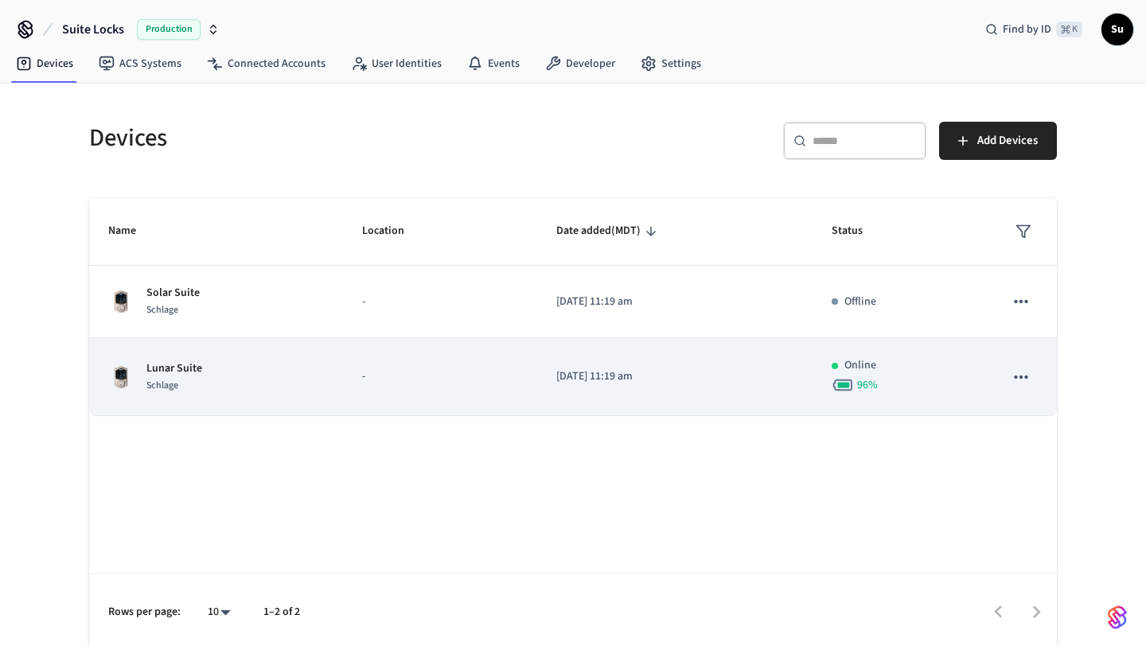
click at [322, 375] on td "Lunar Suite Schlage" at bounding box center [216, 377] width 254 height 78
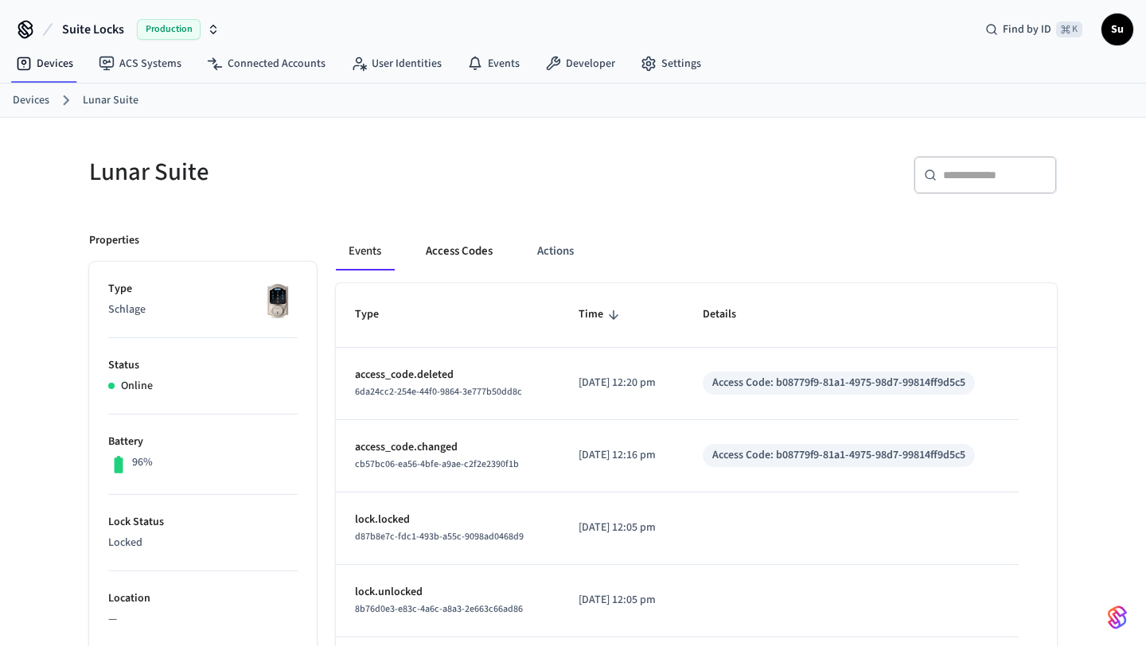
click at [469, 252] on button "Access Codes" at bounding box center [459, 251] width 92 height 38
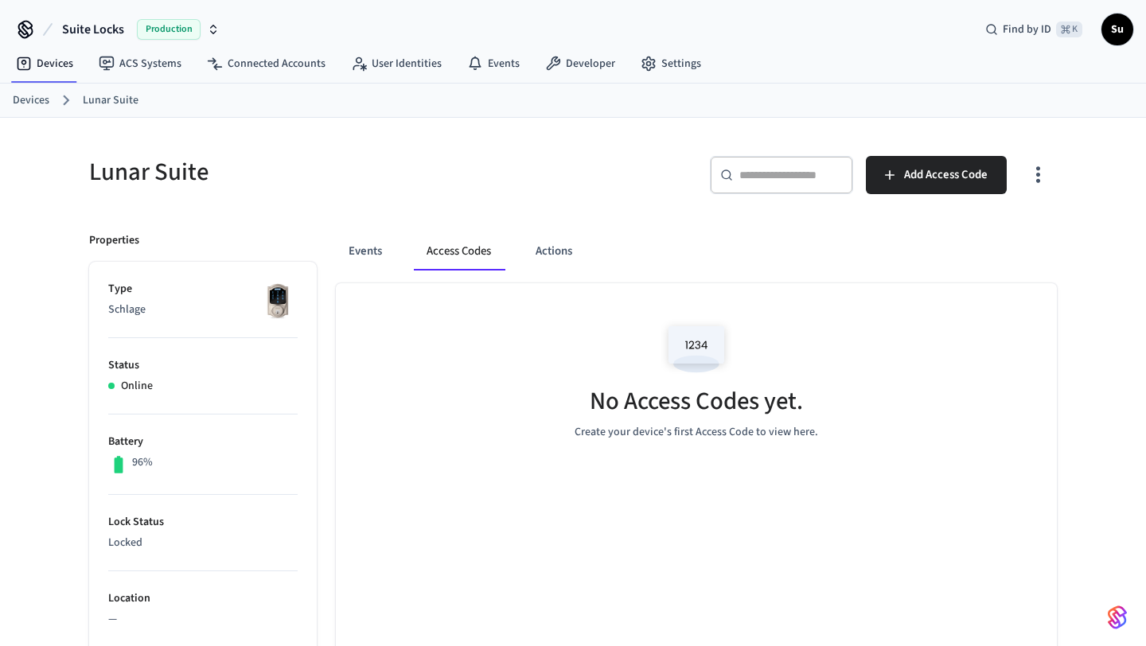
click at [40, 101] on link "Devices" at bounding box center [31, 100] width 37 height 17
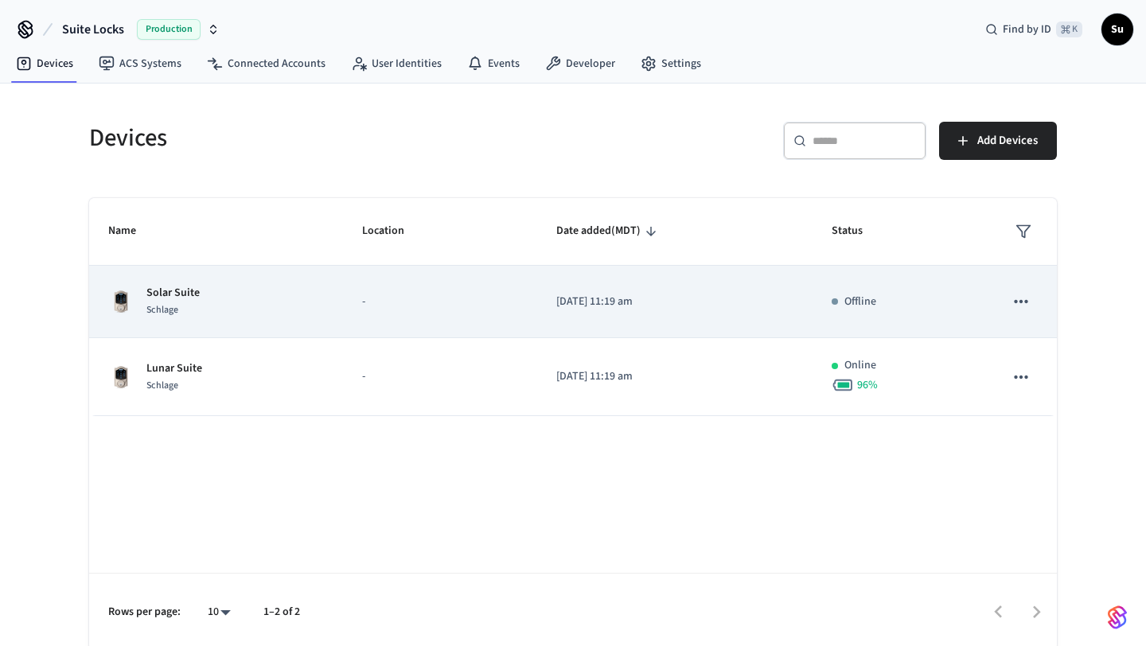
click at [236, 308] on div "Solar Suite Schlage" at bounding box center [216, 301] width 216 height 33
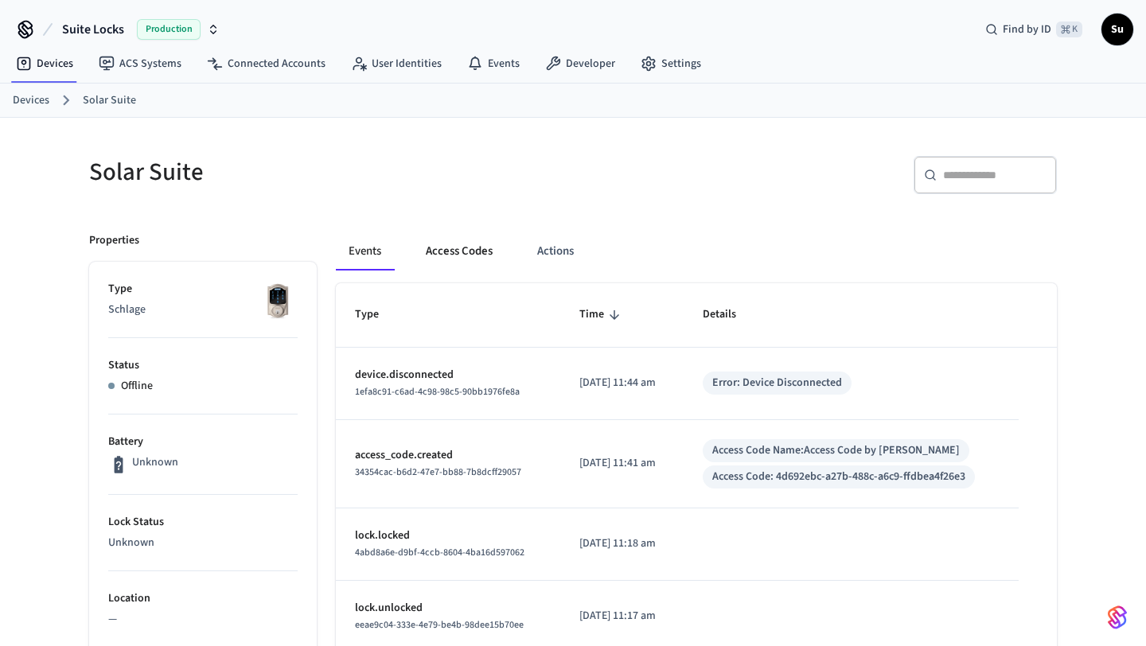
click at [465, 257] on button "Access Codes" at bounding box center [459, 251] width 92 height 38
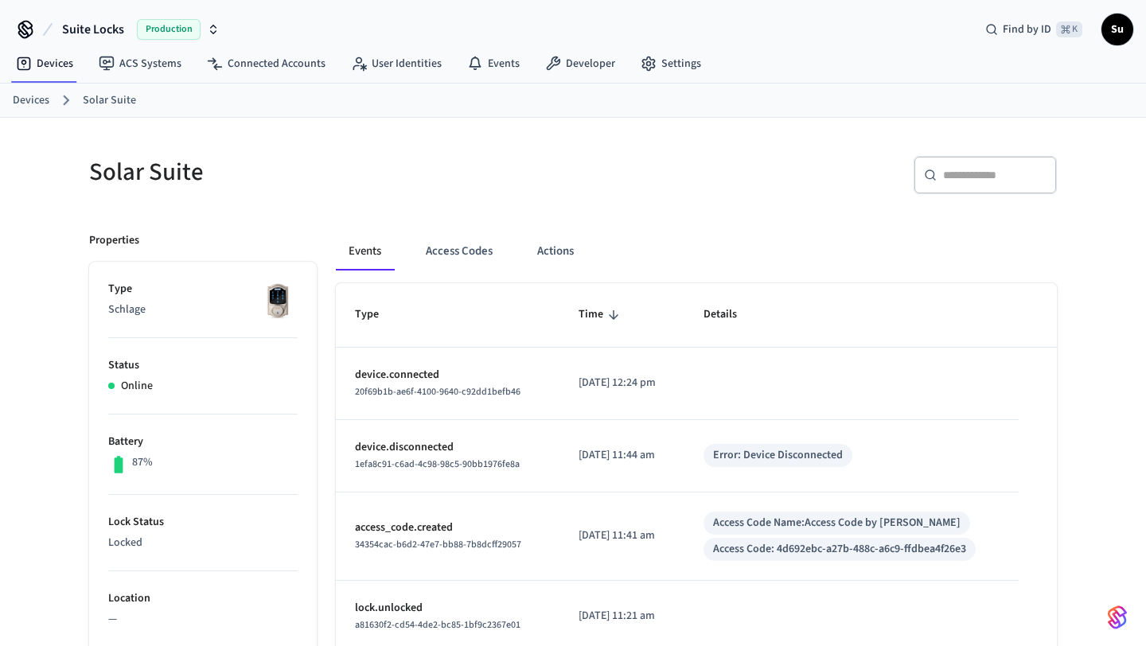
click at [51, 94] on ol "Devices Solar Suite" at bounding box center [579, 100] width 1133 height 21
click at [40, 103] on link "Devices" at bounding box center [31, 100] width 37 height 17
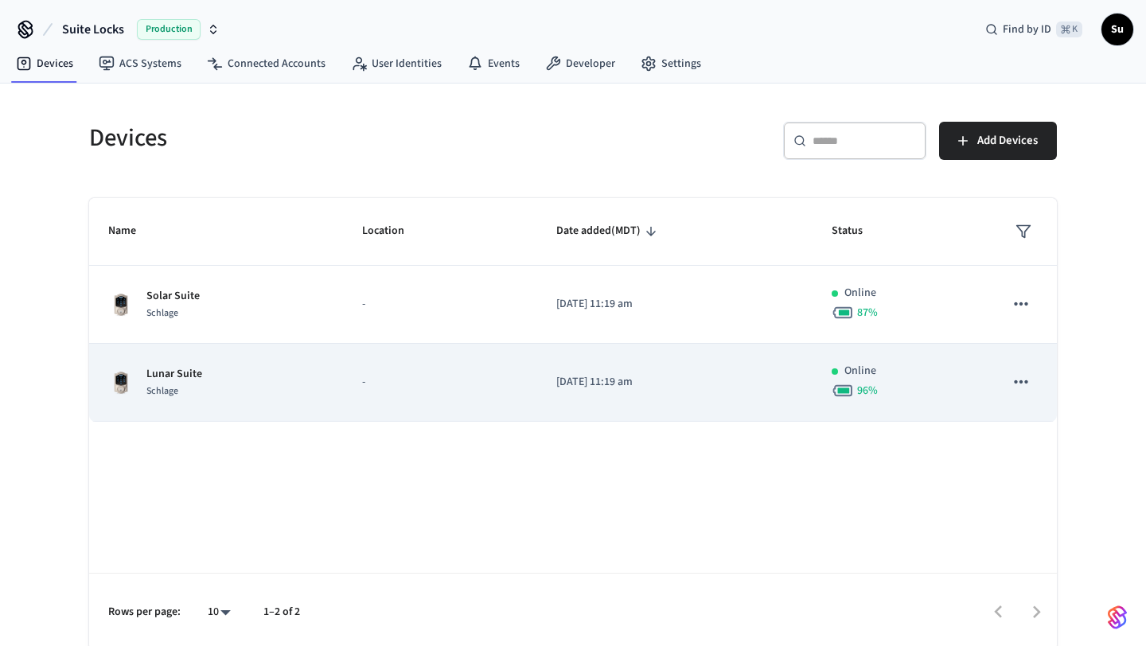
click at [690, 376] on p "[DATE] 11:19 am" at bounding box center [674, 382] width 237 height 17
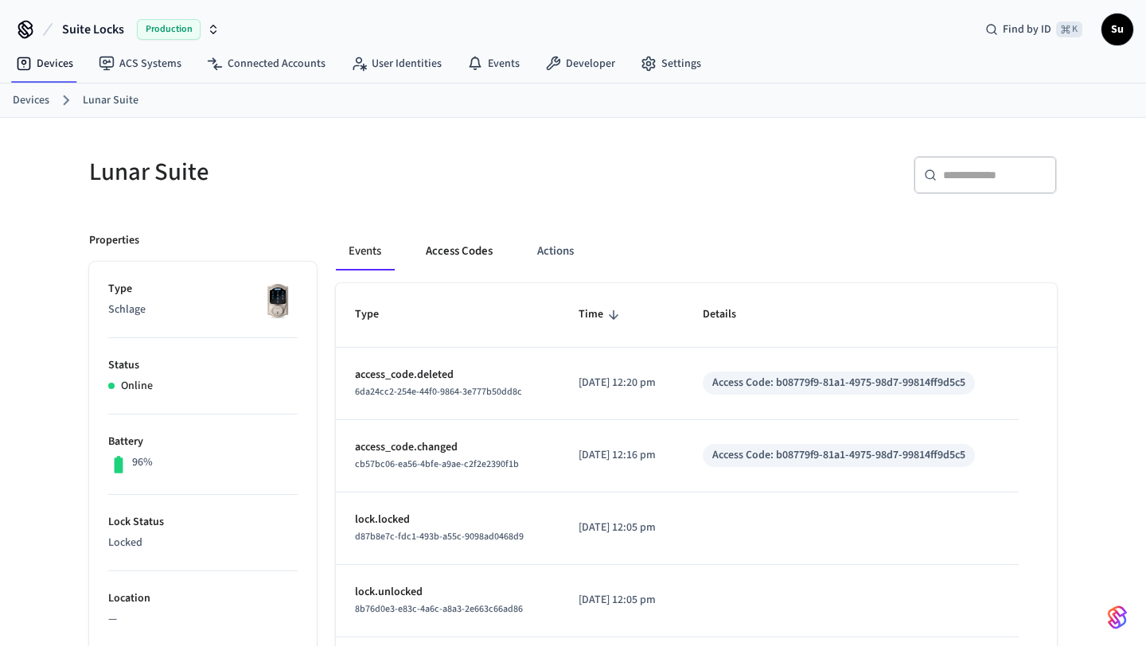
click at [447, 249] on button "Access Codes" at bounding box center [459, 251] width 92 height 38
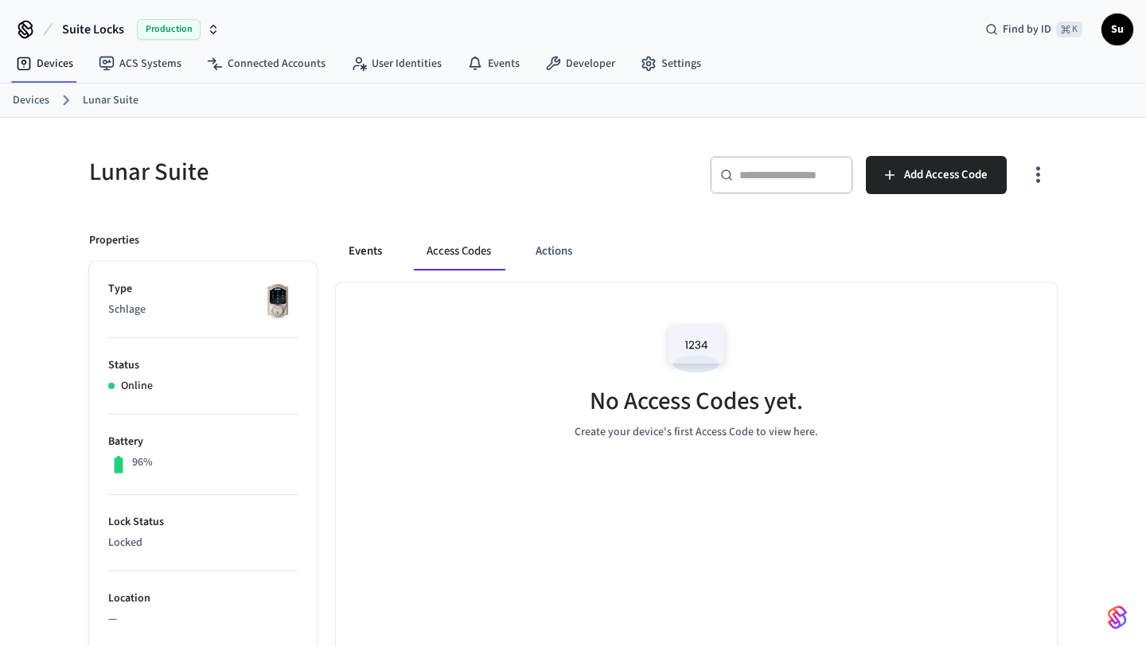
click at [371, 259] on button "Events" at bounding box center [365, 251] width 59 height 38
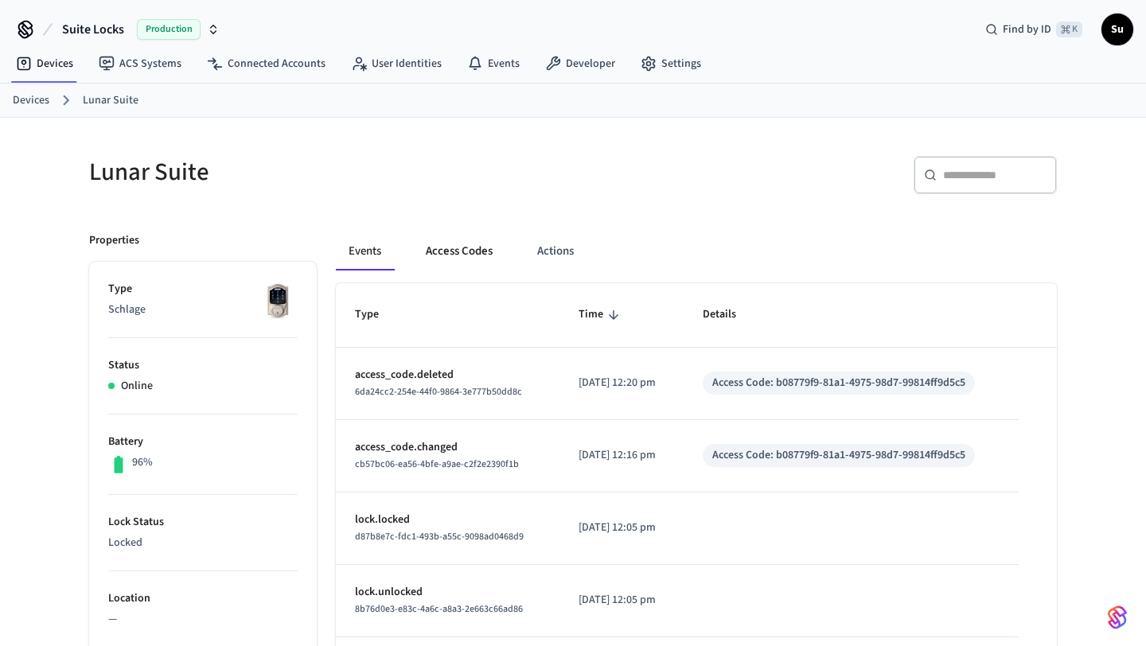
click at [448, 250] on button "Access Codes" at bounding box center [459, 251] width 92 height 38
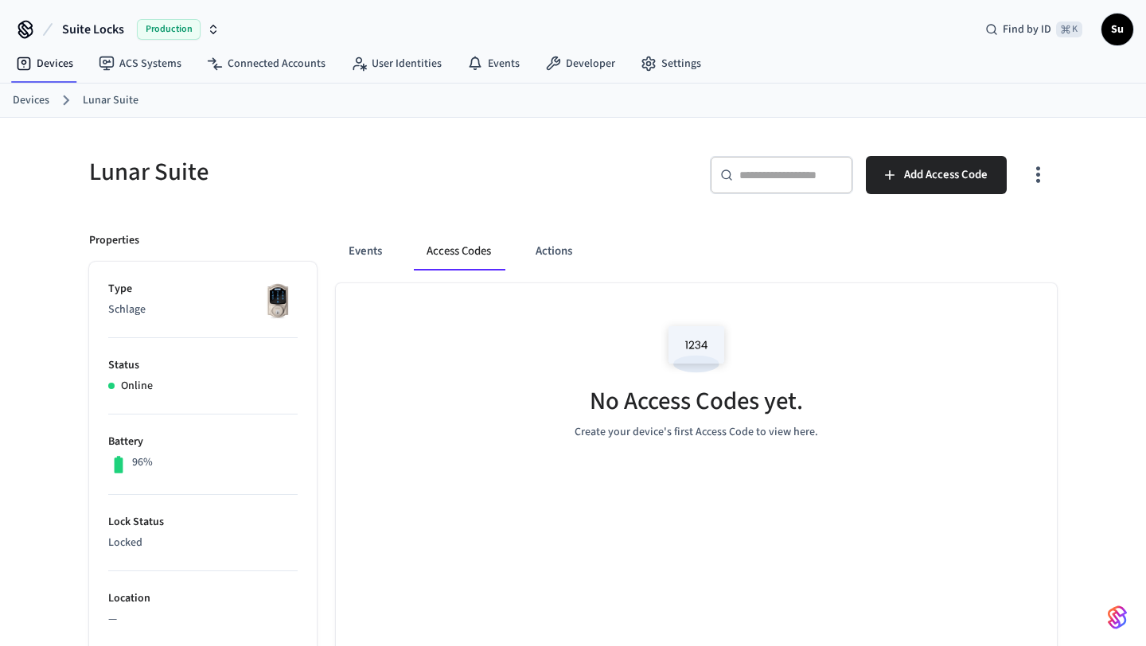
click at [24, 99] on link "Devices" at bounding box center [31, 100] width 37 height 17
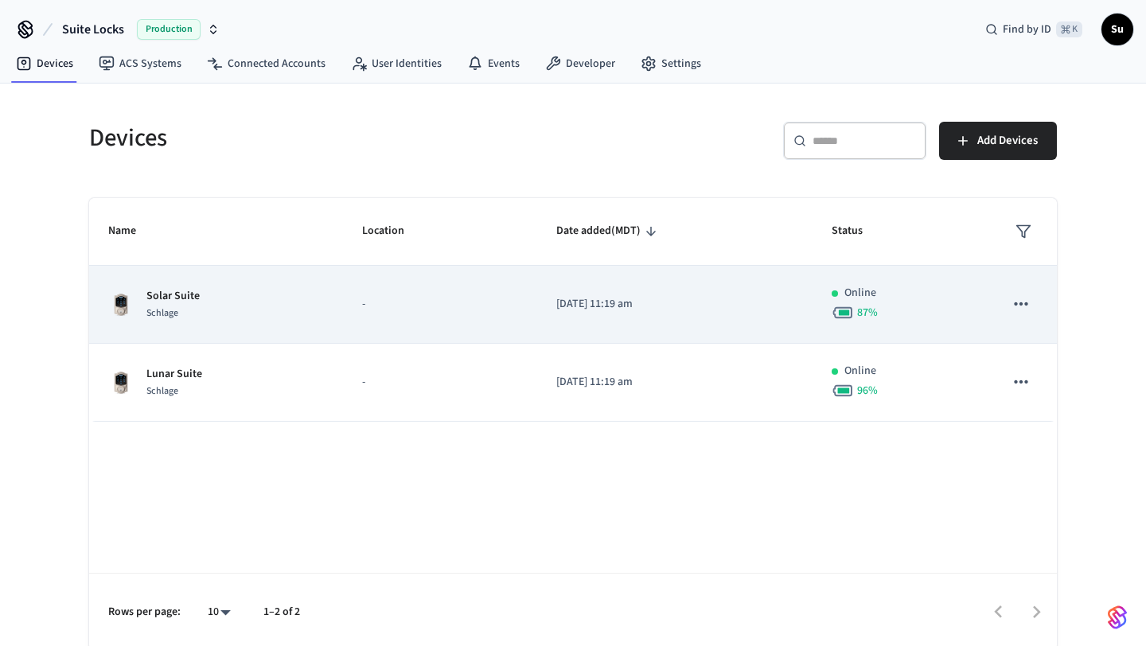
click at [804, 309] on td "[DATE] 11:19 am" at bounding box center [674, 305] width 275 height 78
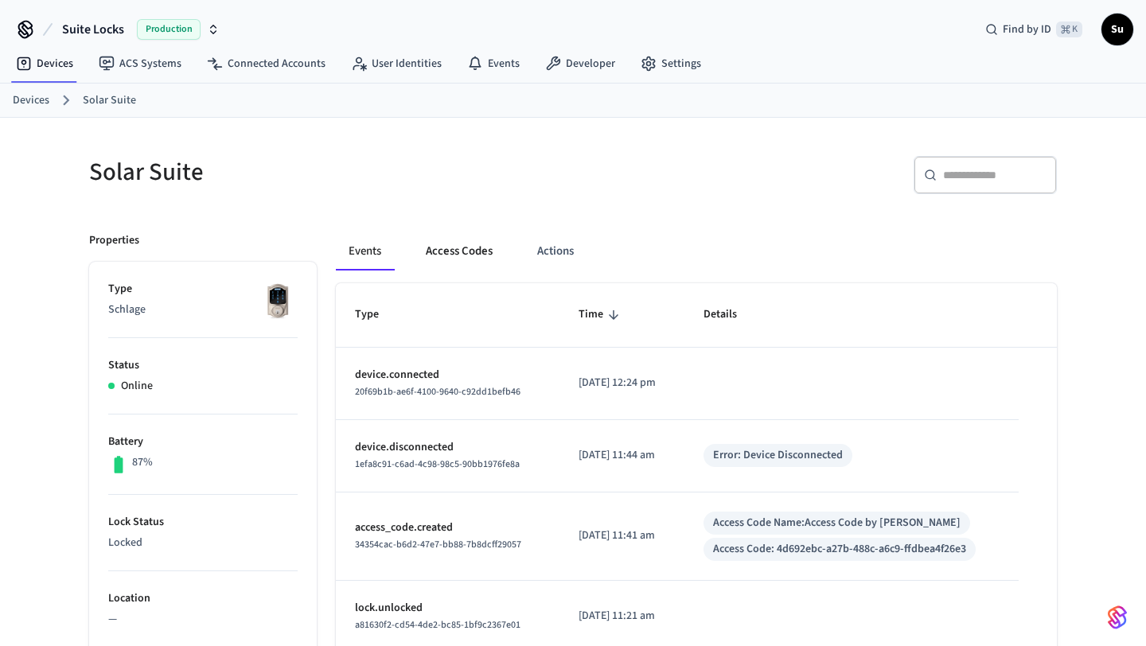
click at [463, 251] on button "Access Codes" at bounding box center [459, 251] width 92 height 38
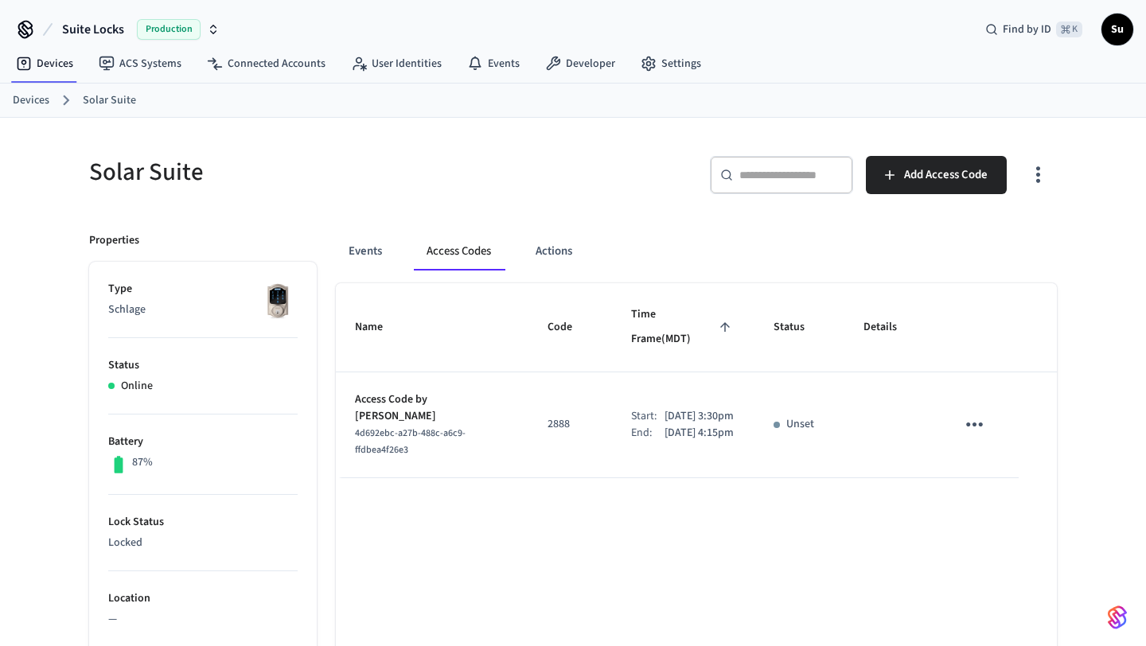
click at [41, 101] on link "Devices" at bounding box center [31, 100] width 37 height 17
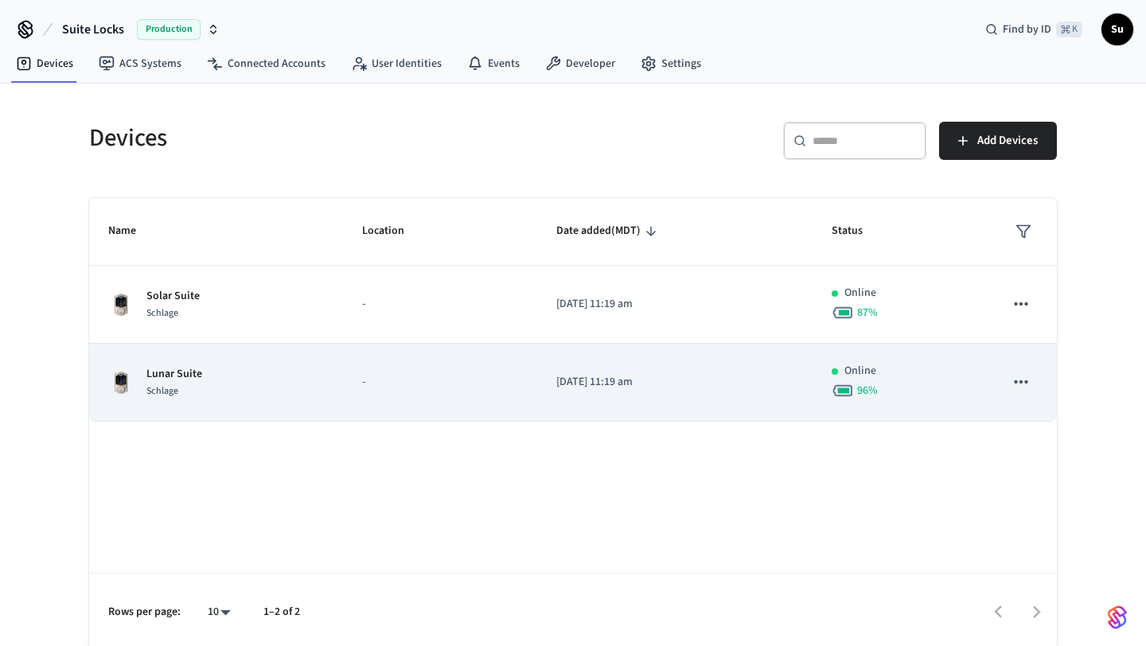
click at [690, 383] on p "[DATE] 11:19 am" at bounding box center [674, 382] width 237 height 17
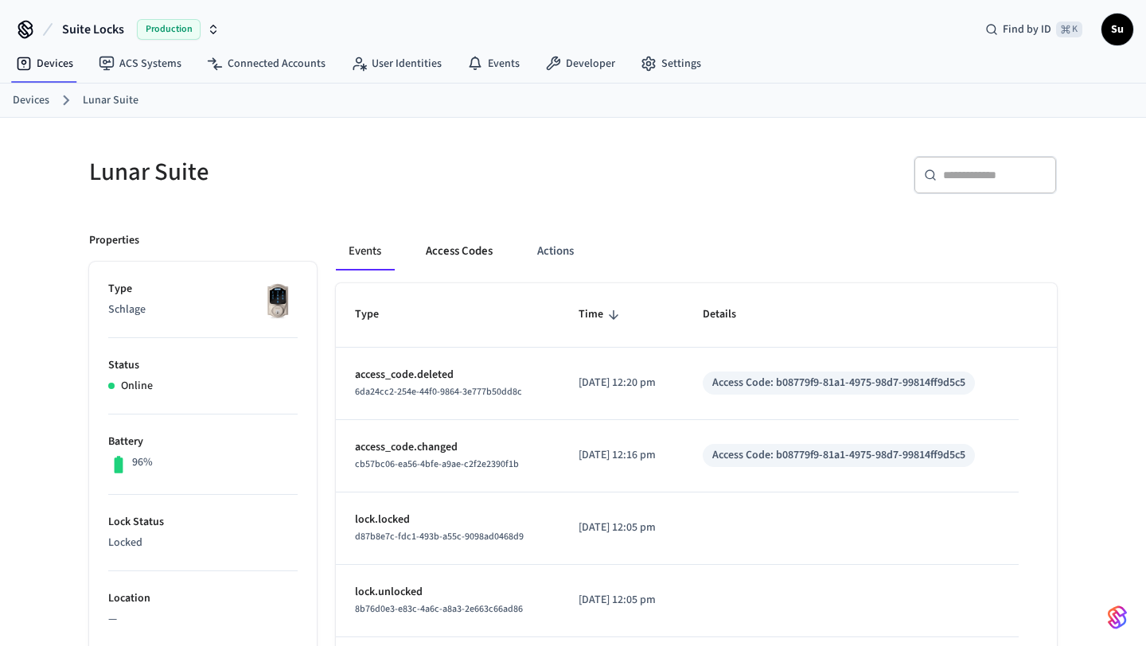
click at [450, 246] on button "Access Codes" at bounding box center [459, 251] width 92 height 38
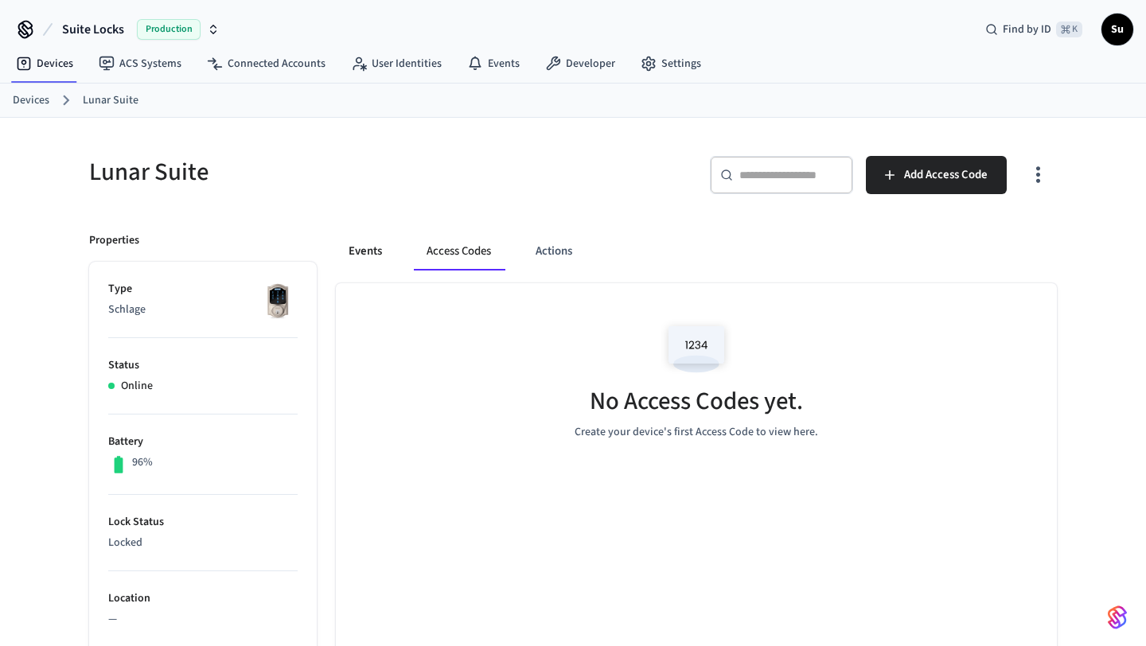
click at [355, 257] on button "Events" at bounding box center [365, 251] width 59 height 38
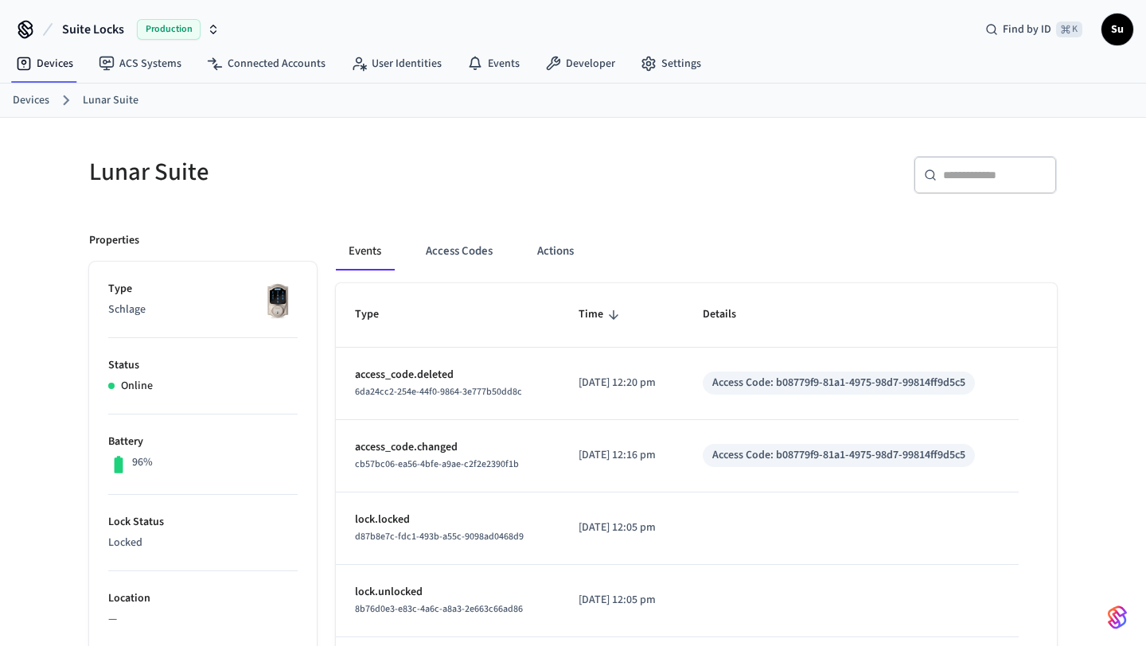
click at [36, 106] on link "Devices" at bounding box center [31, 100] width 37 height 17
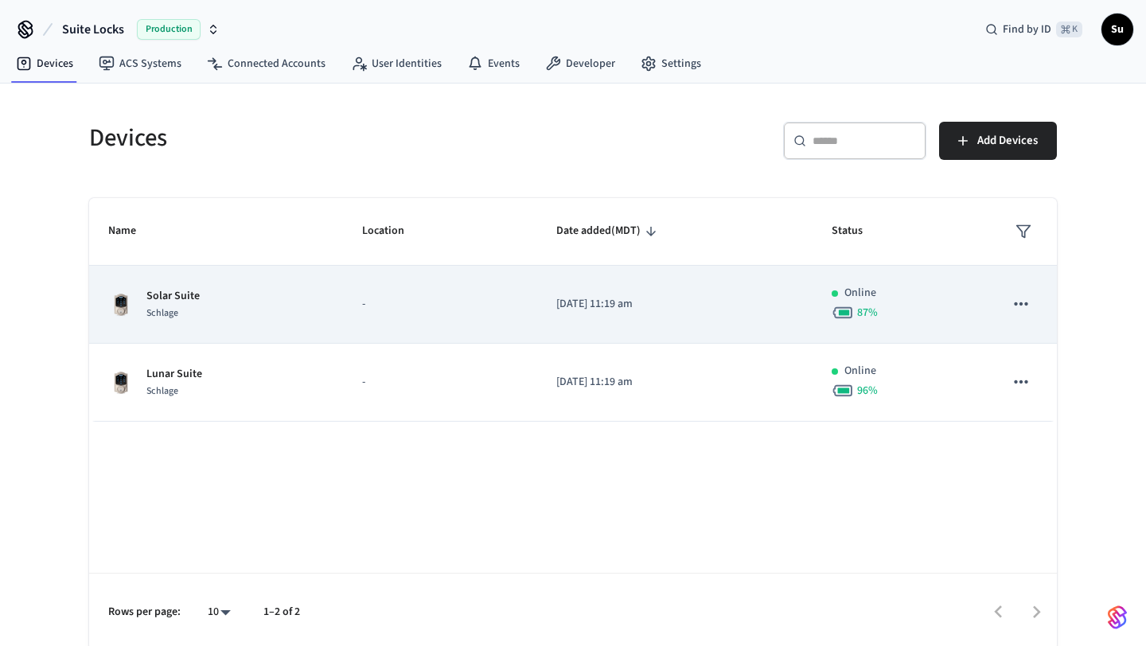
click at [598, 280] on td "[DATE] 11:19 am" at bounding box center [674, 305] width 275 height 78
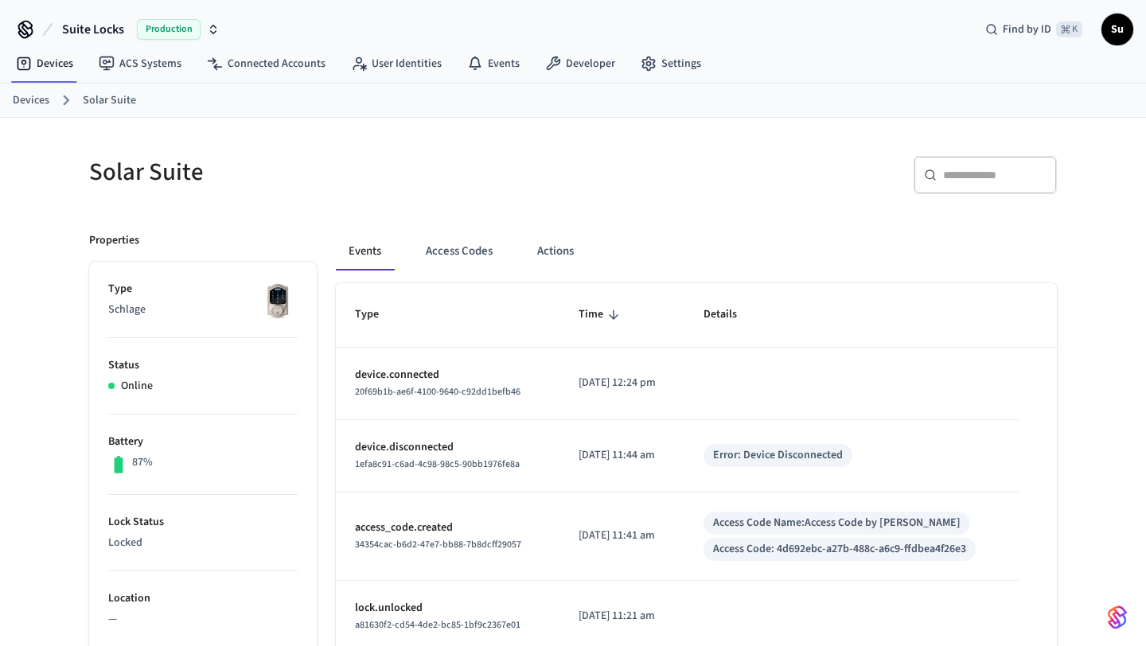
click at [40, 99] on link "Devices" at bounding box center [31, 100] width 37 height 17
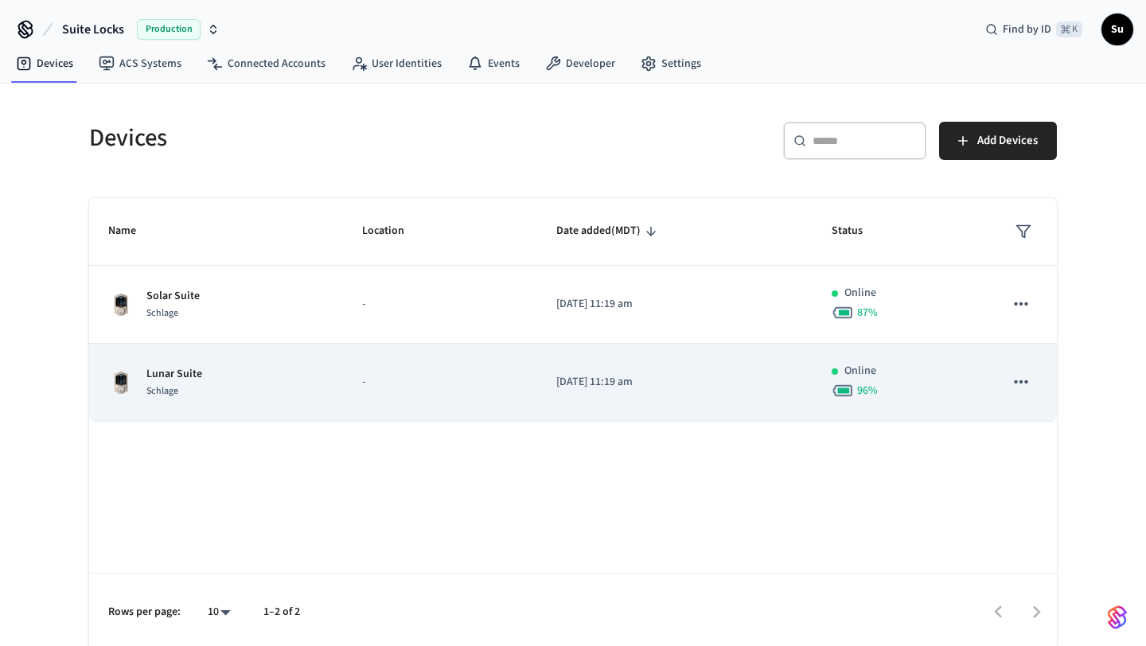
click at [284, 370] on div "Lunar Suite Schlage" at bounding box center [216, 382] width 216 height 33
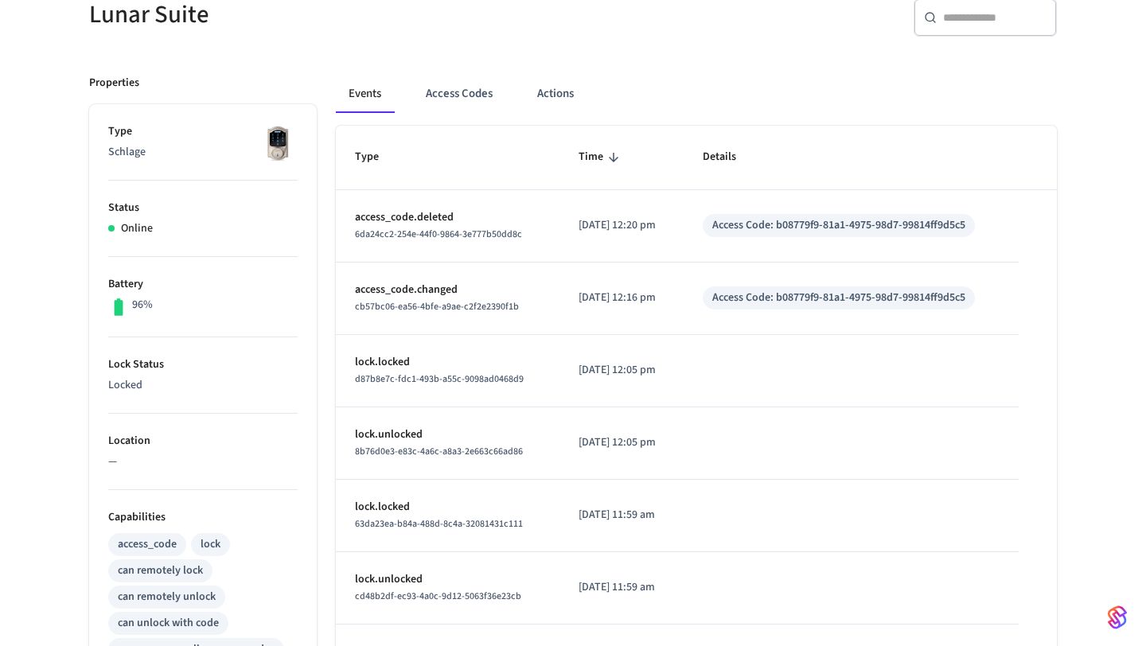
scroll to position [160, 0]
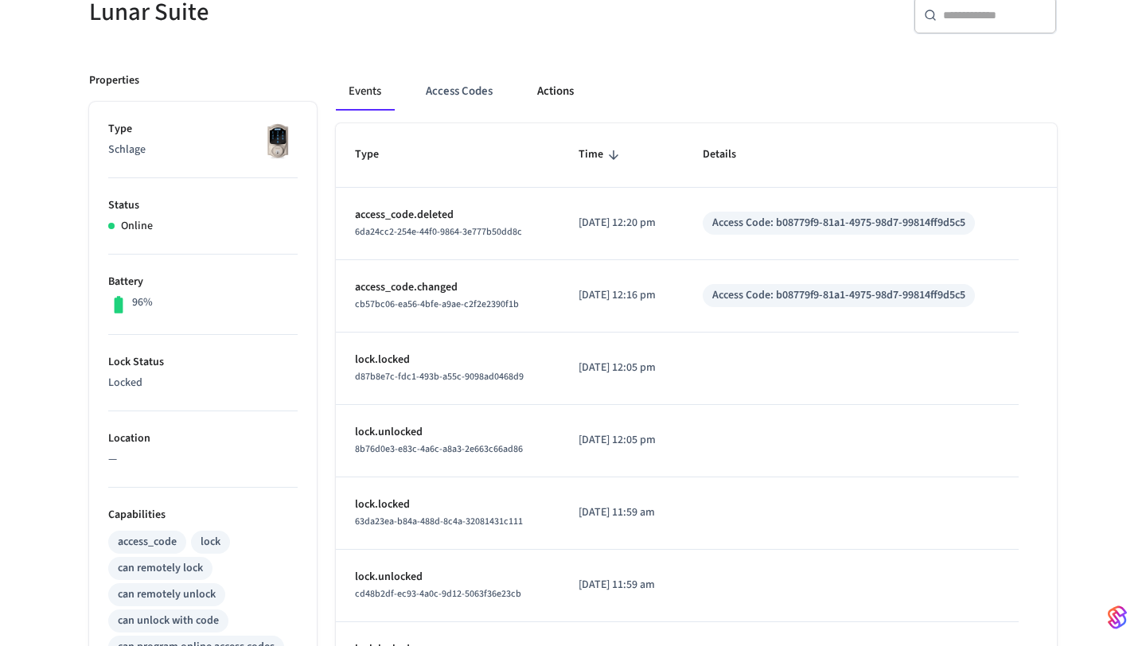
click at [560, 95] on button "Actions" at bounding box center [555, 91] width 62 height 38
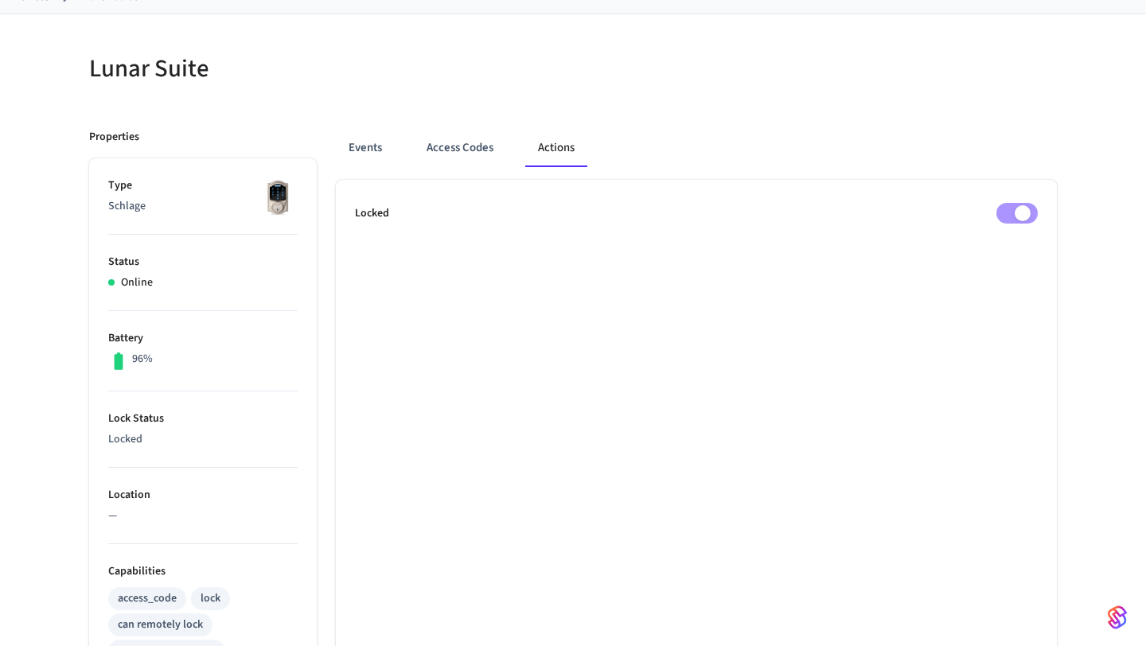
scroll to position [0, 0]
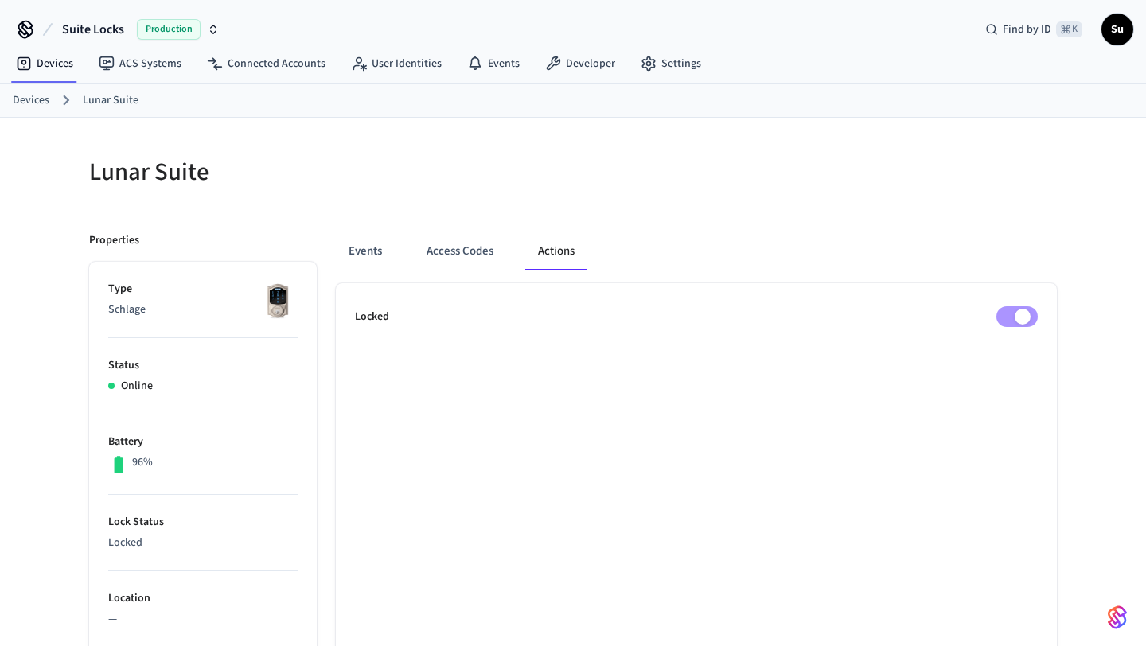
click at [26, 103] on link "Devices" at bounding box center [31, 100] width 37 height 17
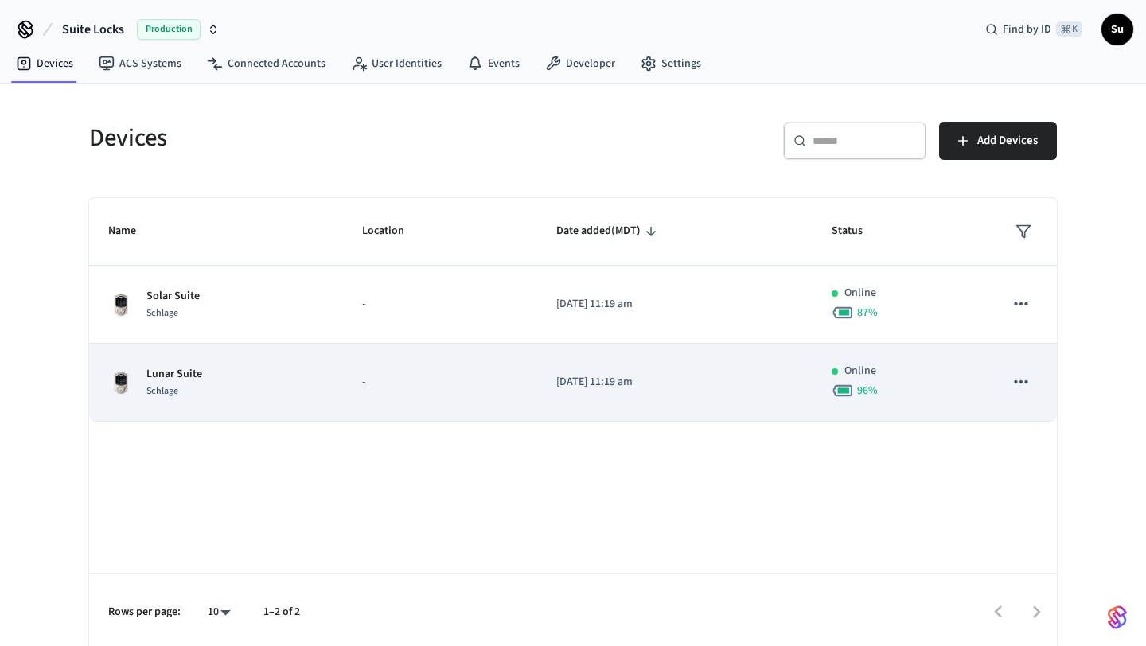
click at [355, 365] on td "-" at bounding box center [440, 383] width 194 height 78
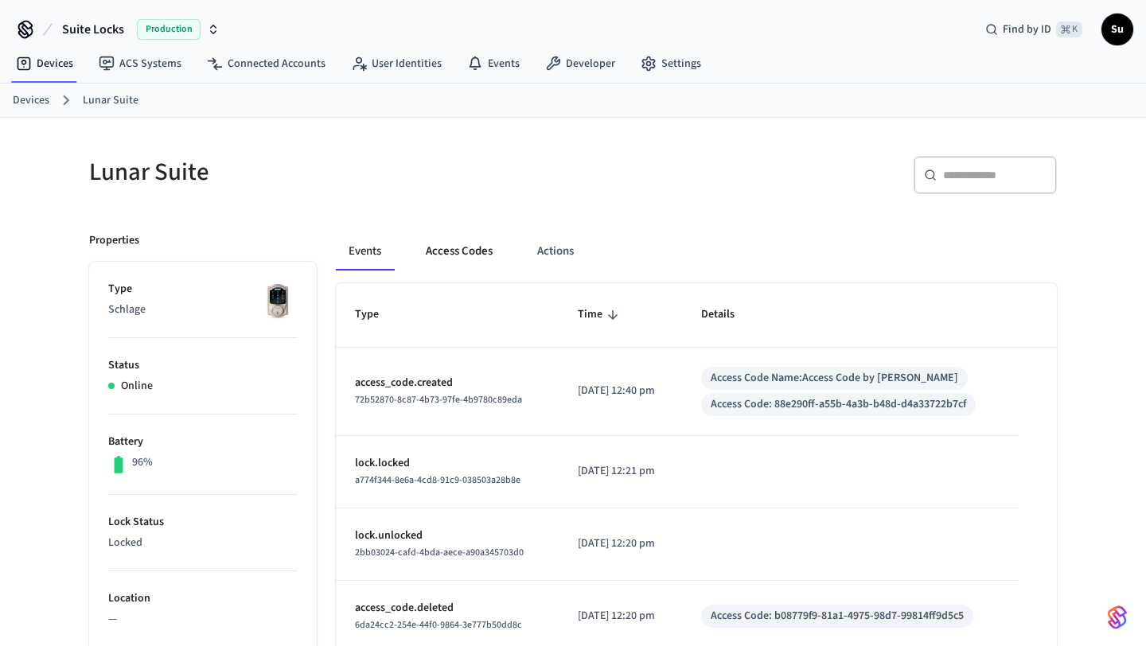
click at [450, 249] on button "Access Codes" at bounding box center [459, 251] width 92 height 38
click at [472, 255] on button "Access Codes" at bounding box center [459, 251] width 92 height 38
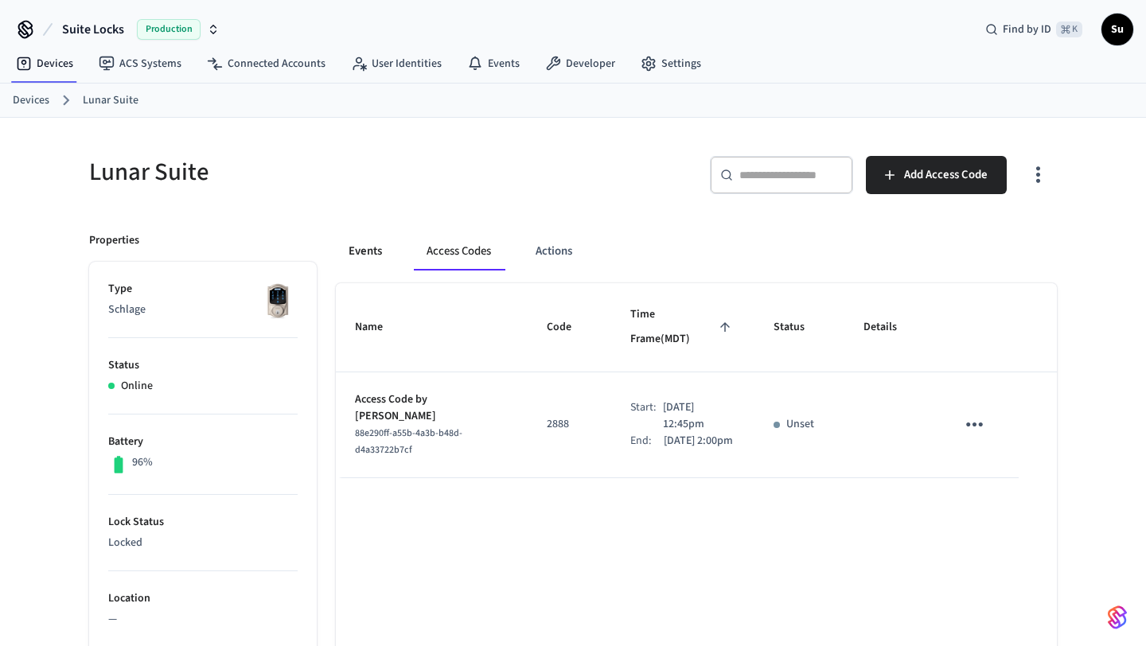
click at [366, 251] on button "Events" at bounding box center [365, 251] width 59 height 38
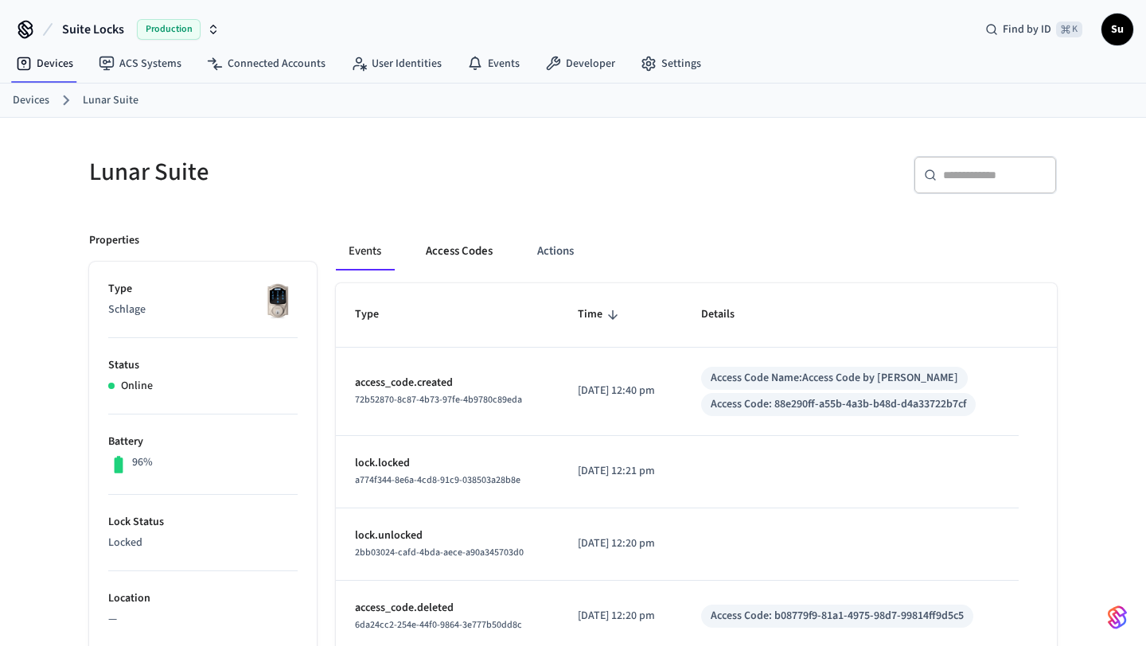
click at [466, 249] on button "Access Codes" at bounding box center [459, 251] width 92 height 38
click at [459, 247] on button "Access Codes" at bounding box center [459, 251] width 92 height 38
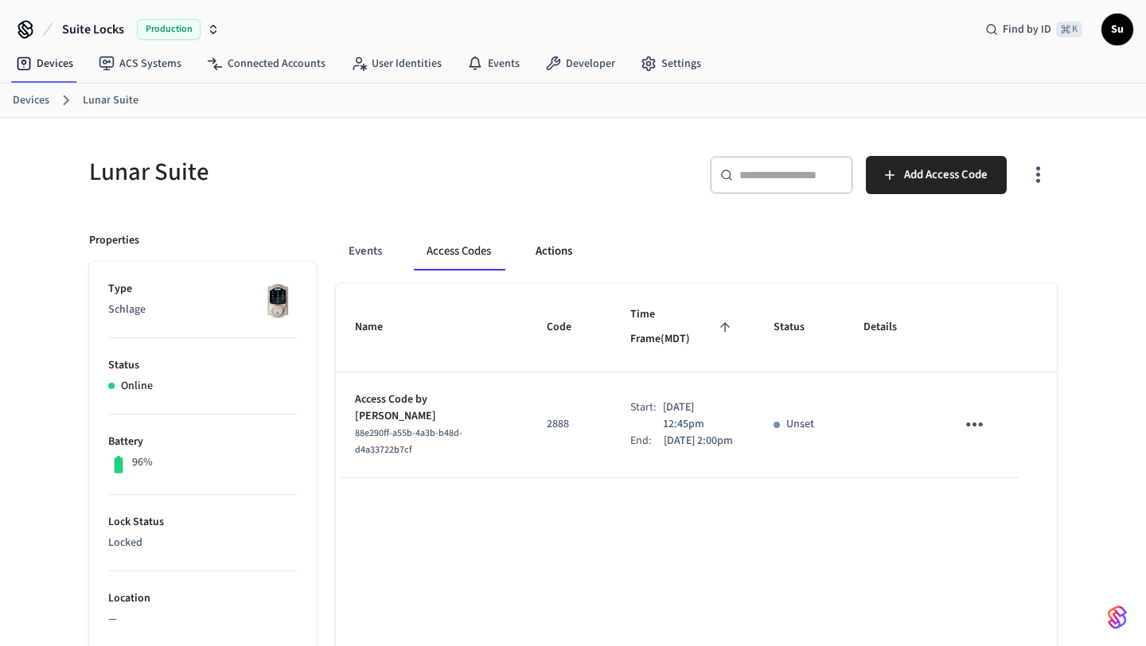
click at [563, 250] on button "Actions" at bounding box center [554, 251] width 62 height 38
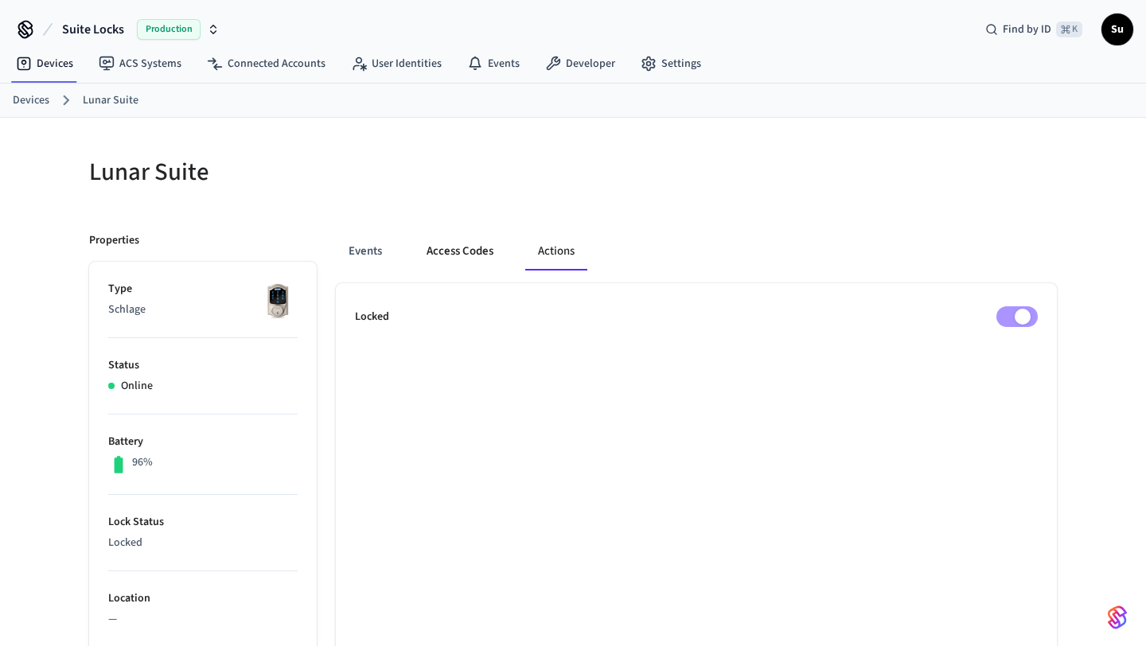
click at [442, 251] on button "Access Codes" at bounding box center [460, 251] width 92 height 38
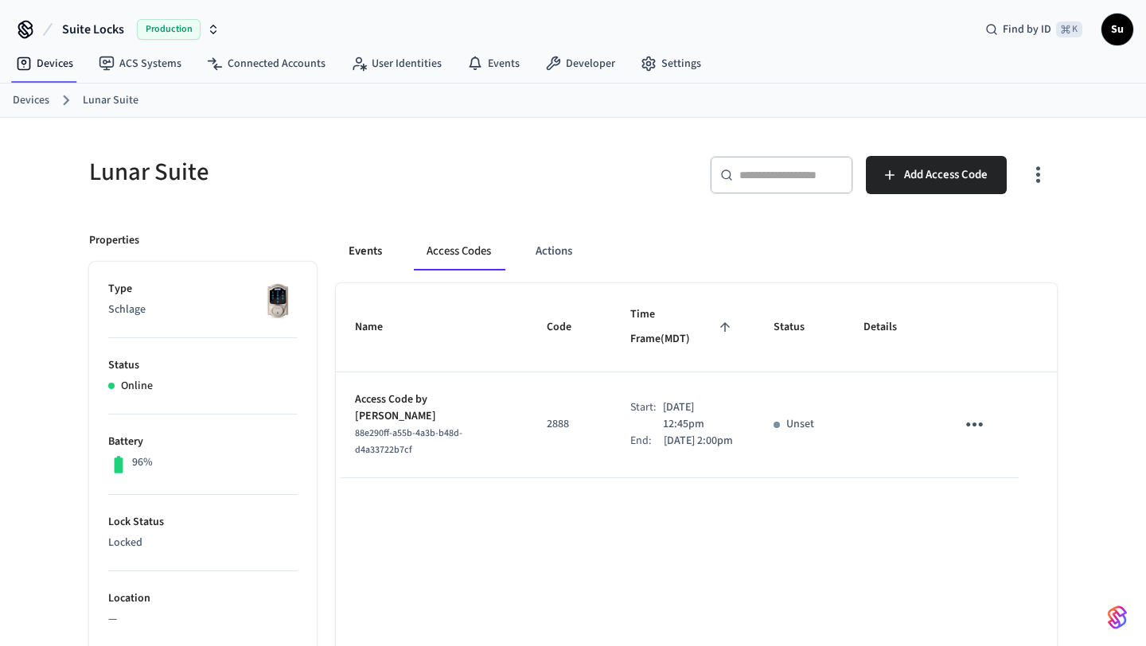
click at [358, 250] on button "Events" at bounding box center [365, 251] width 59 height 38
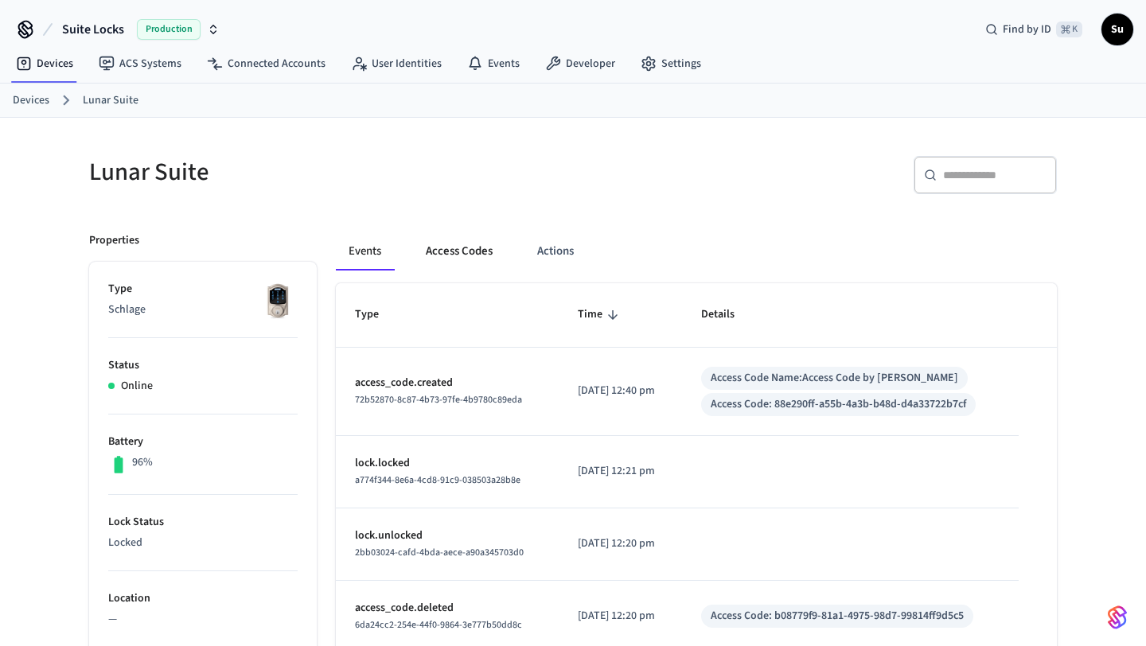
click at [452, 250] on button "Access Codes" at bounding box center [459, 251] width 92 height 38
click at [466, 251] on button "Access Codes" at bounding box center [459, 251] width 92 height 38
click at [448, 247] on button "Access Codes" at bounding box center [459, 251] width 92 height 38
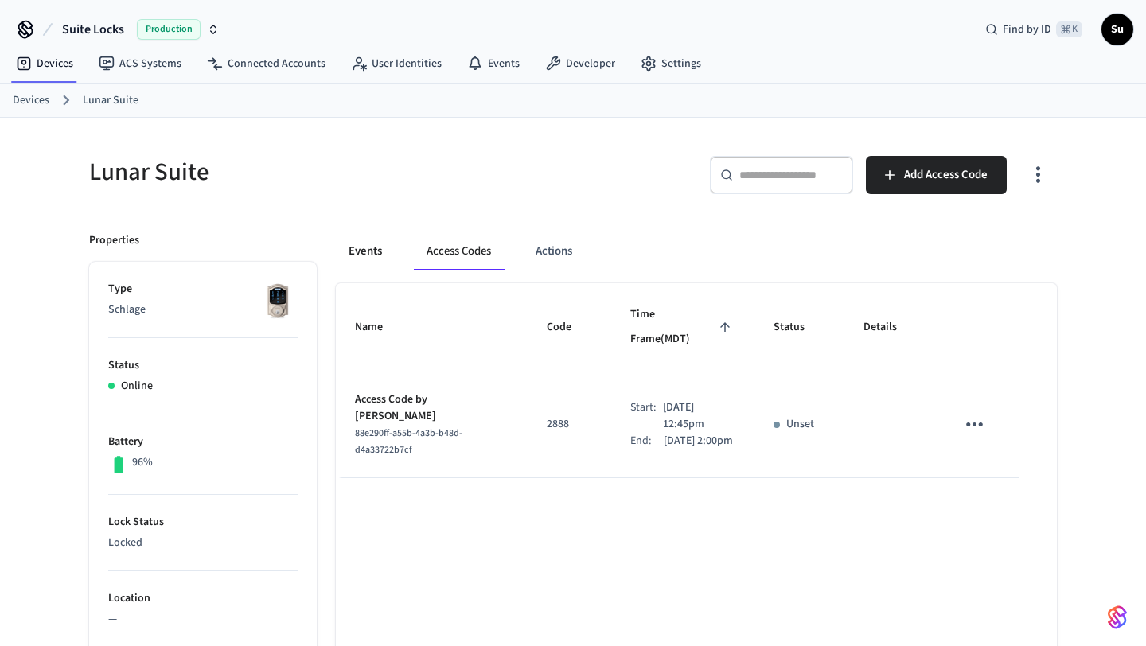
click at [362, 249] on button "Events" at bounding box center [365, 251] width 59 height 38
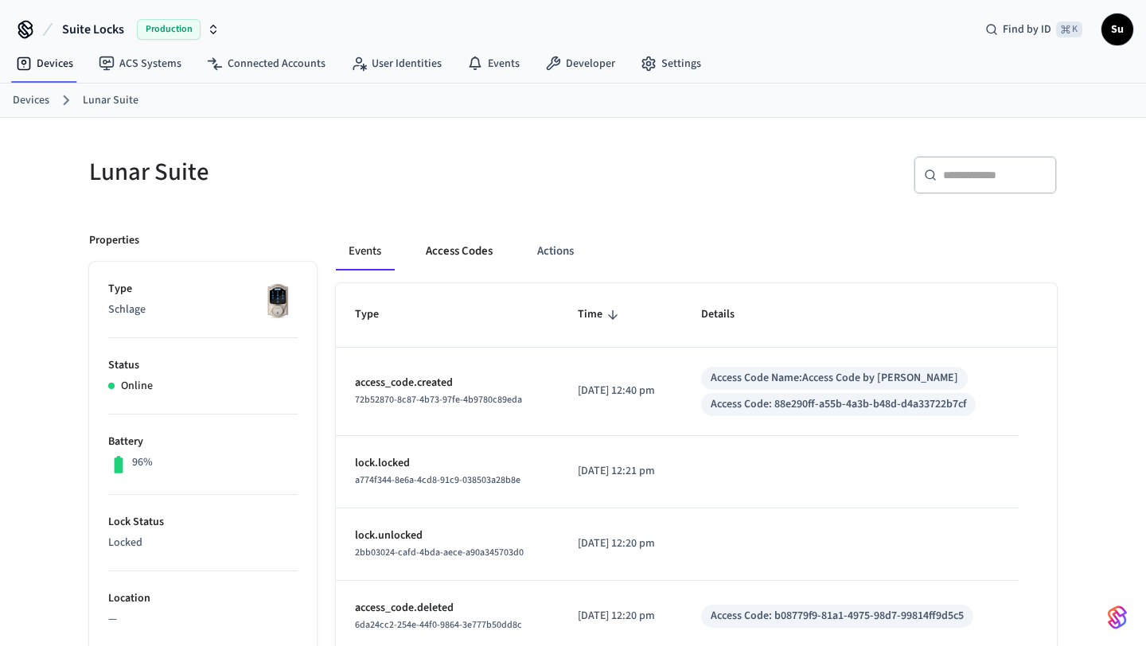
click at [442, 245] on button "Access Codes" at bounding box center [459, 251] width 92 height 38
click at [446, 251] on button "Access Codes" at bounding box center [459, 251] width 92 height 38
click at [467, 251] on button "Access Codes" at bounding box center [459, 251] width 92 height 38
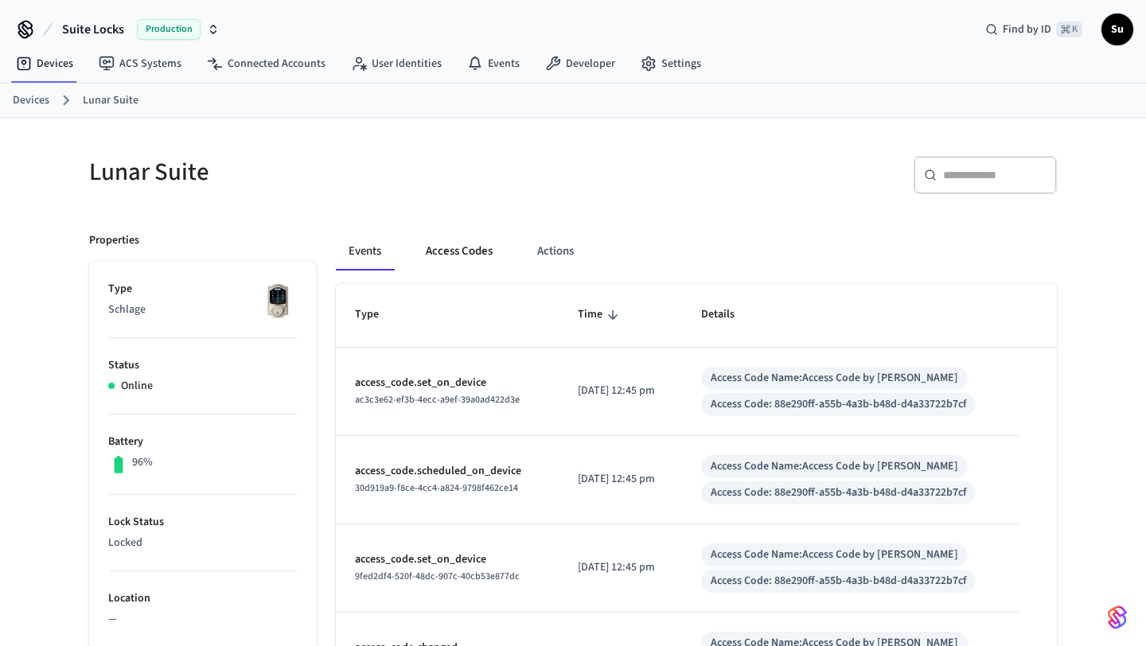
click at [453, 253] on button "Access Codes" at bounding box center [459, 251] width 92 height 38
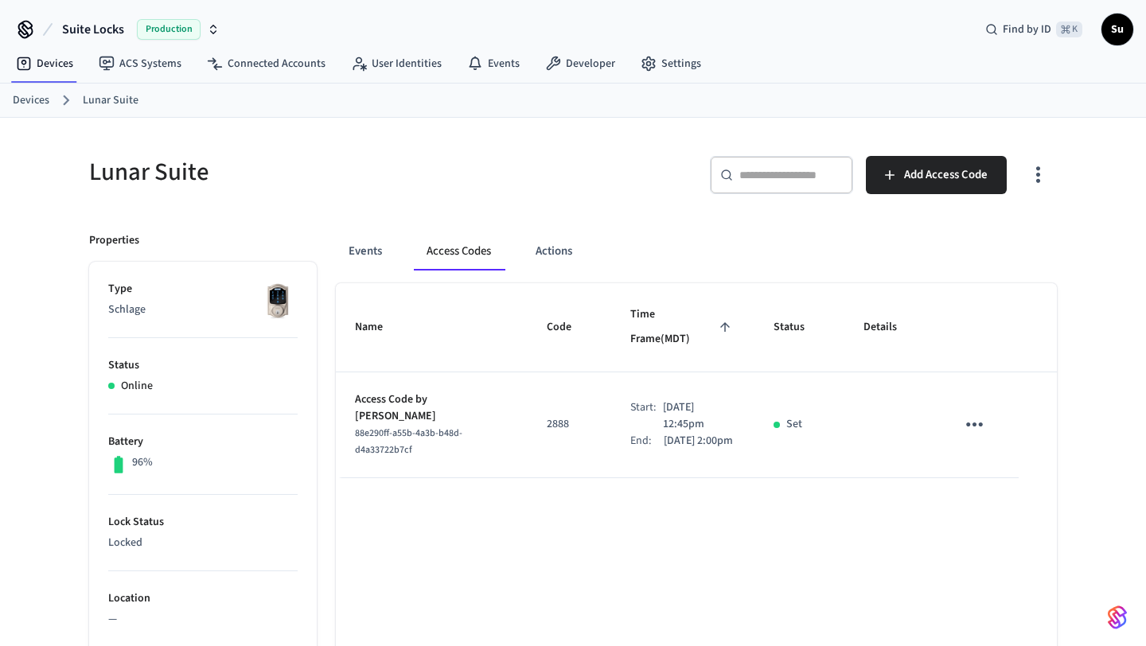
click at [45, 98] on link "Devices" at bounding box center [31, 100] width 37 height 17
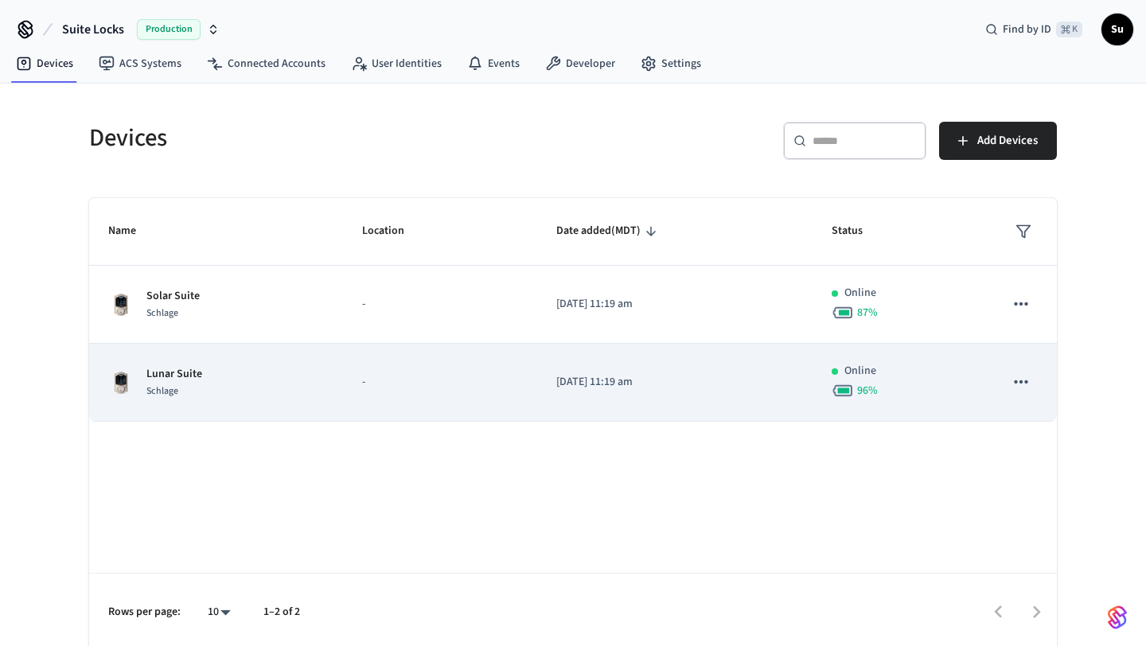
click at [289, 386] on div "Lunar Suite Schlage" at bounding box center [216, 382] width 216 height 33
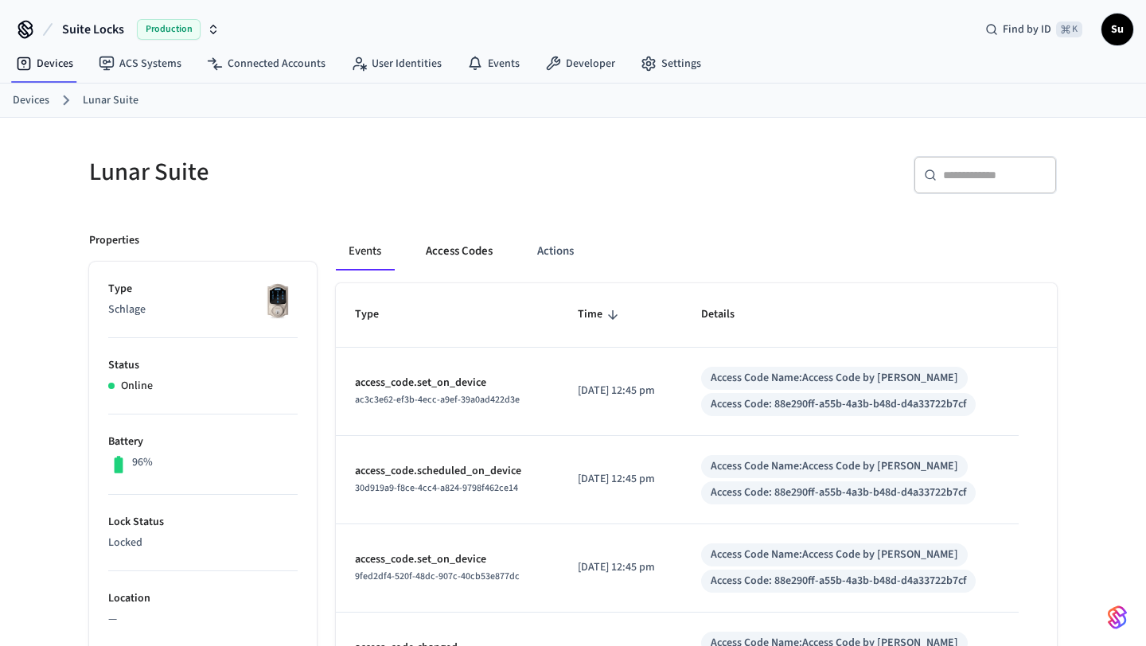
click at [468, 256] on button "Access Codes" at bounding box center [459, 251] width 92 height 38
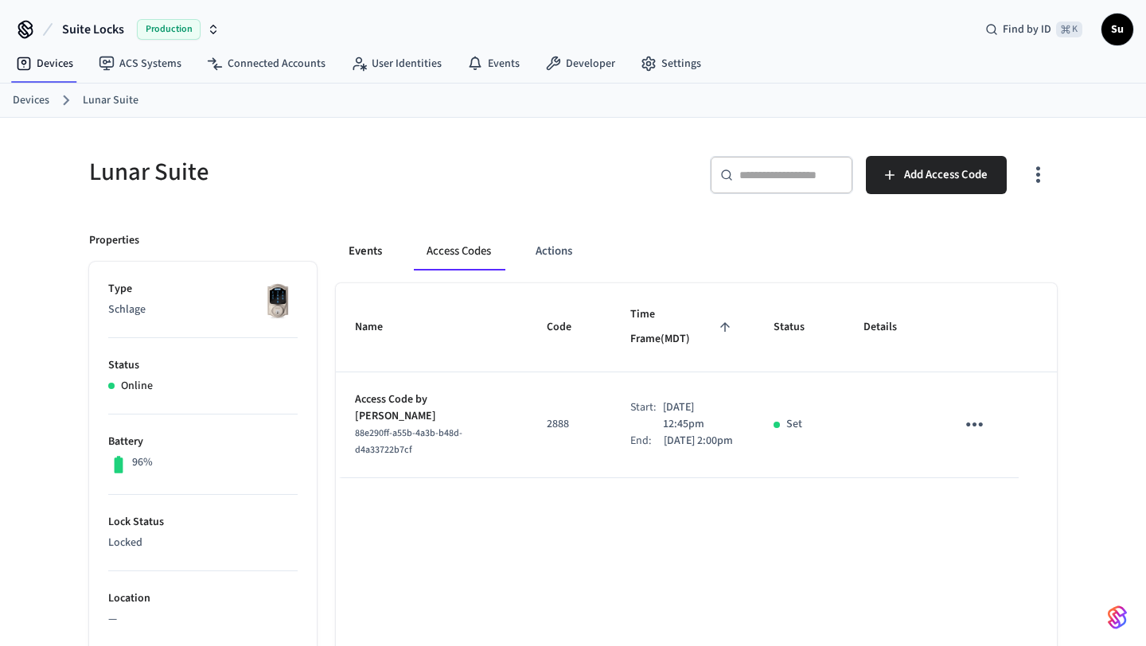
click at [376, 258] on button "Events" at bounding box center [365, 251] width 59 height 38
